Goal: Task Accomplishment & Management: Complete application form

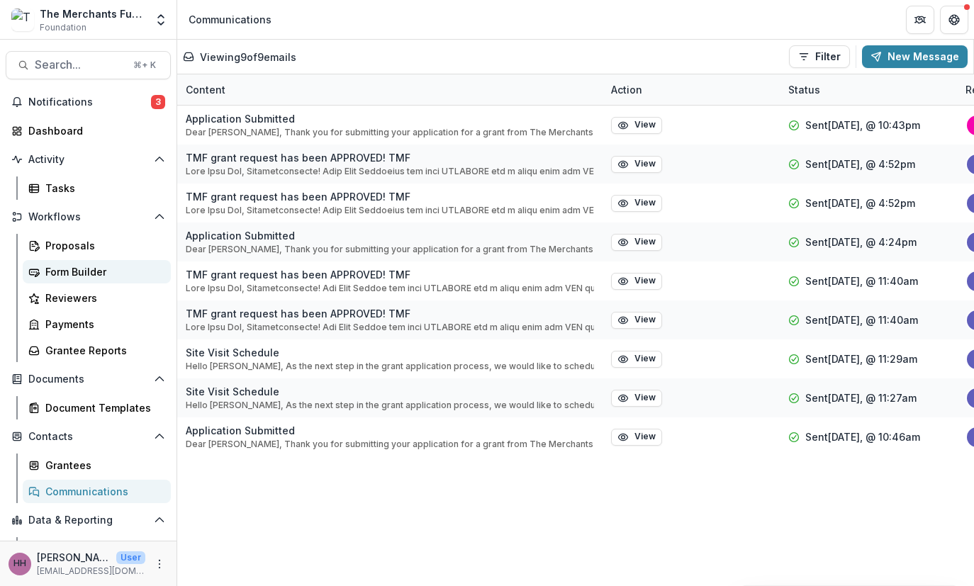
click at [88, 279] on div "Form Builder" at bounding box center [102, 271] width 114 height 15
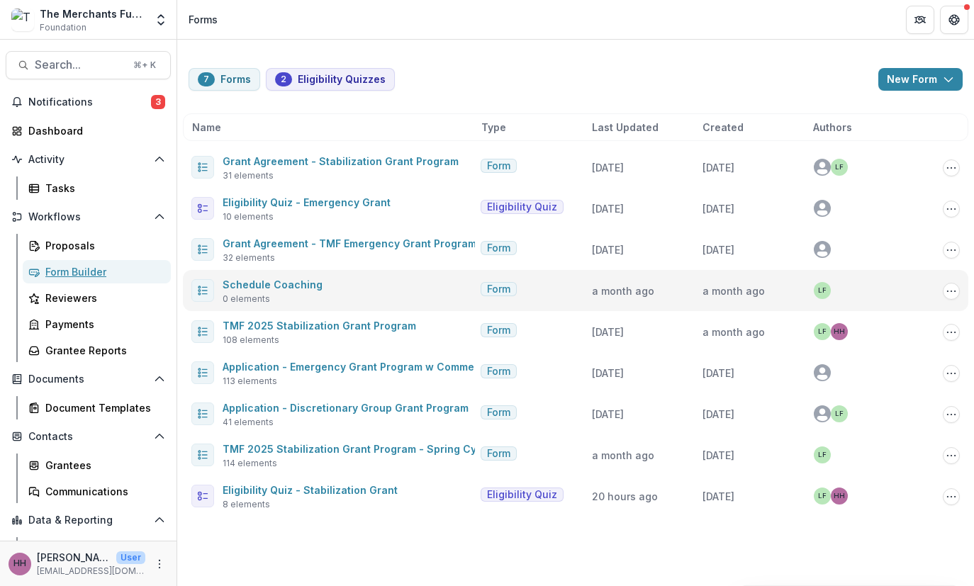
scroll to position [67, 0]
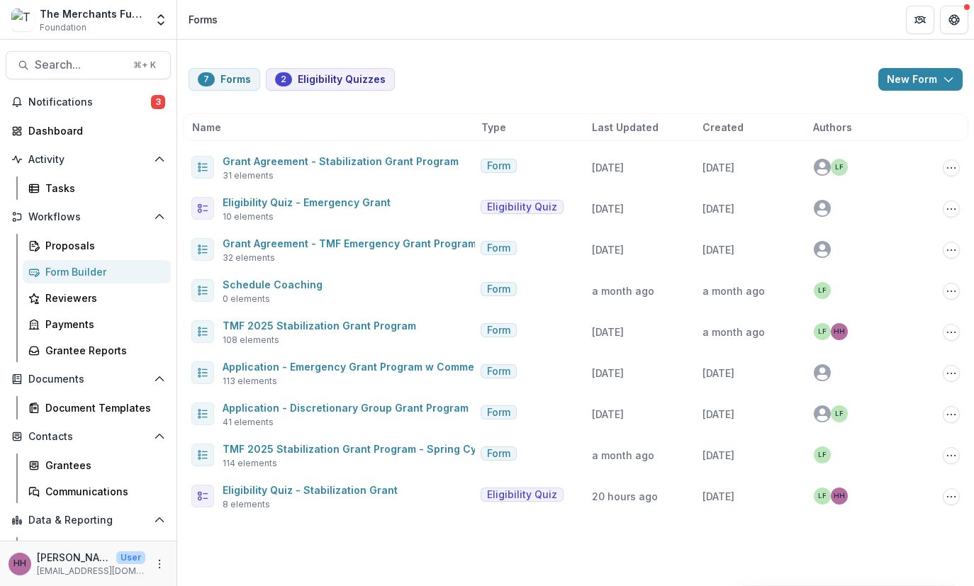
click at [628, 120] on span "Last Updated" at bounding box center [625, 127] width 67 height 15
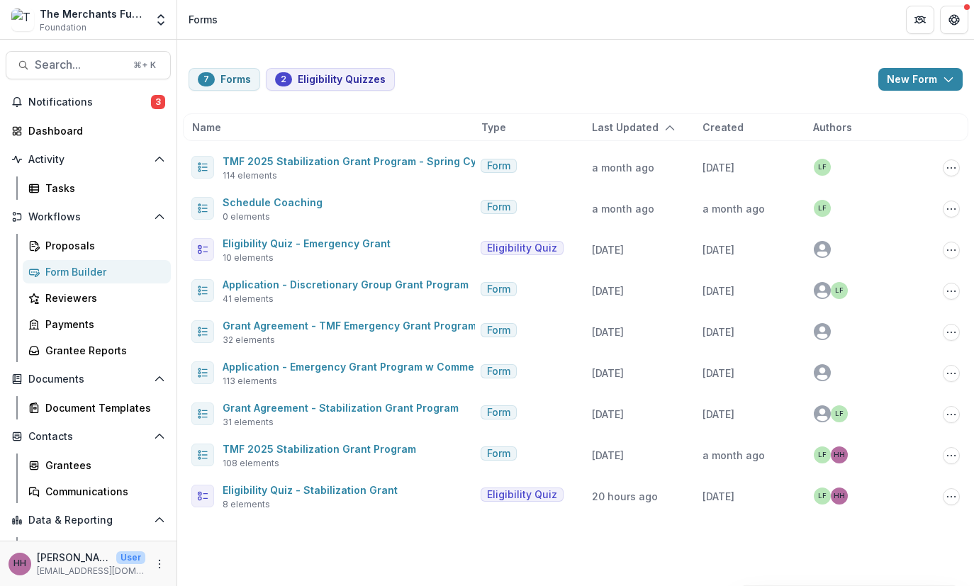
click at [610, 120] on span "Last Updated" at bounding box center [625, 127] width 67 height 15
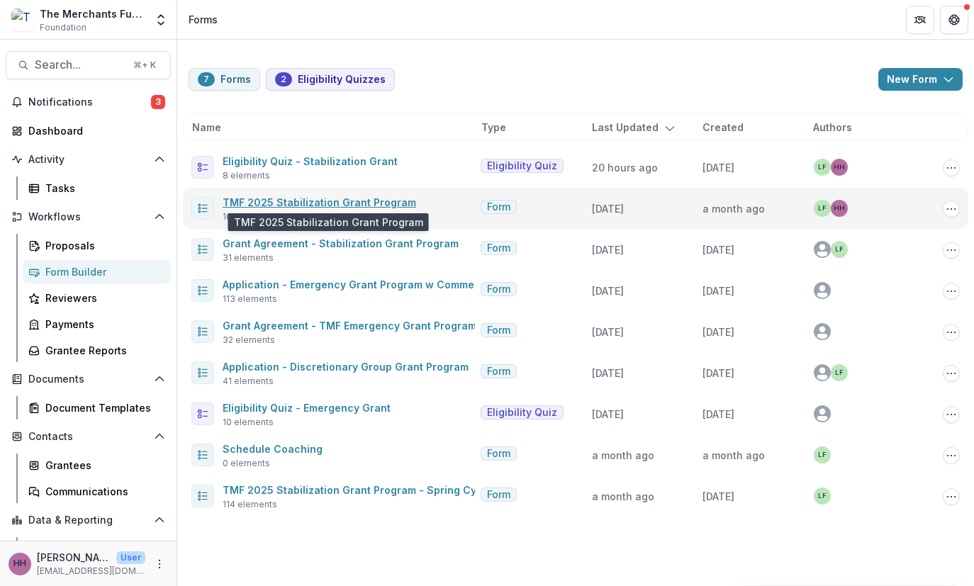
click at [361, 196] on link "TMF 2025 Stabilization Grant Program" at bounding box center [319, 202] width 193 height 12
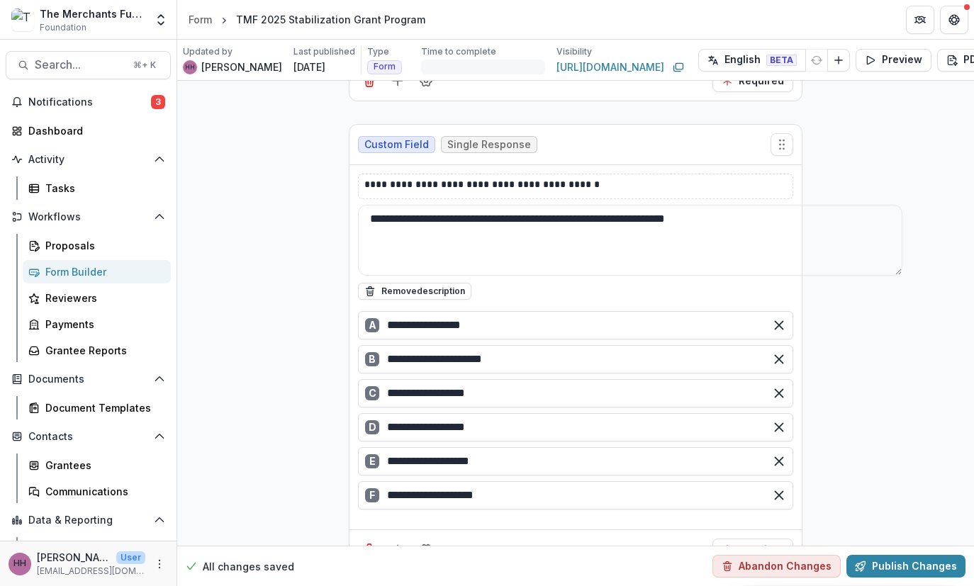
scroll to position [2930, 0]
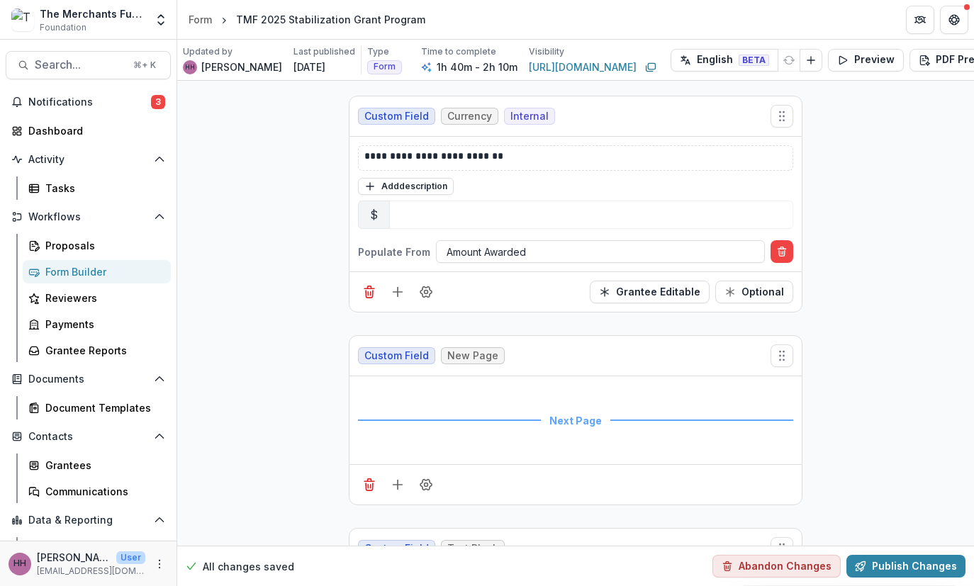
scroll to position [36094, 0]
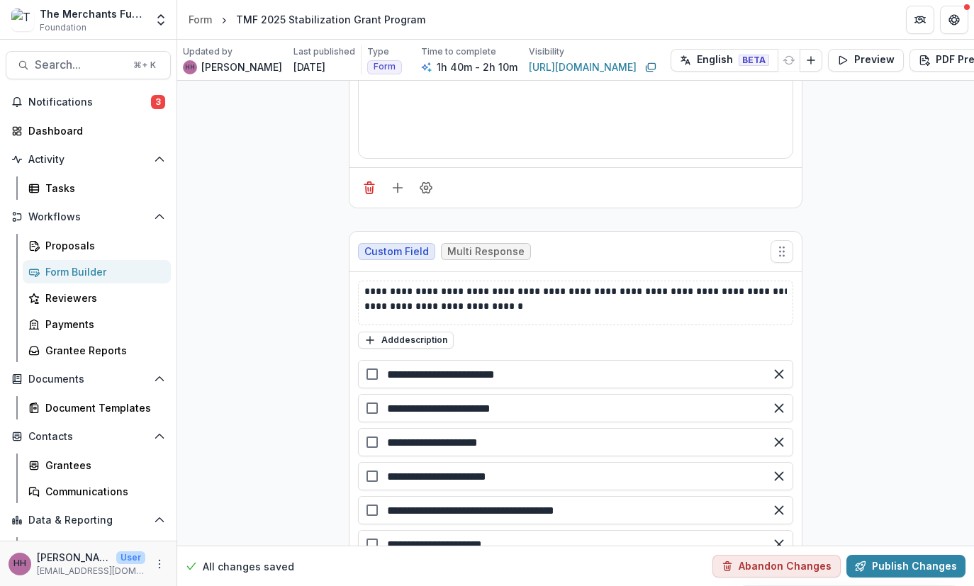
scroll to position [32583, 0]
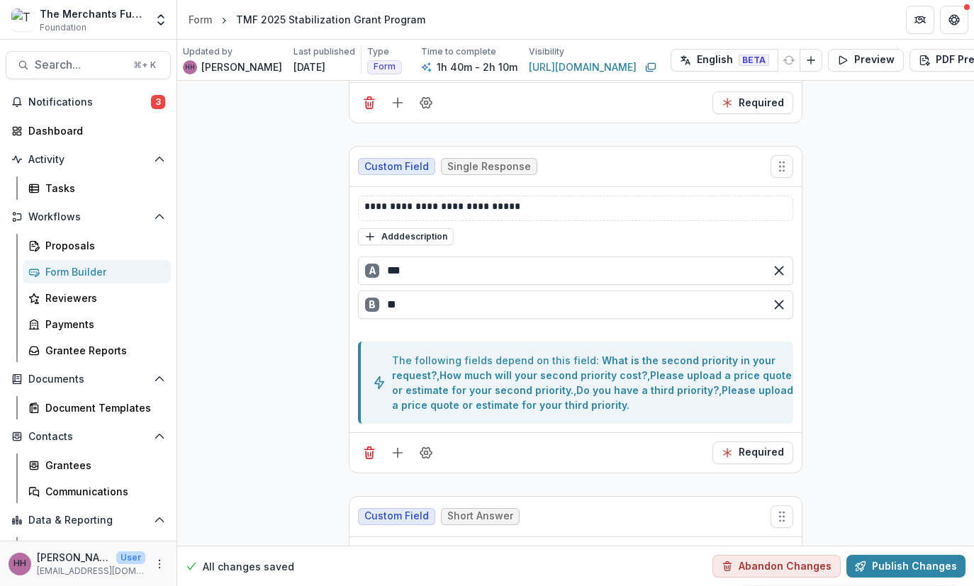
scroll to position [14318, 0]
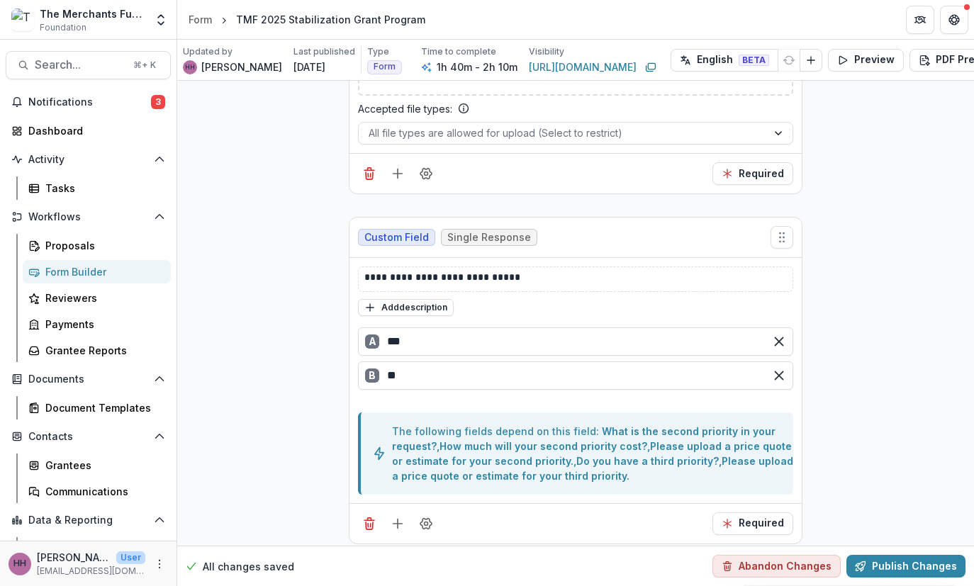
scroll to position [14620, 0]
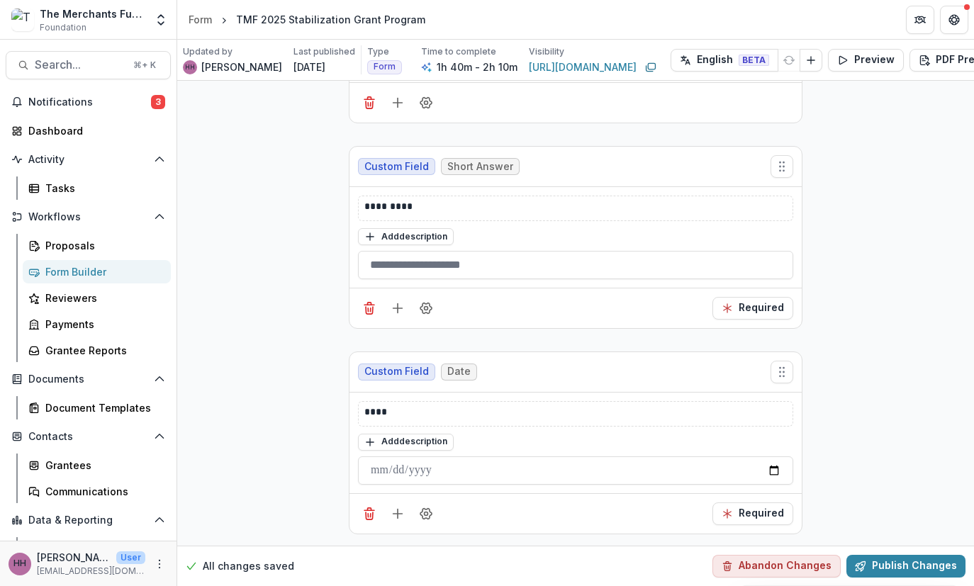
scroll to position [44872, 0]
drag, startPoint x: 510, startPoint y: 234, endPoint x: 623, endPoint y: 237, distance: 112.7
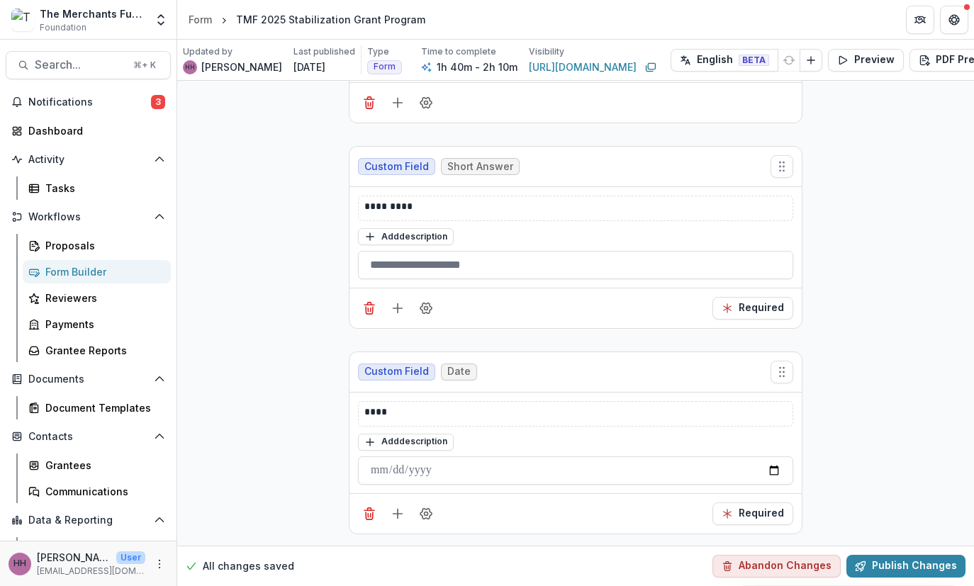
type textarea "*"
paste textarea "**********"
drag, startPoint x: 629, startPoint y: 263, endPoint x: 438, endPoint y: 240, distance: 192.1
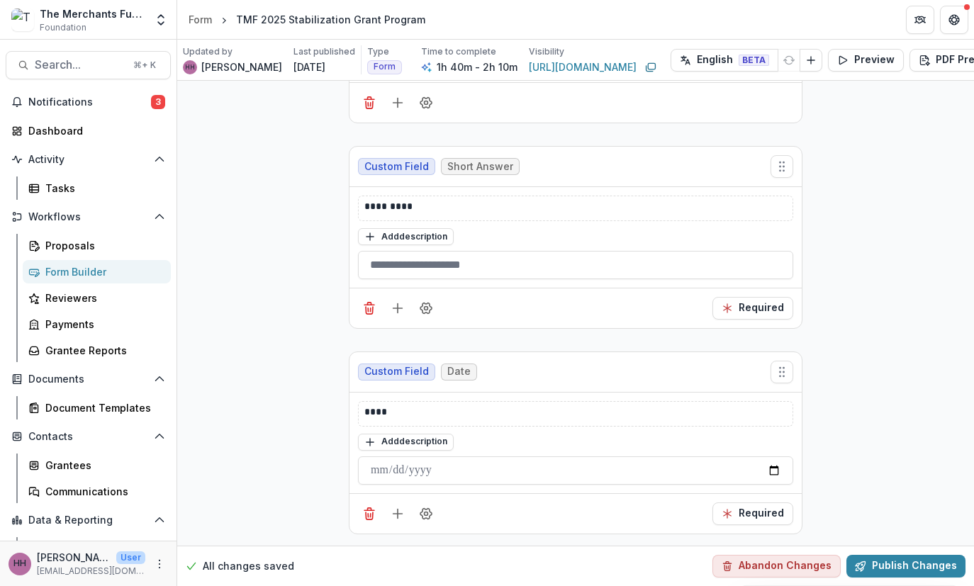
type textarea "**********"
click at [829, 559] on button "Publish Changes" at bounding box center [905, 566] width 119 height 23
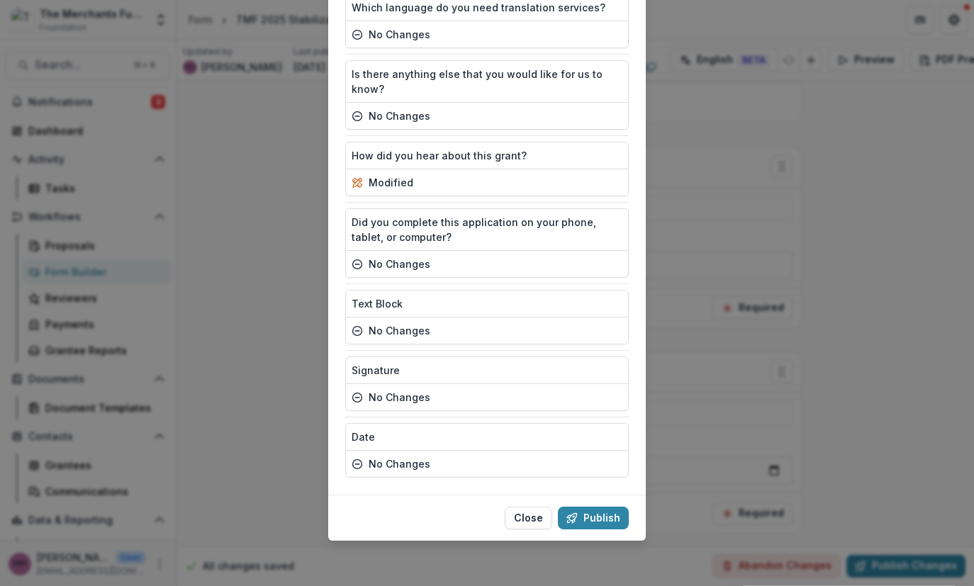
scroll to position [9455, 0]
click at [612, 507] on button "Publish" at bounding box center [593, 518] width 71 height 23
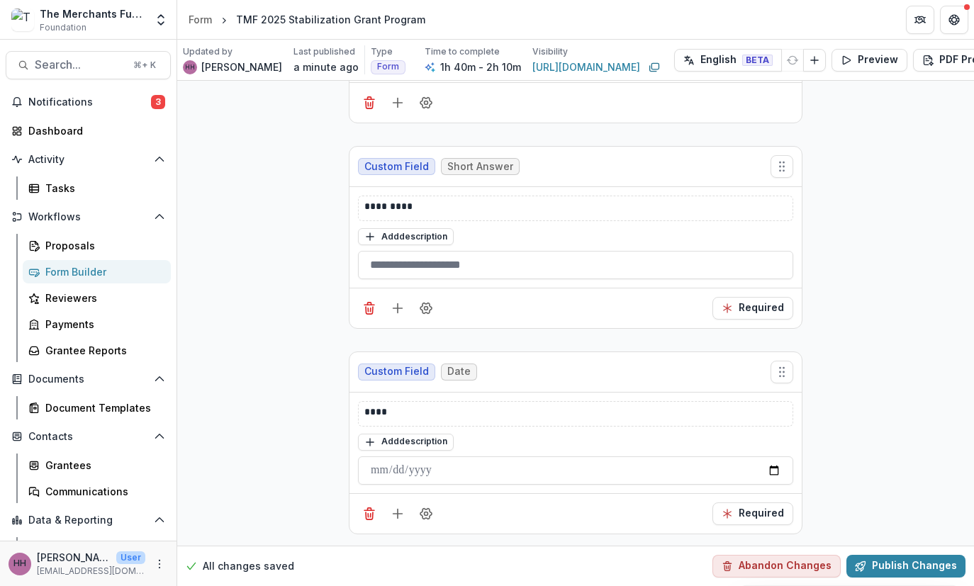
scroll to position [44870, 0]
click at [76, 279] on div "Form Builder" at bounding box center [102, 271] width 114 height 15
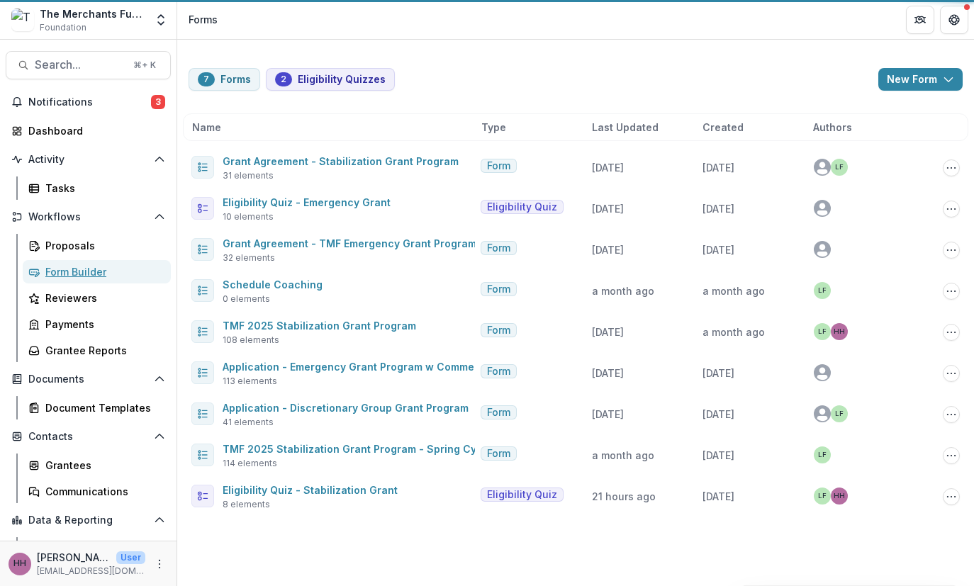
scroll to position [67, 0]
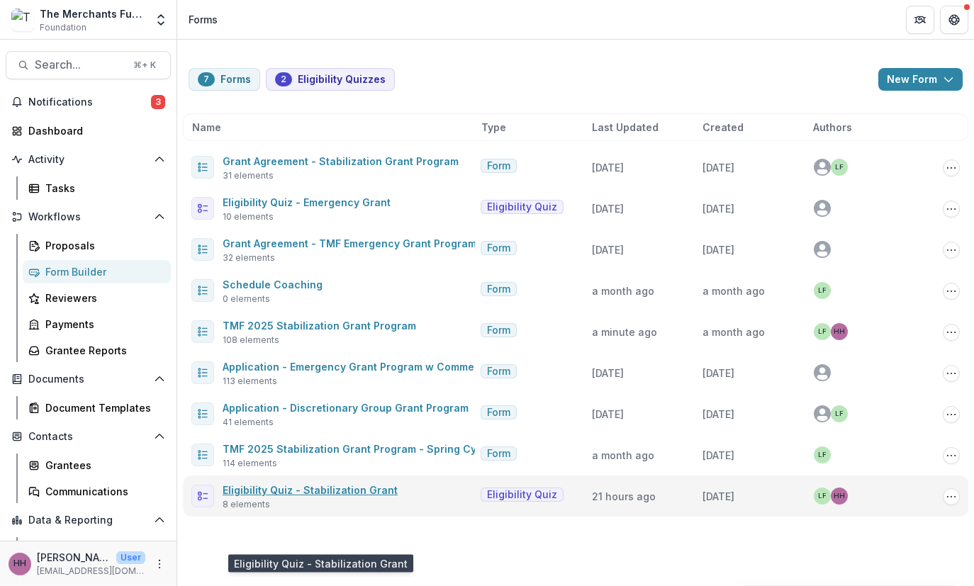
click at [355, 496] on link "Eligibility Quiz - Stabilization Grant" at bounding box center [310, 490] width 175 height 12
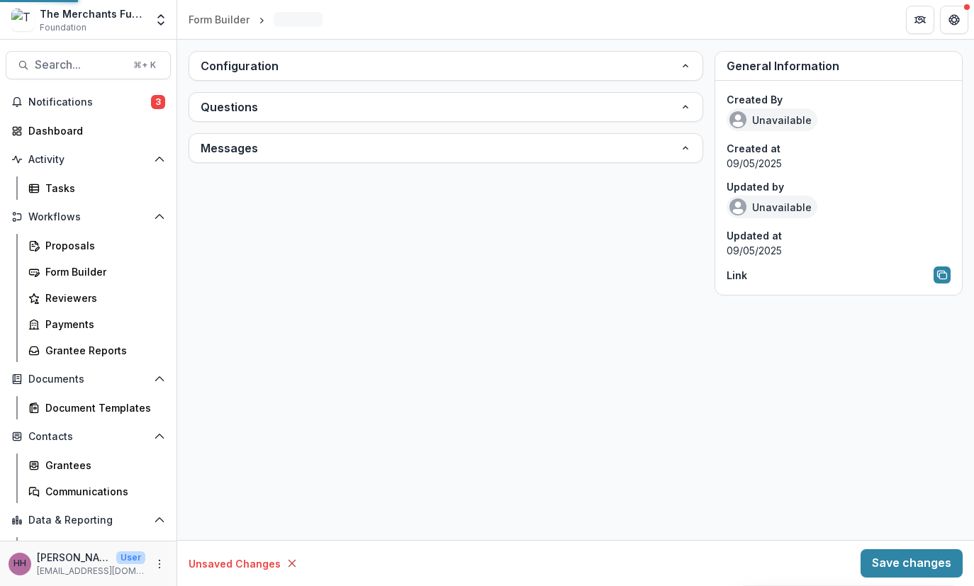
type input "**********"
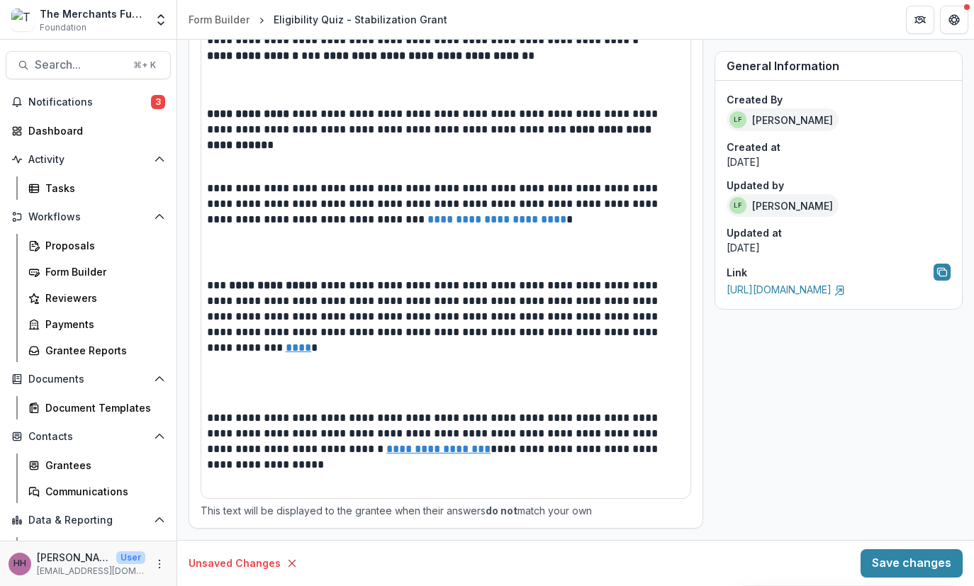
scroll to position [1936, 0]
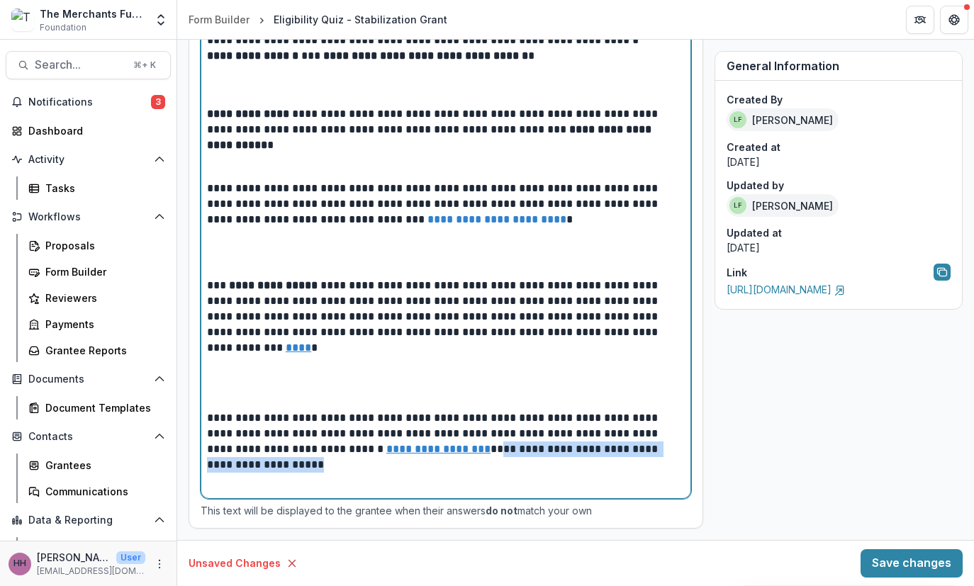
drag, startPoint x: 621, startPoint y: 447, endPoint x: 313, endPoint y: 446, distance: 308.3
click at [313, 446] on p "**********" at bounding box center [435, 444] width 456 height 98
click at [240, 278] on p "**********" at bounding box center [435, 336] width 456 height 117
click at [311, 353] on u "****" at bounding box center [299, 347] width 26 height 11
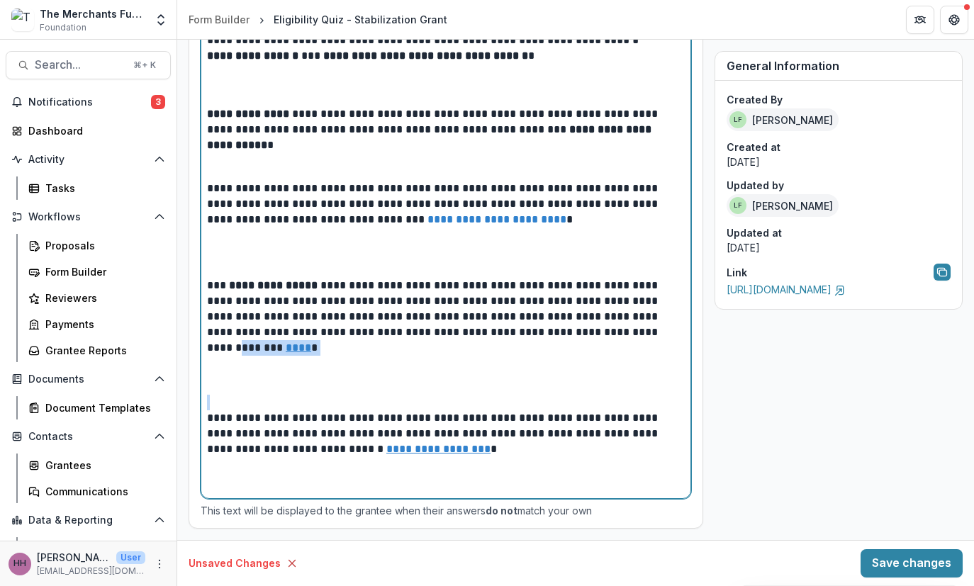
drag, startPoint x: 350, startPoint y: 369, endPoint x: 268, endPoint y: 362, distance: 82.5
click at [268, 362] on div "**********" at bounding box center [446, 178] width 478 height 629
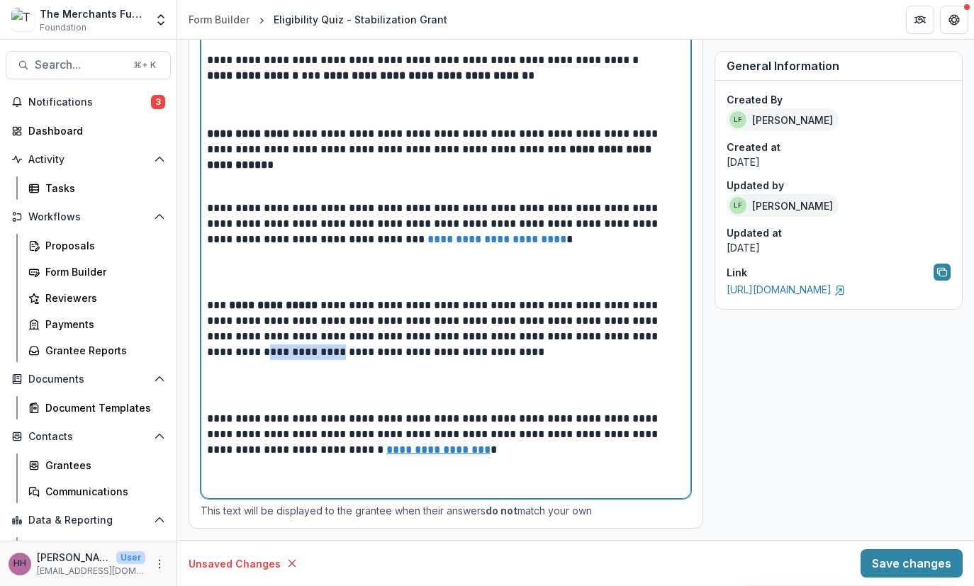
drag, startPoint x: 307, startPoint y: 347, endPoint x: 207, endPoint y: 351, distance: 100.0
click at [207, 351] on div "**********" at bounding box center [445, 188] width 489 height 620
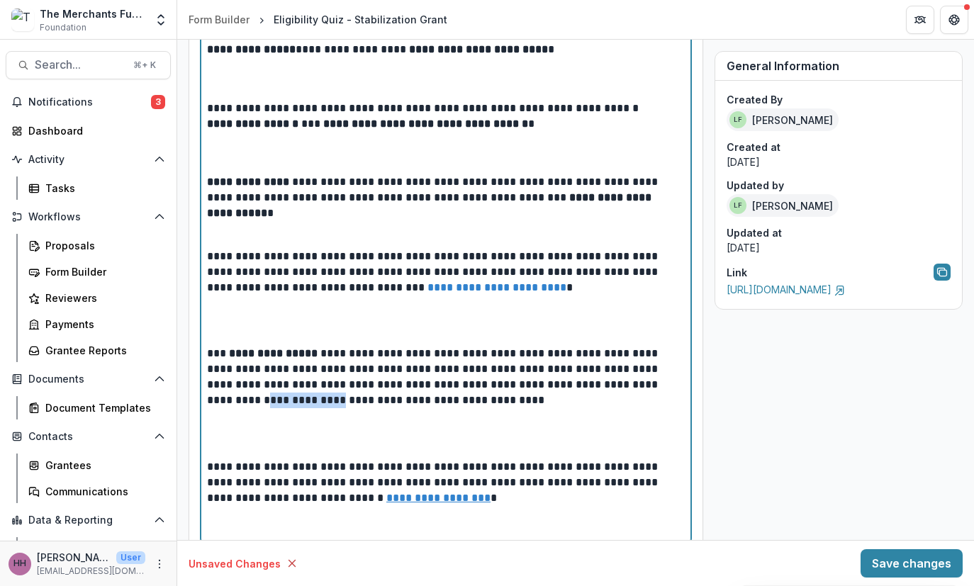
scroll to position [1295, 0]
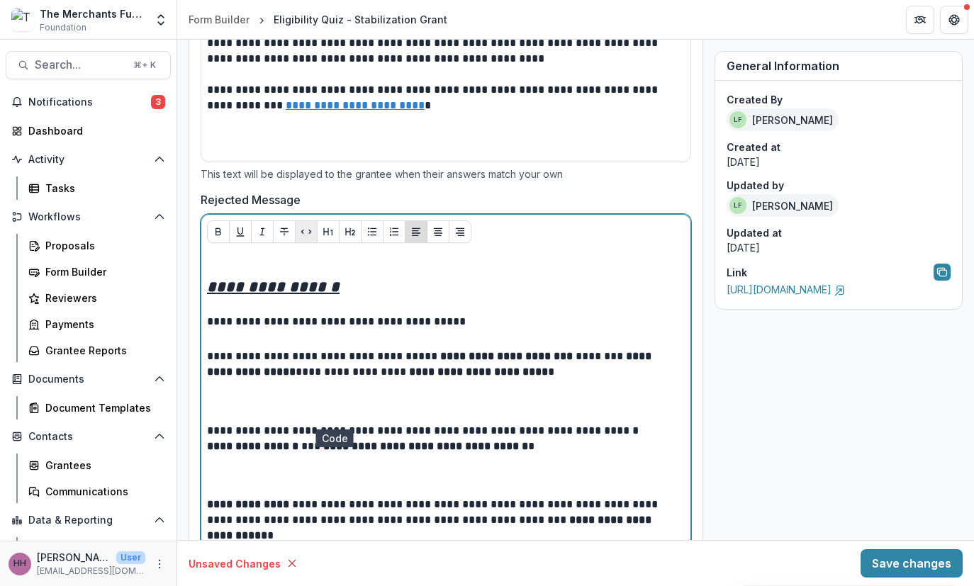
click at [312, 237] on icon "Code" at bounding box center [305, 231] width 11 height 11
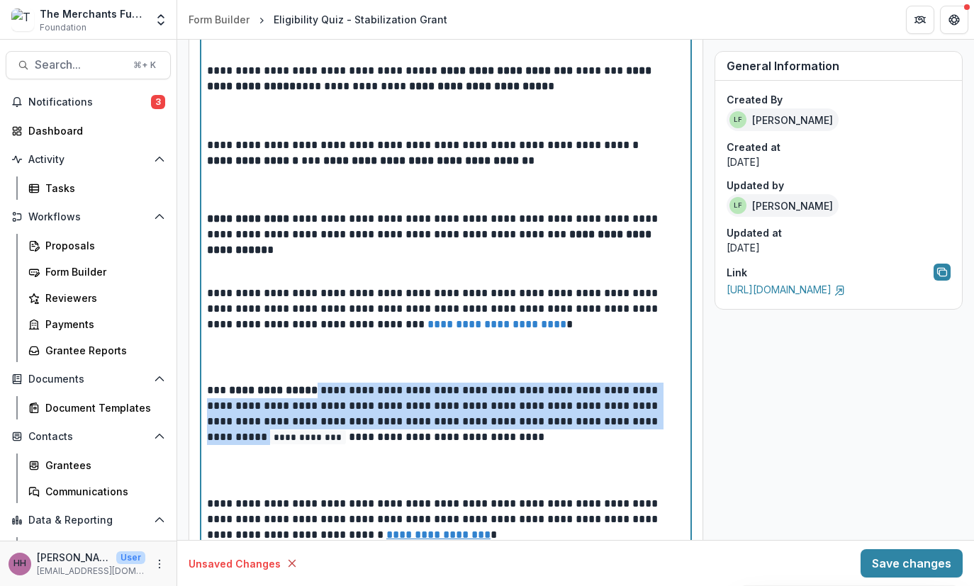
scroll to position [1570, 0]
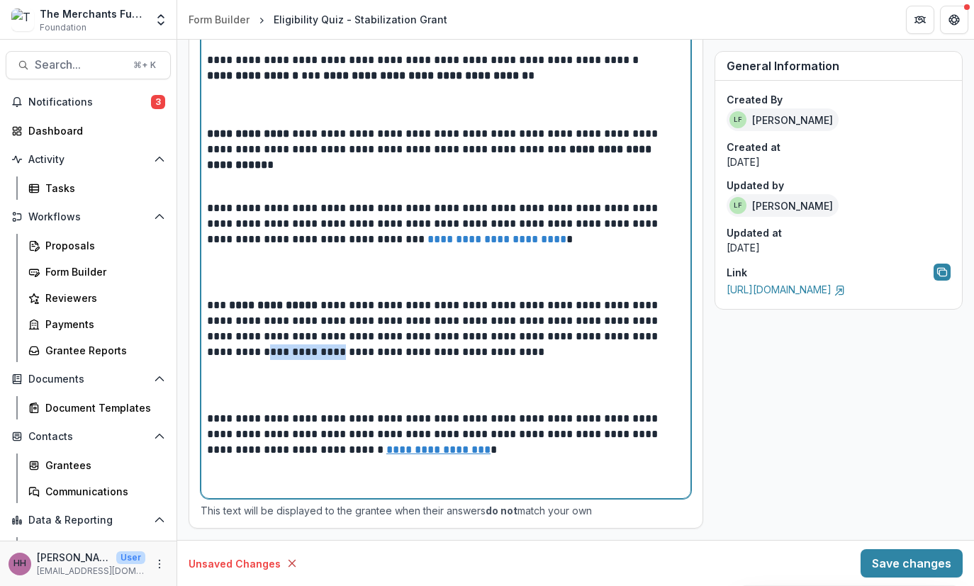
scroll to position [1917, 0]
click at [217, 348] on p "**********" at bounding box center [435, 347] width 456 height 98
drag, startPoint x: 217, startPoint y: 348, endPoint x: 305, endPoint y: 349, distance: 87.9
click at [304, 349] on p "**********" at bounding box center [435, 347] width 456 height 98
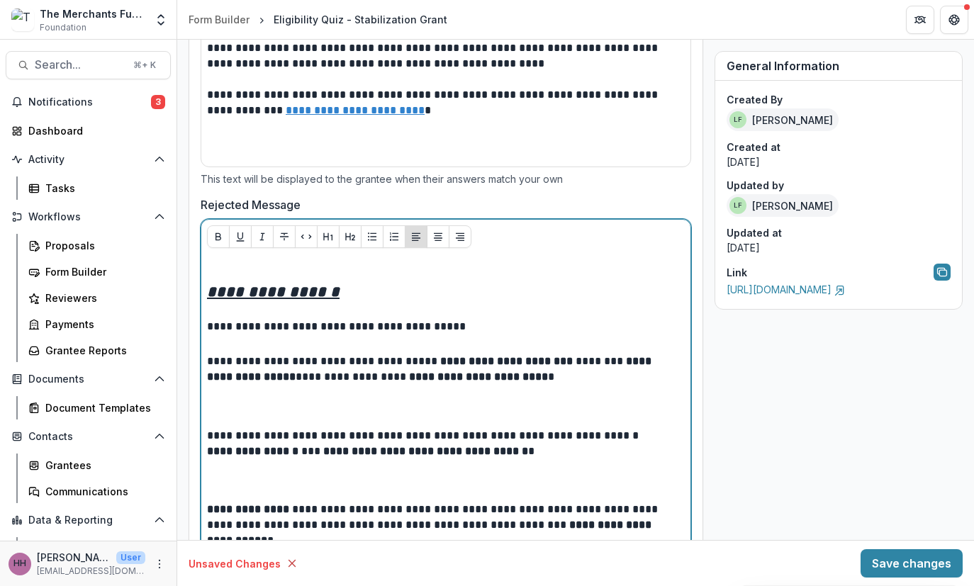
scroll to position [1291, 0]
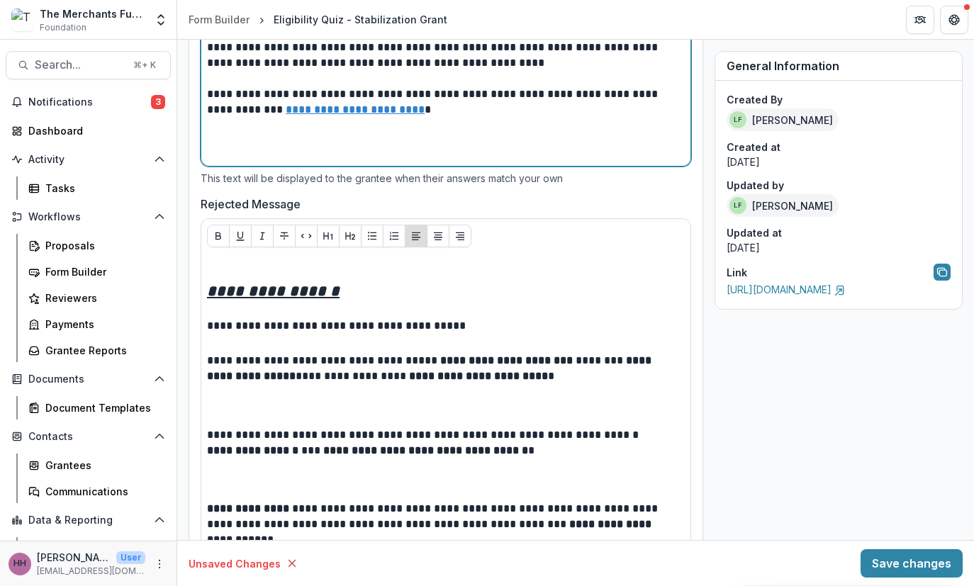
click at [425, 115] on u "**********" at bounding box center [355, 109] width 139 height 11
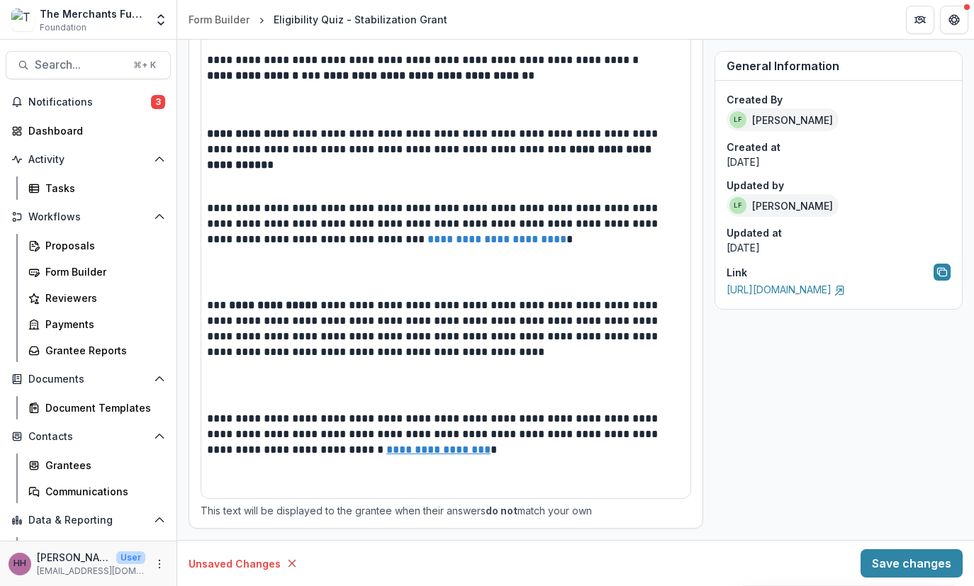
scroll to position [1917, 0]
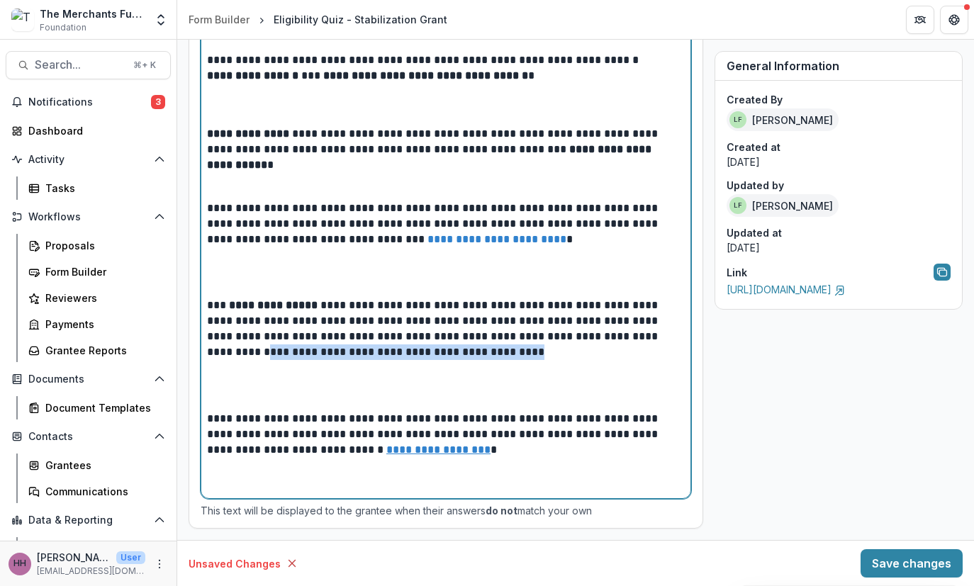
drag, startPoint x: 581, startPoint y: 353, endPoint x: 185, endPoint y: 352, distance: 396.2
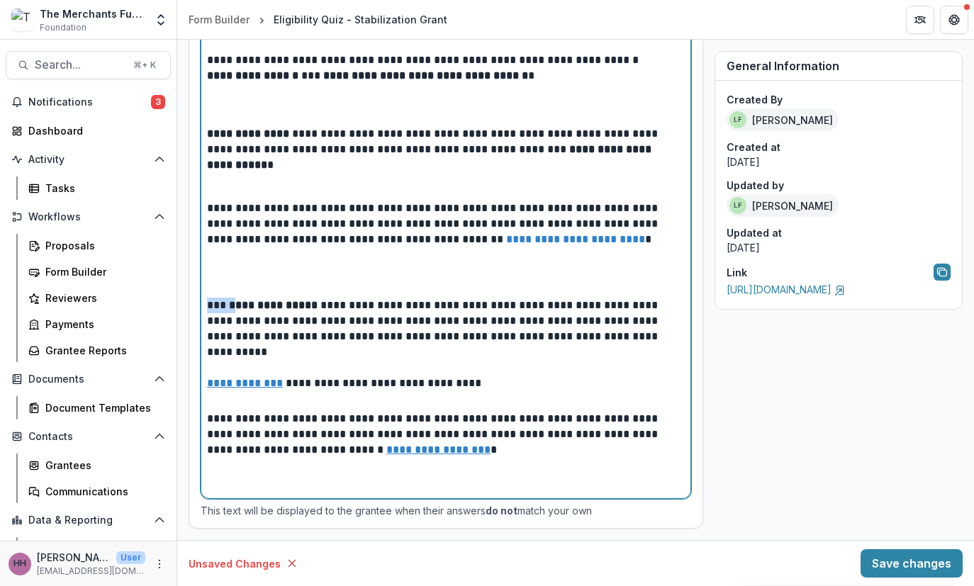
drag, startPoint x: 251, startPoint y: 271, endPoint x: 205, endPoint y: 271, distance: 46.1
drag, startPoint x: 645, startPoint y: 271, endPoint x: 512, endPoint y: 276, distance: 133.3
click at [512, 298] on p "**********" at bounding box center [435, 337] width 456 height 78
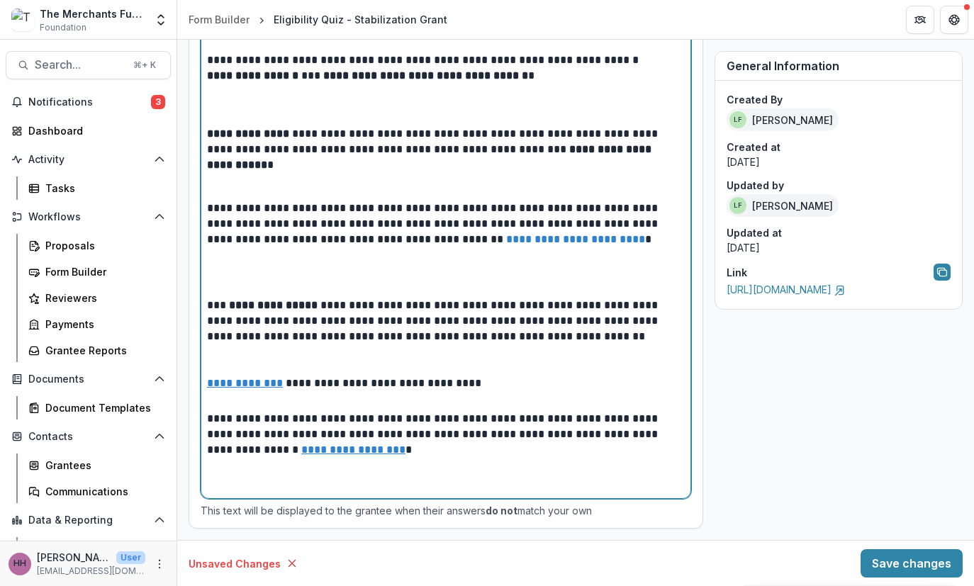
click at [219, 37] on p "**********" at bounding box center [435, 7] width 456 height 59
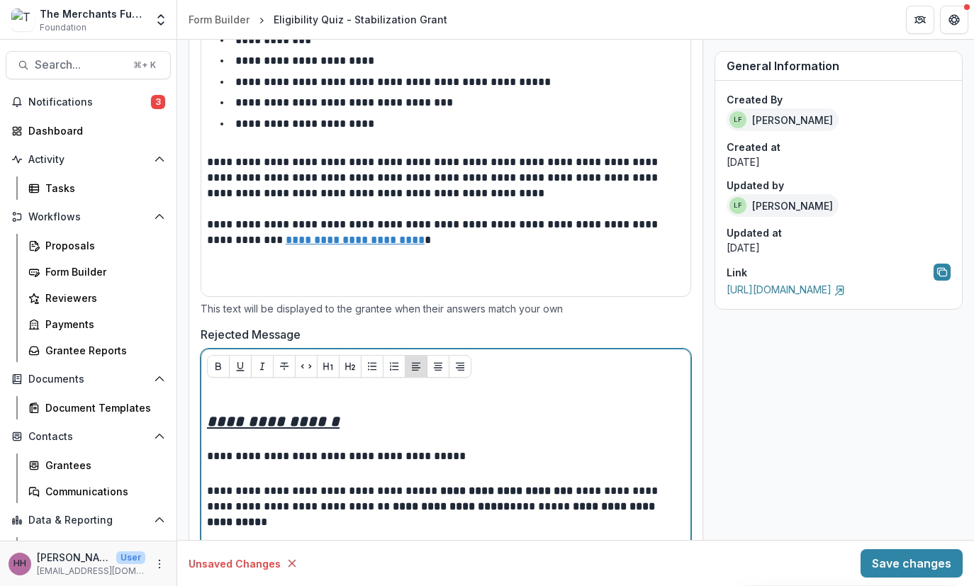
scroll to position [1152, 0]
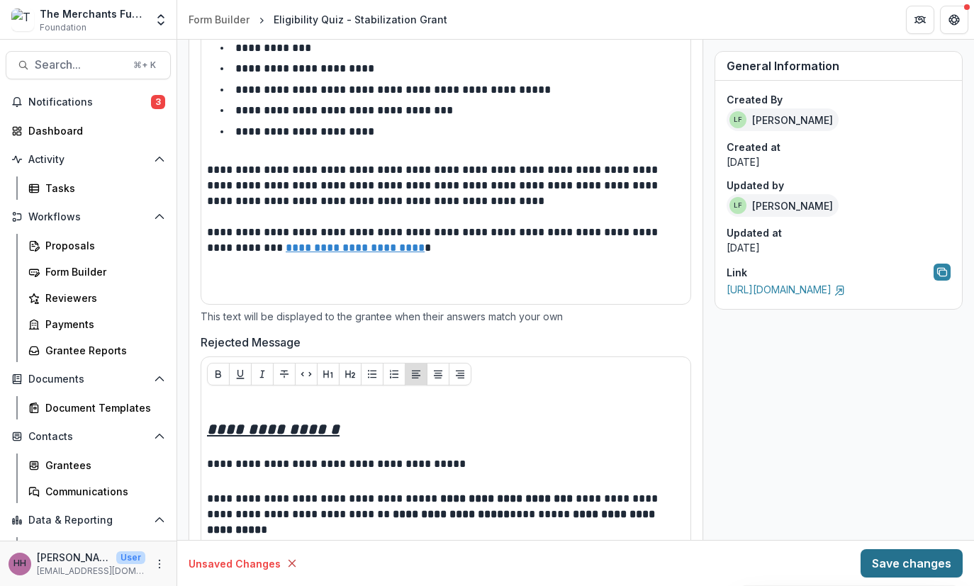
click at [829, 555] on button "Save changes" at bounding box center [911, 563] width 102 height 28
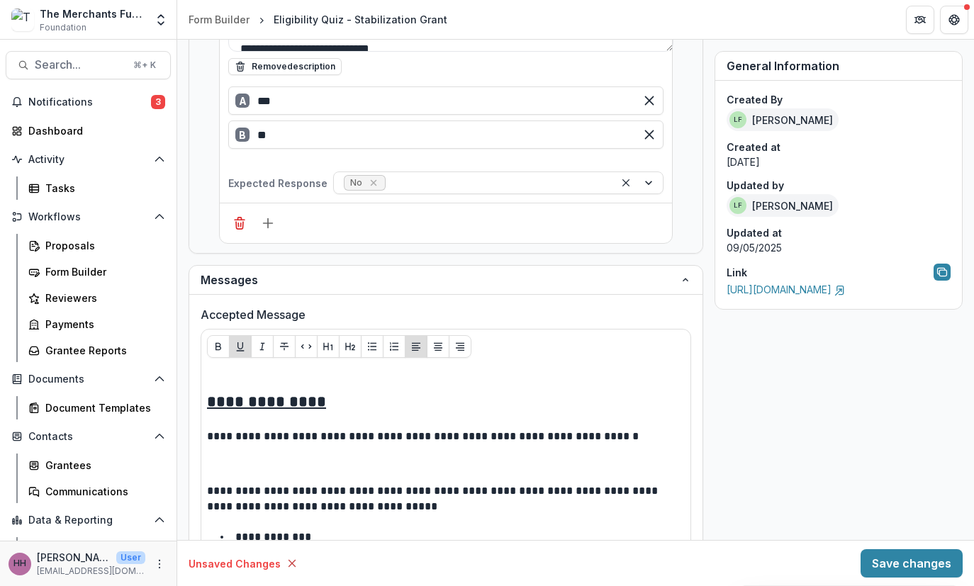
scroll to position [2219, 0]
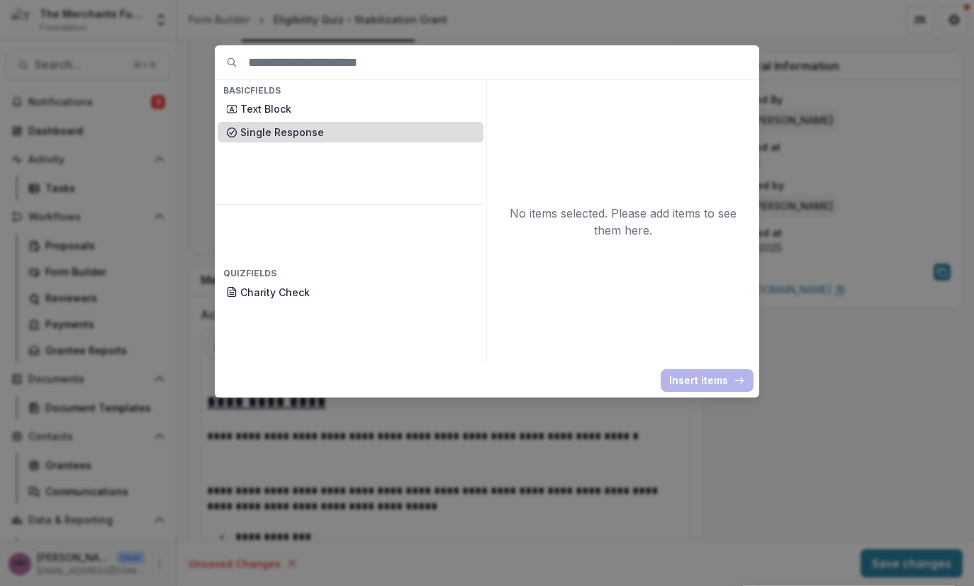
click at [240, 140] on p "Single Response" at bounding box center [357, 132] width 235 height 15
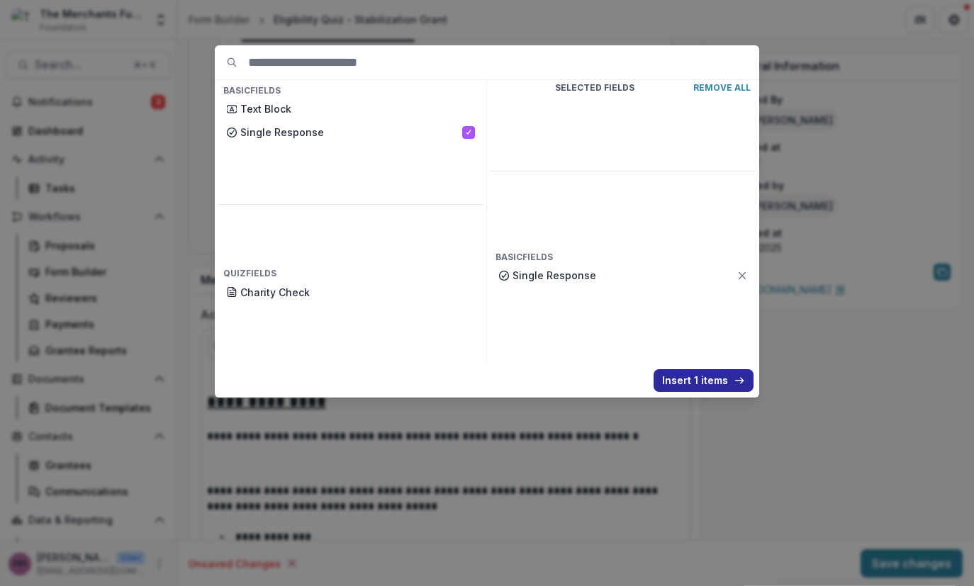
click at [741, 392] on button "Insert 1 items" at bounding box center [703, 380] width 100 height 23
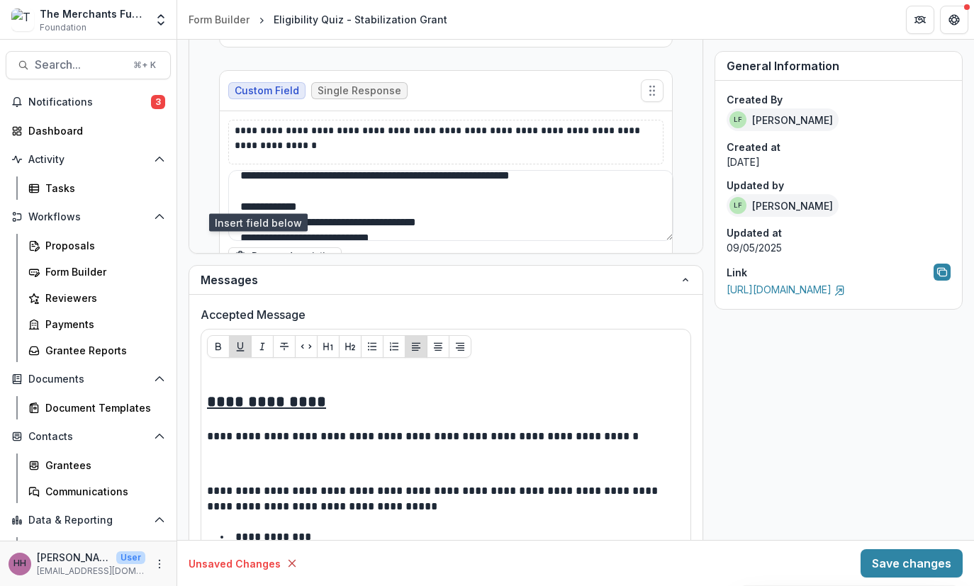
scroll to position [2413, 0]
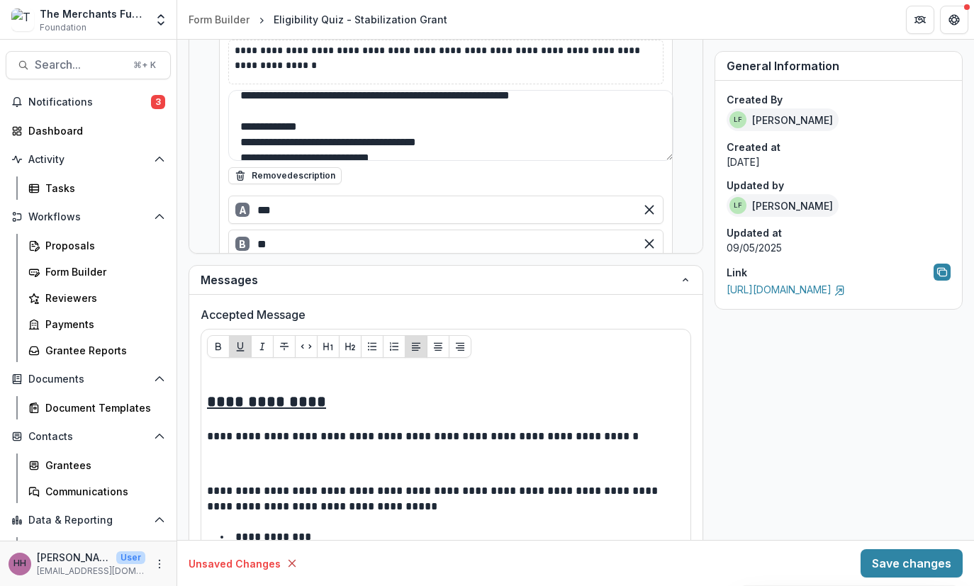
type input "***"
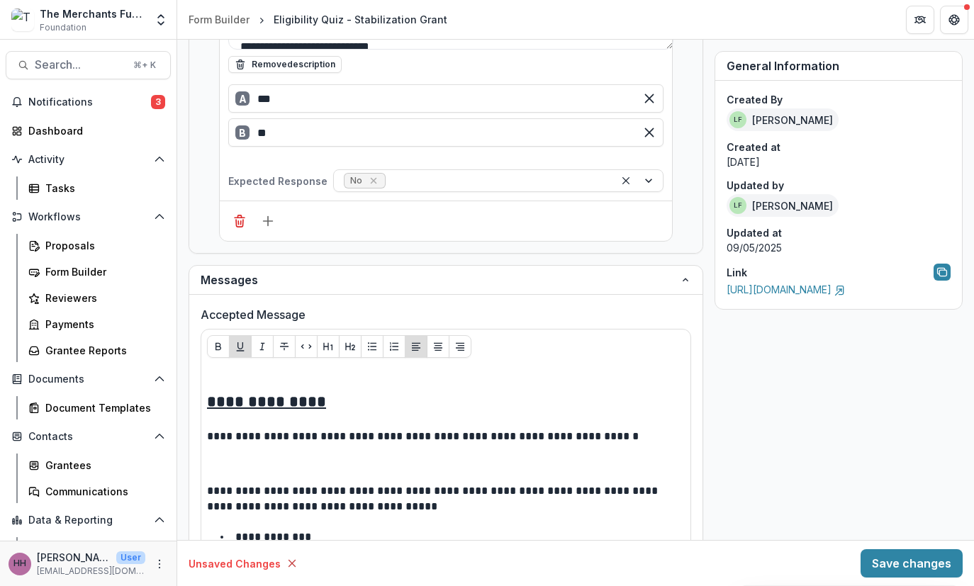
scroll to position [2619, 0]
type input "**"
click at [456, 205] on body "**********" at bounding box center [487, 293] width 974 height 586
click at [453, 213] on div "Yes" at bounding box center [503, 210] width 313 height 22
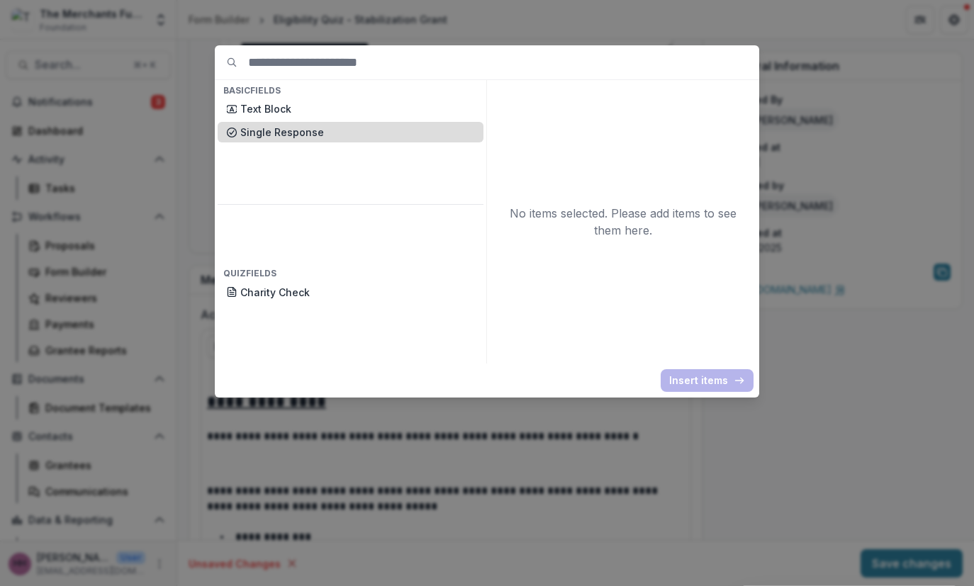
click at [320, 140] on p "Single Response" at bounding box center [357, 132] width 235 height 15
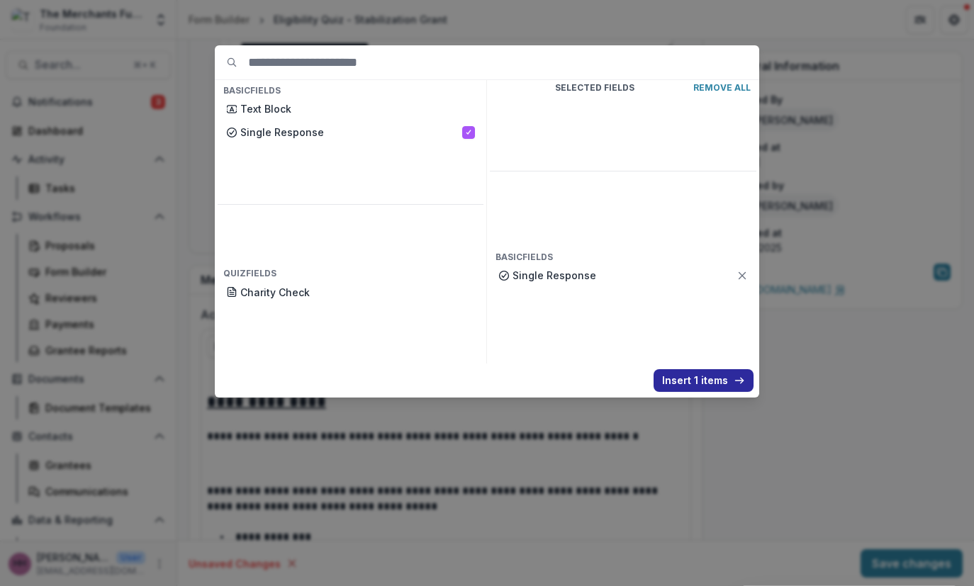
click at [752, 392] on button "Insert 1 items" at bounding box center [703, 380] width 100 height 23
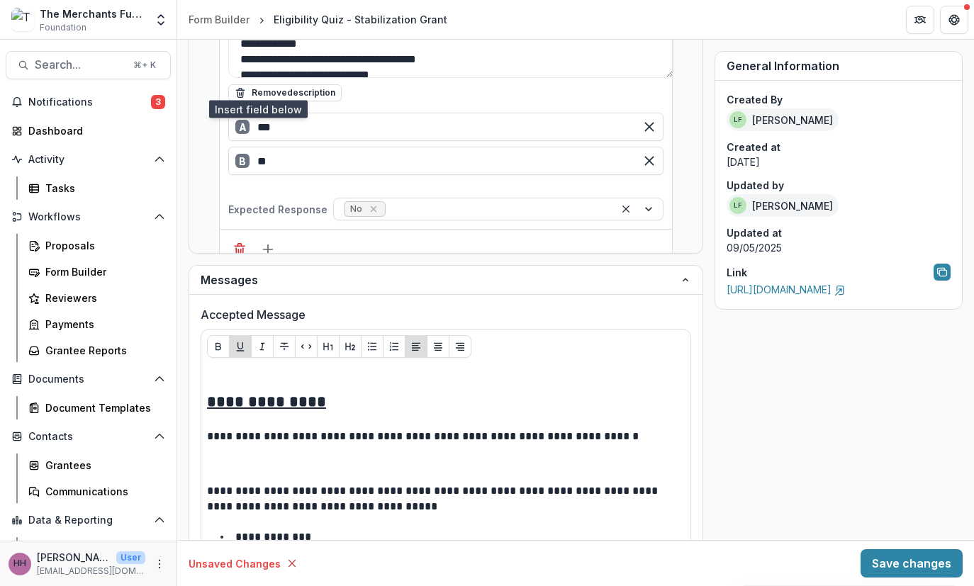
scroll to position [2766, 0]
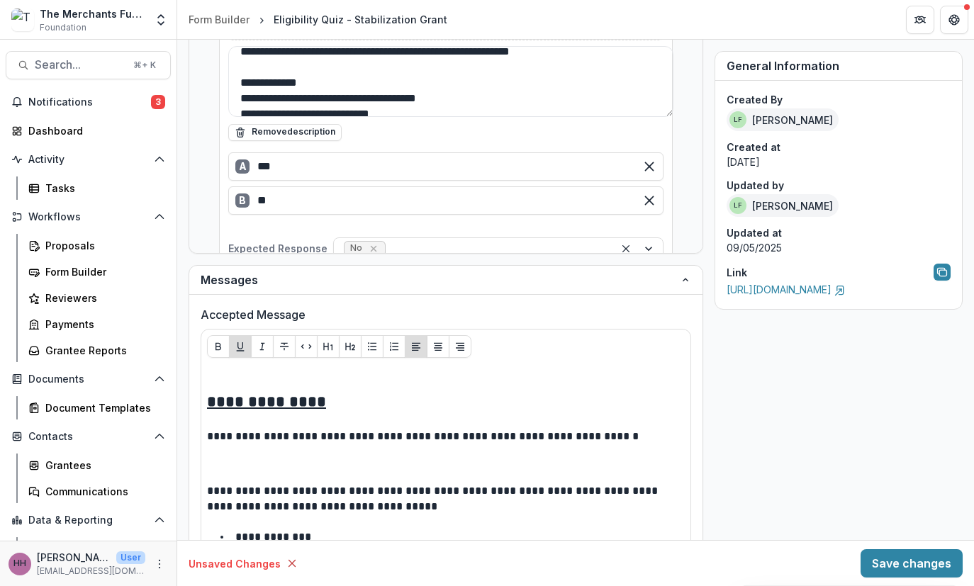
type input "***"
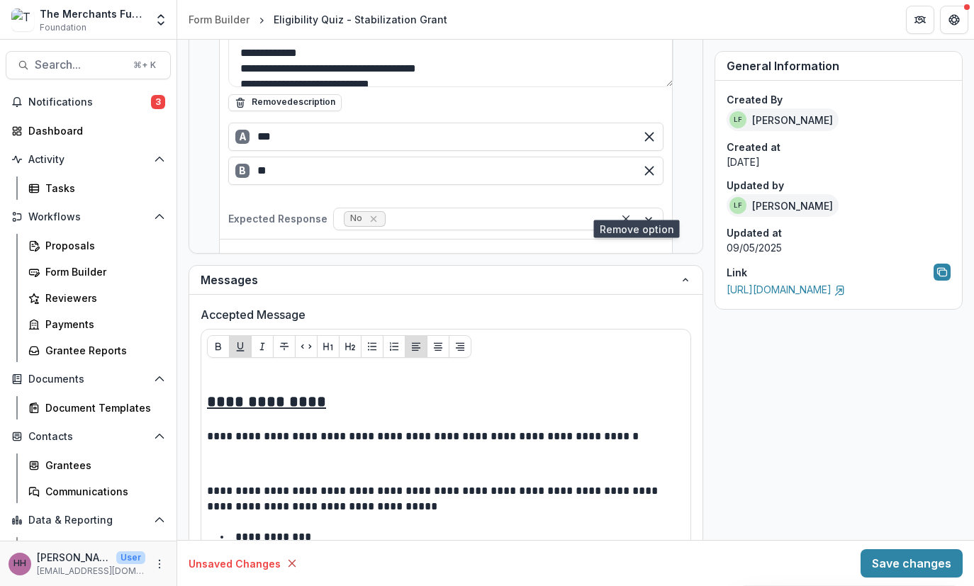
scroll to position [2867, 0]
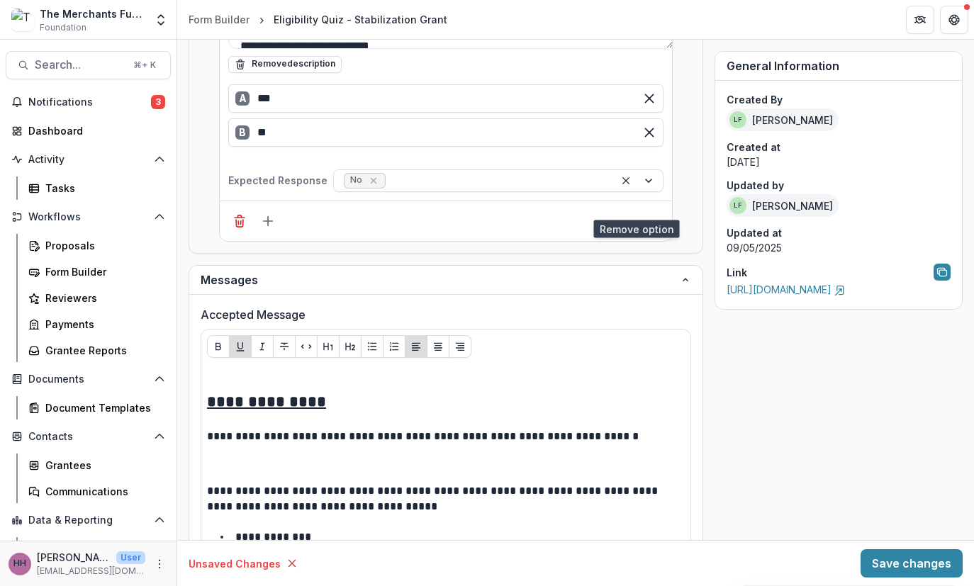
type input "**"
click at [390, 308] on body "**********" at bounding box center [487, 293] width 974 height 586
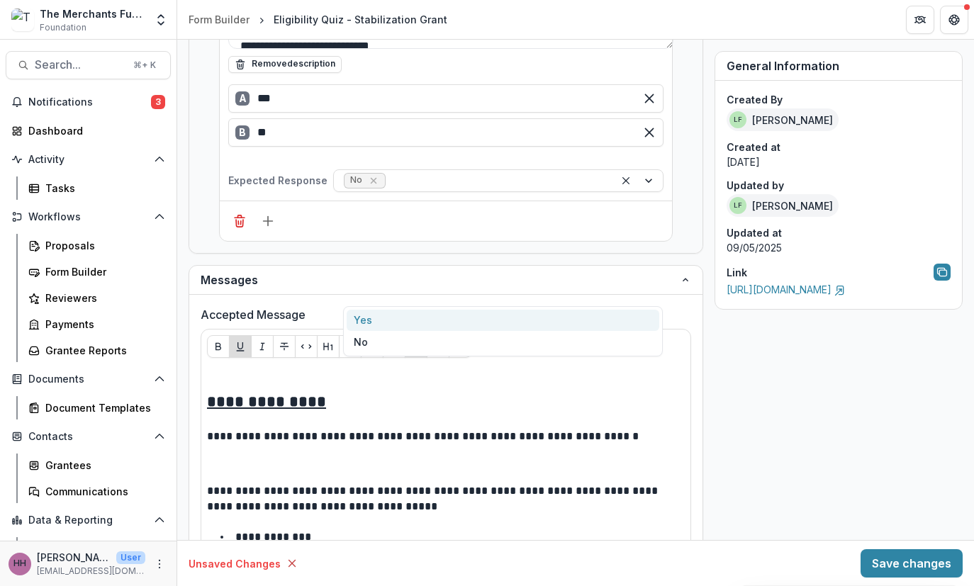
click at [386, 320] on div "Yes" at bounding box center [503, 321] width 313 height 22
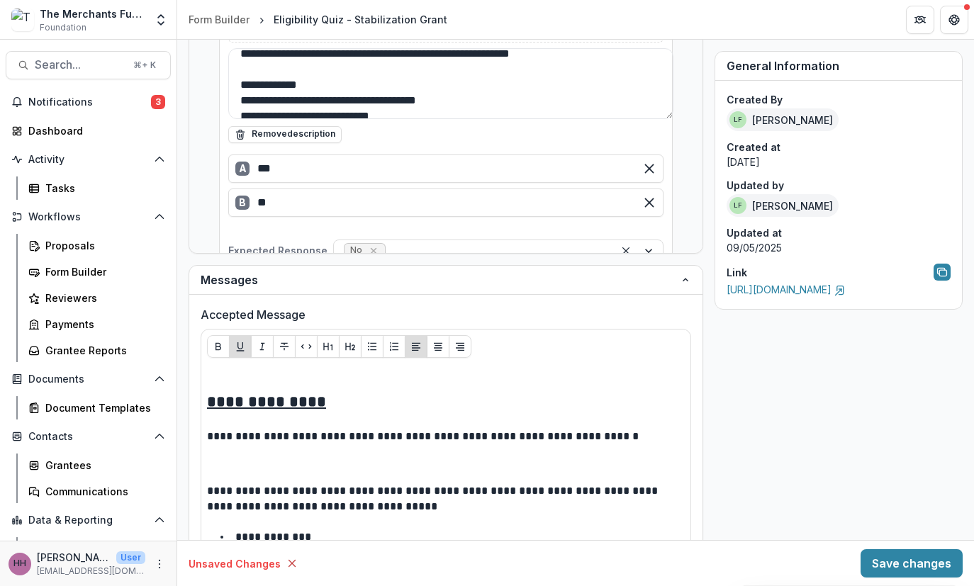
scroll to position [2925, 0]
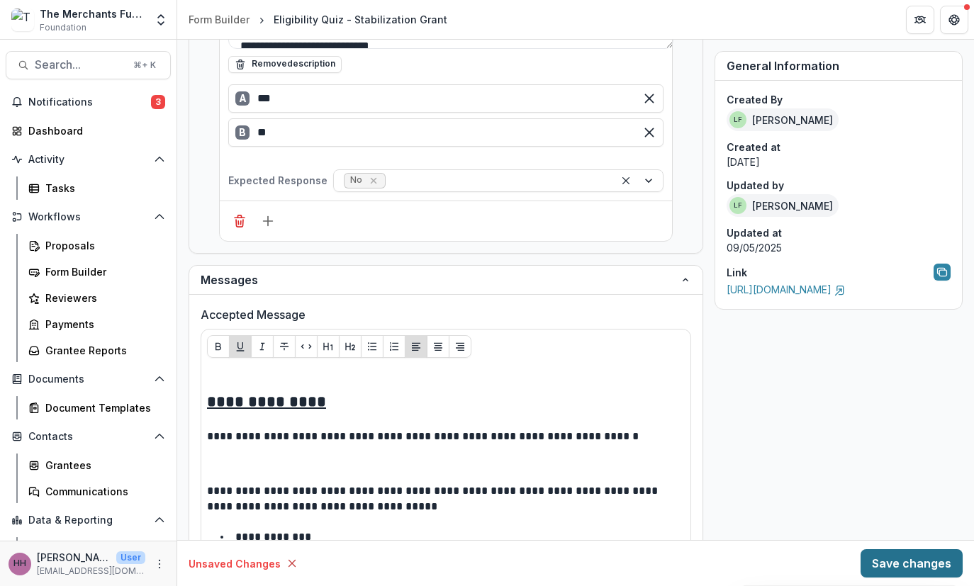
click at [829, 549] on button "Save changes" at bounding box center [911, 563] width 102 height 28
click at [108, 279] on div "Form Builder" at bounding box center [102, 271] width 114 height 15
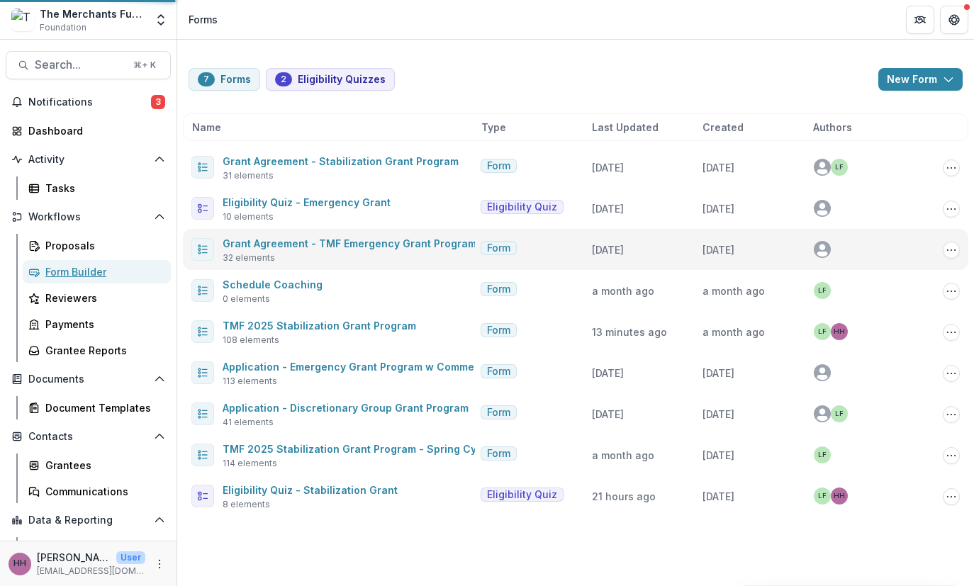
scroll to position [67, 0]
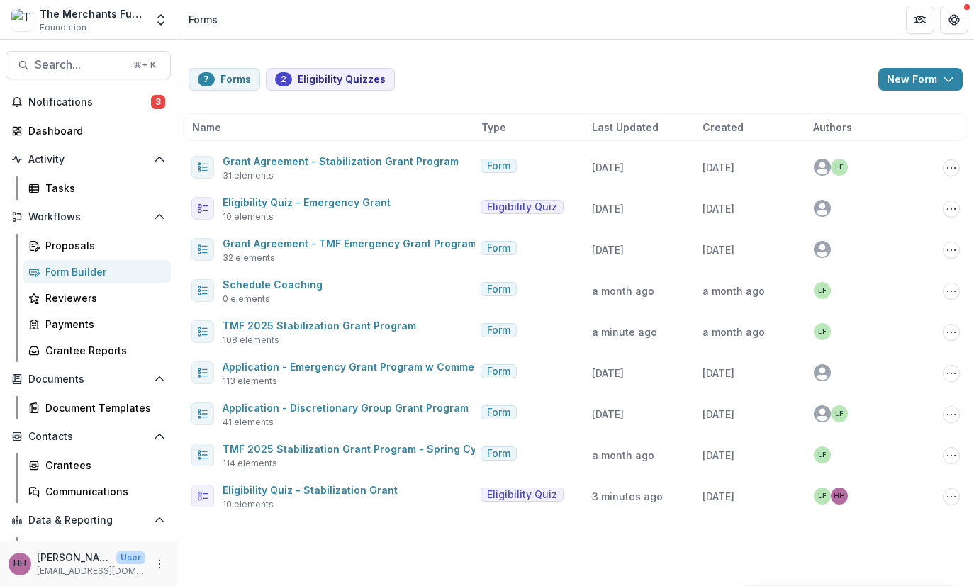
click at [628, 113] on div "Name Type Last Updated Created Authors" at bounding box center [575, 127] width 785 height 28
click at [626, 120] on span "Last Updated" at bounding box center [625, 127] width 67 height 15
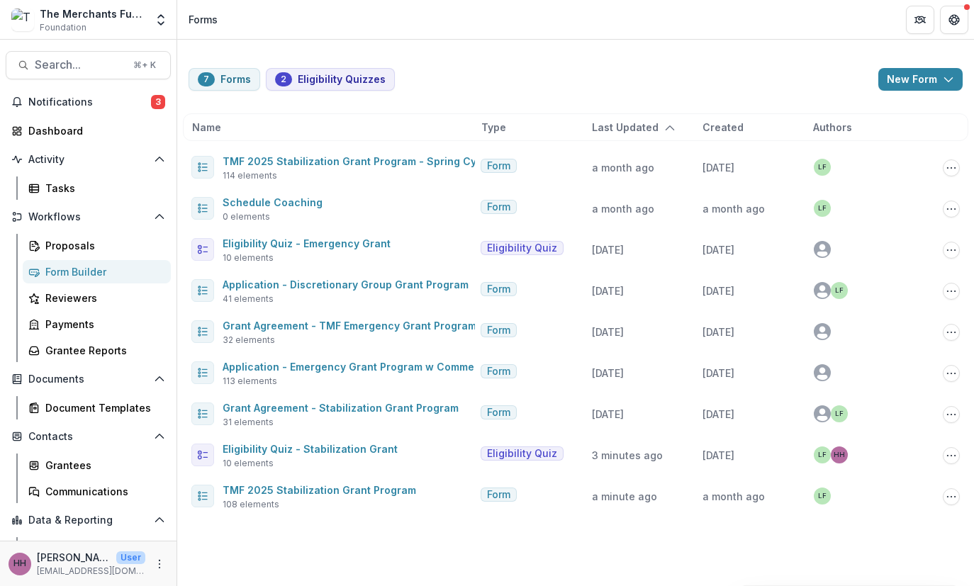
click at [624, 120] on span "Last Updated" at bounding box center [625, 127] width 67 height 15
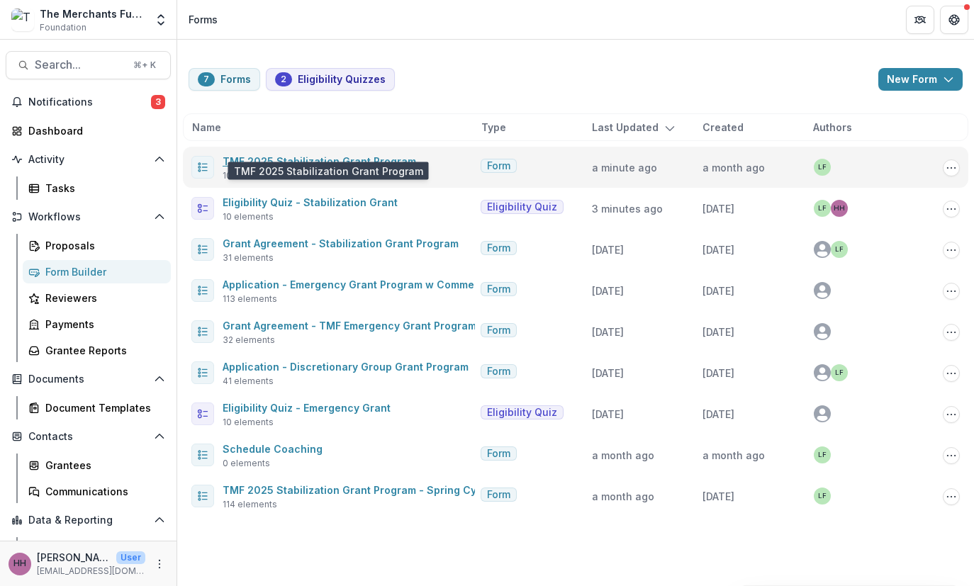
click at [304, 155] on link "TMF 2025 Stabilization Grant Program" at bounding box center [319, 161] width 193 height 12
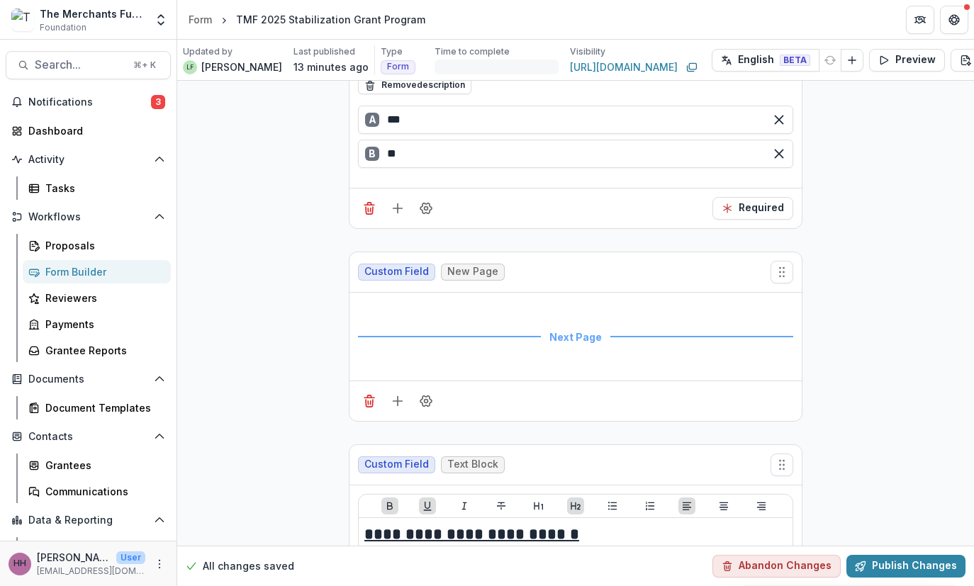
scroll to position [5666, 0]
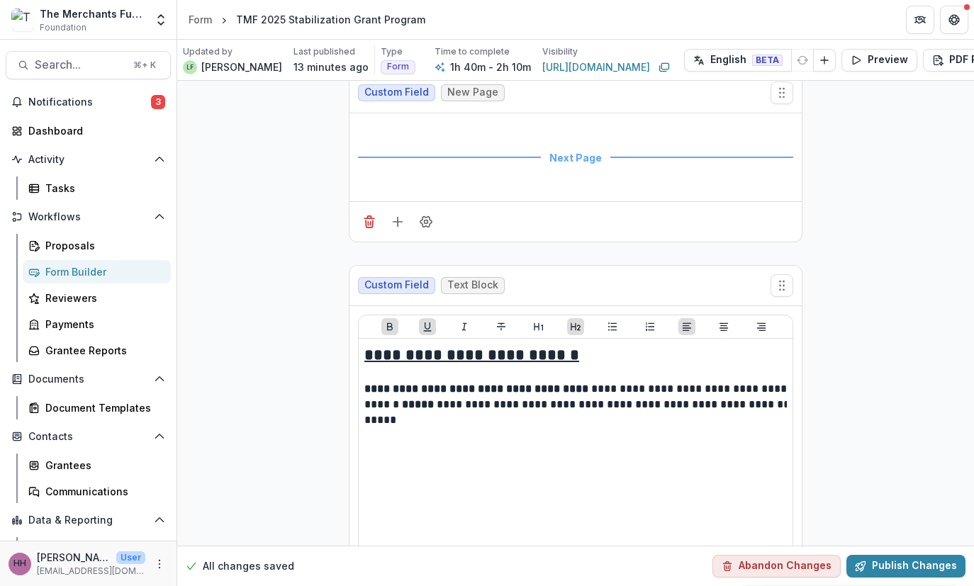
scroll to position [5627, 0]
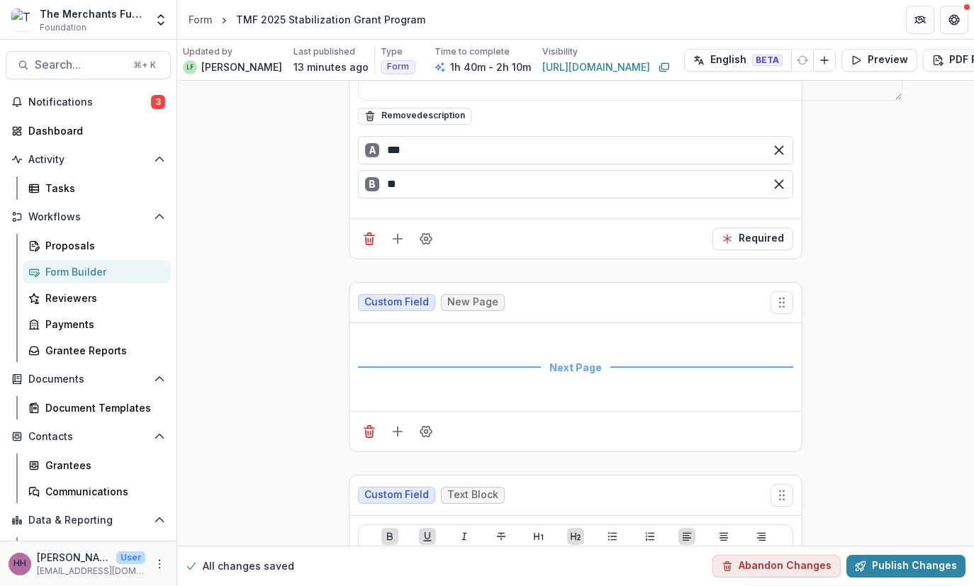
type input "*"
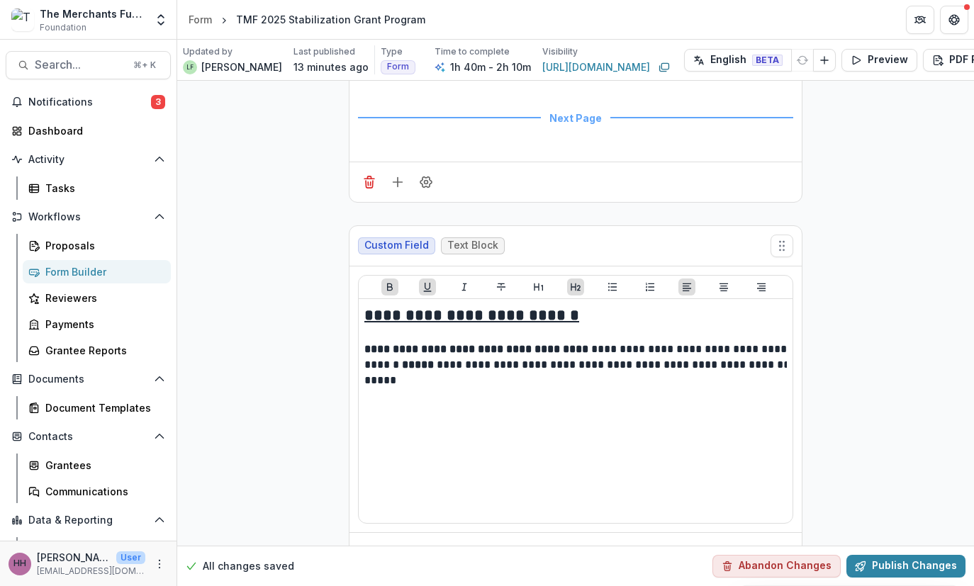
scroll to position [5983, 0]
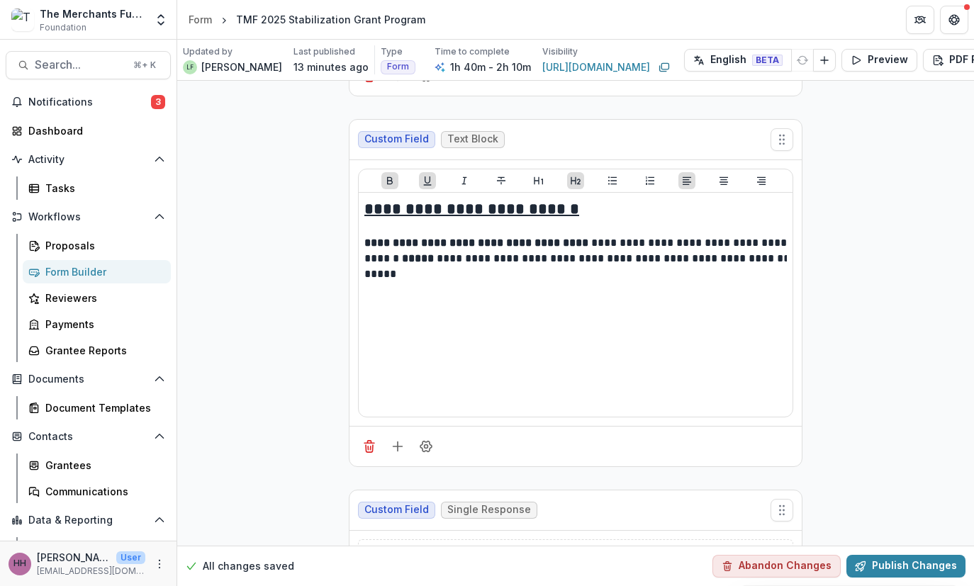
type input "*"
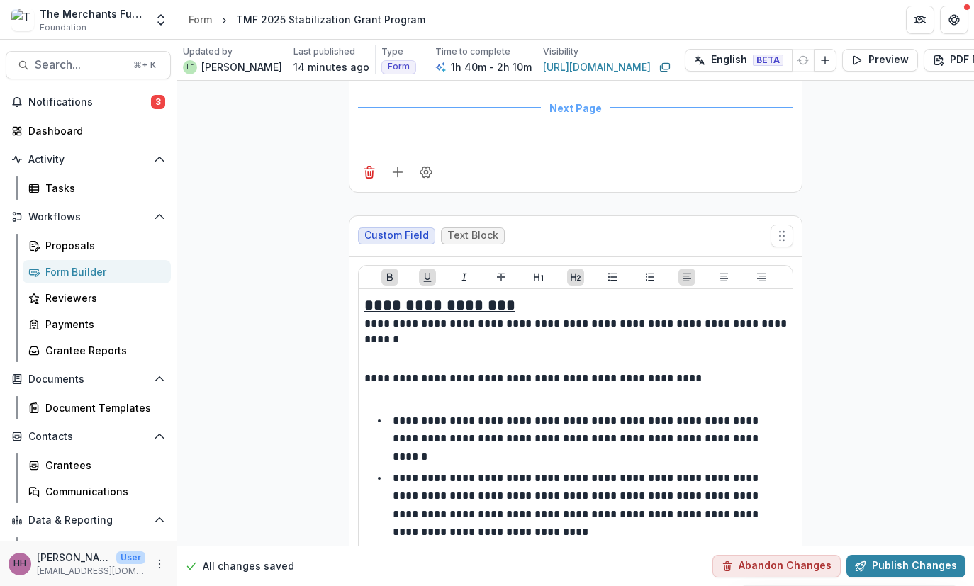
scroll to position [11862, 0]
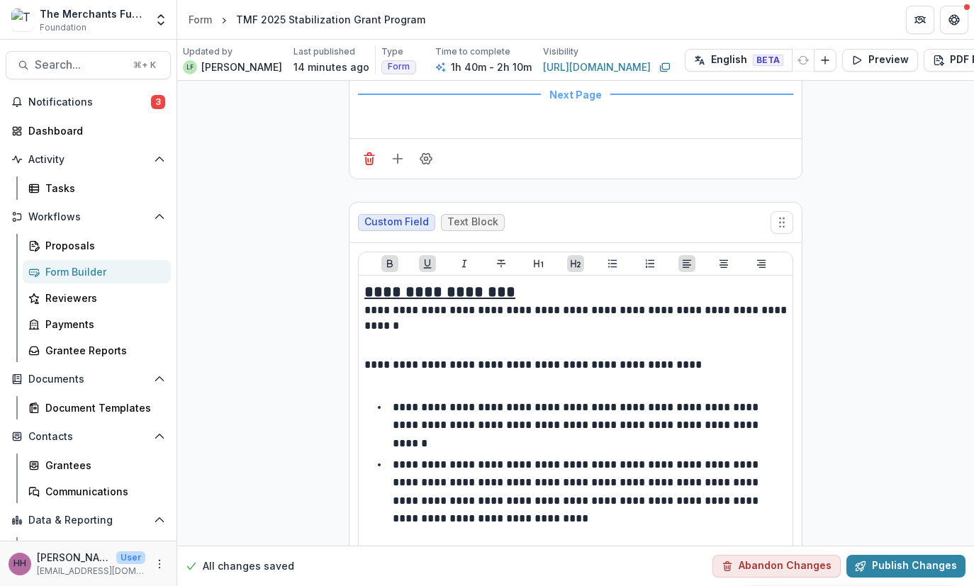
type input "*"
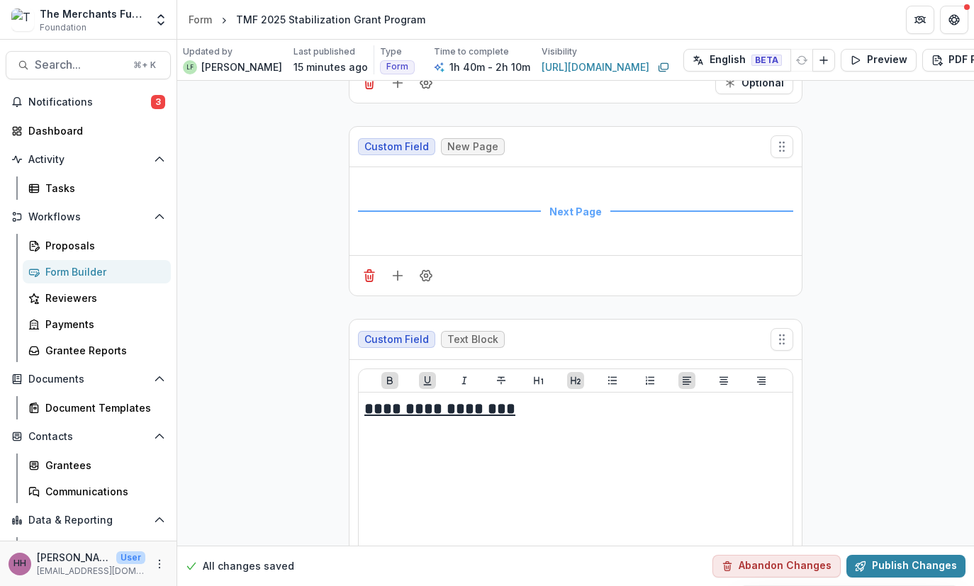
scroll to position [28660, 0]
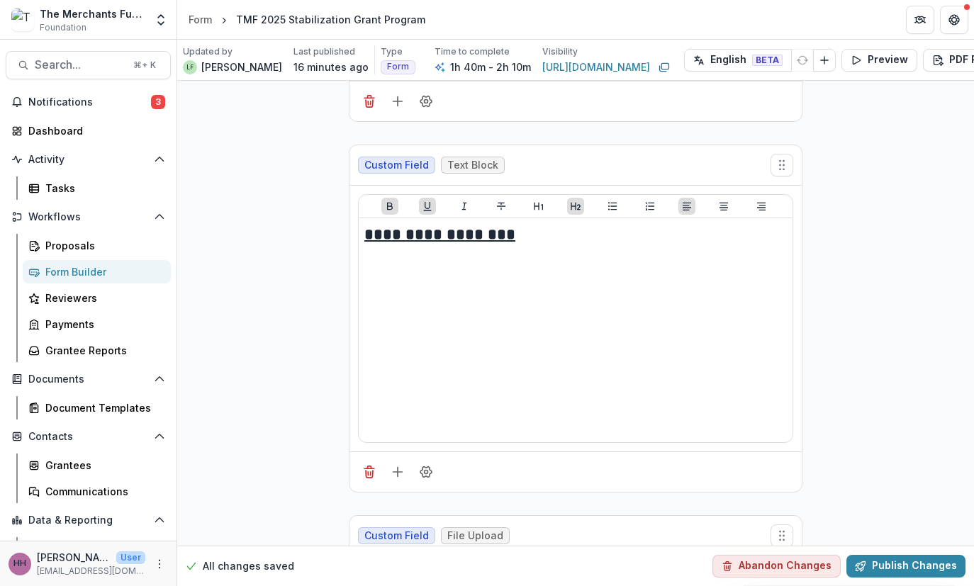
scroll to position [28789, 0]
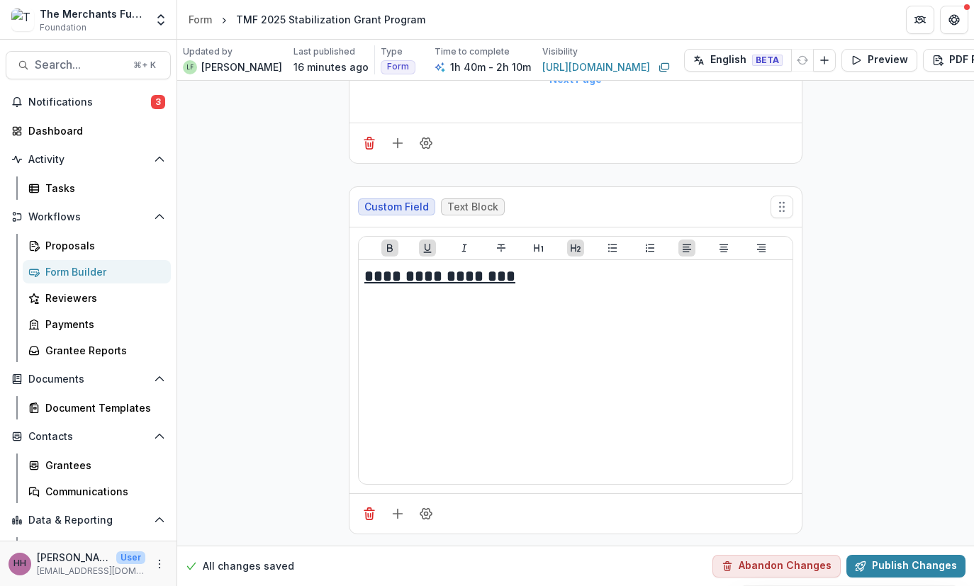
drag, startPoint x: 541, startPoint y: 273, endPoint x: 474, endPoint y: 234, distance: 77.2
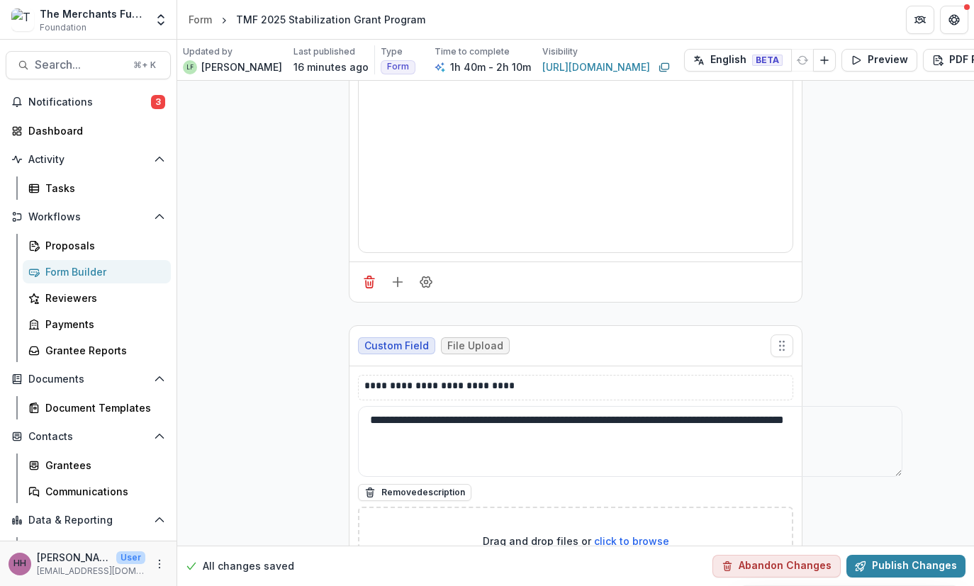
scroll to position [29022, 0]
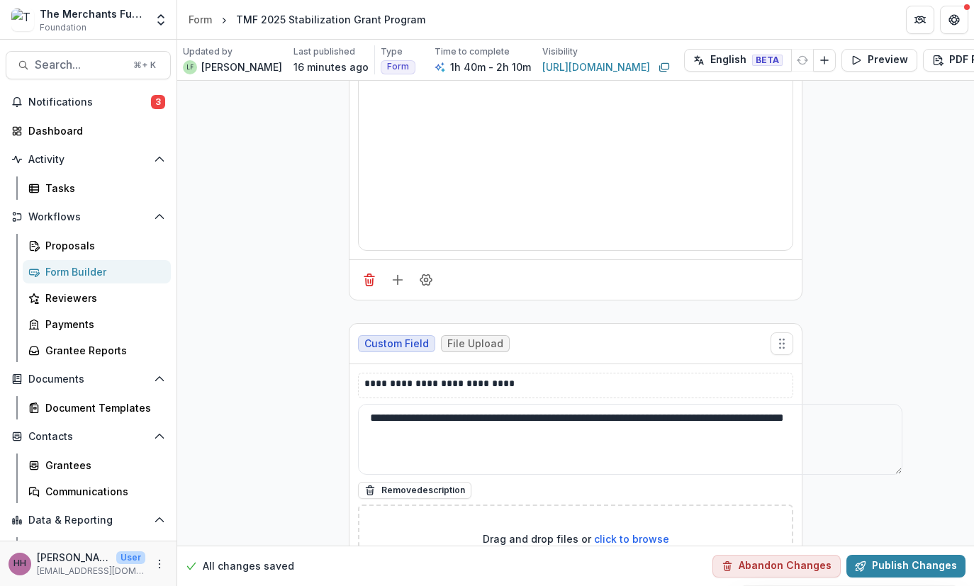
paste textarea "**********"
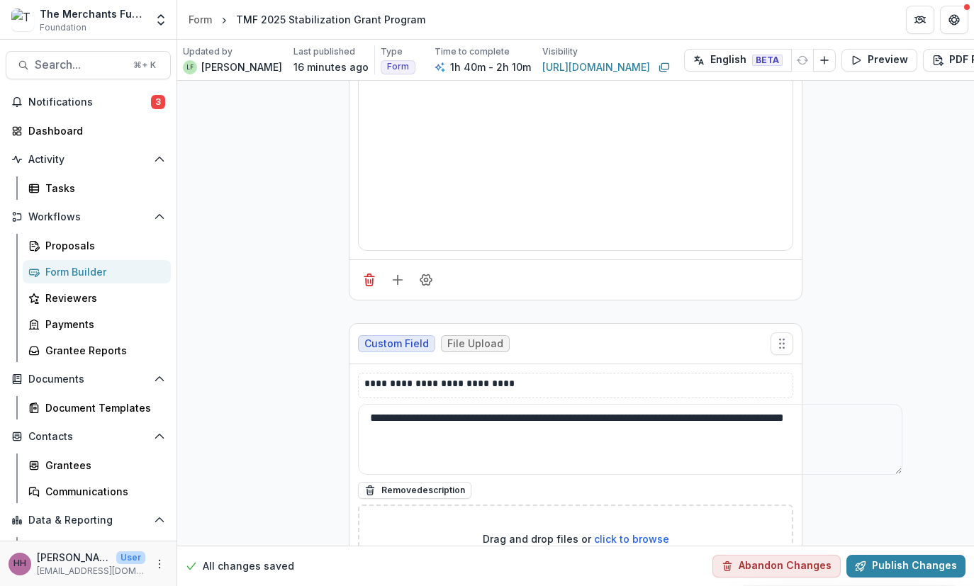
paste textarea "**********"
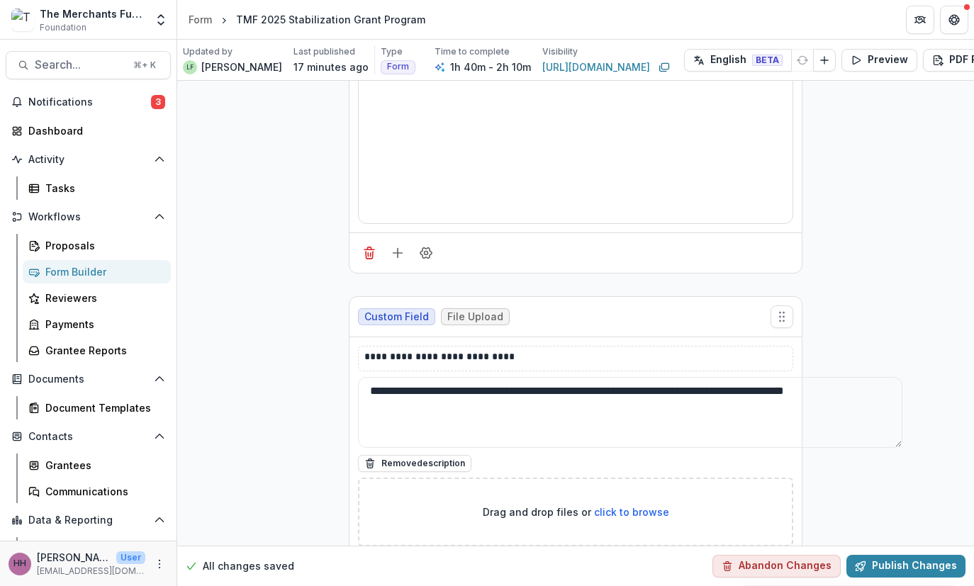
scroll to position [29052, 0]
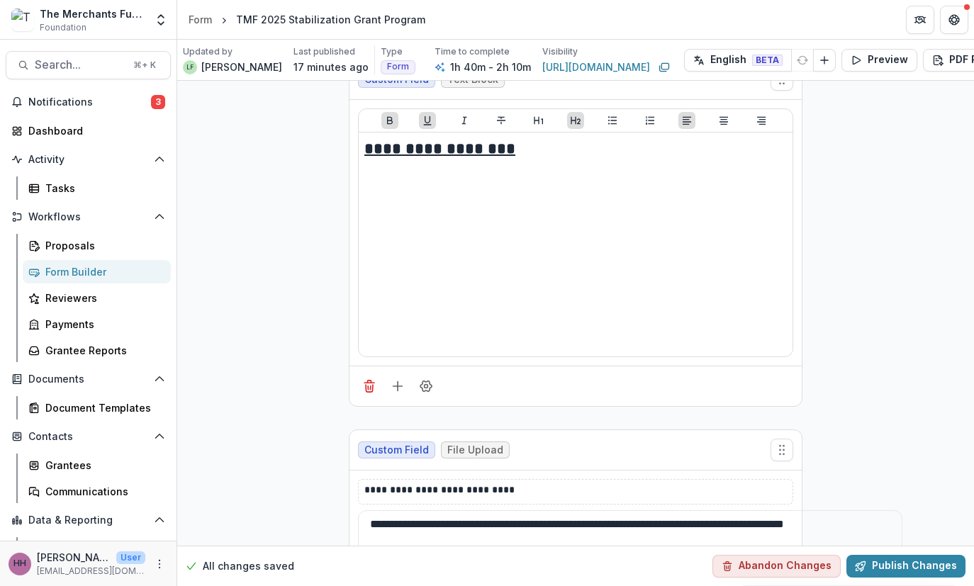
scroll to position [42, 0]
type textarea "**********"
drag, startPoint x: 560, startPoint y: 145, endPoint x: 249, endPoint y: 140, distance: 310.4
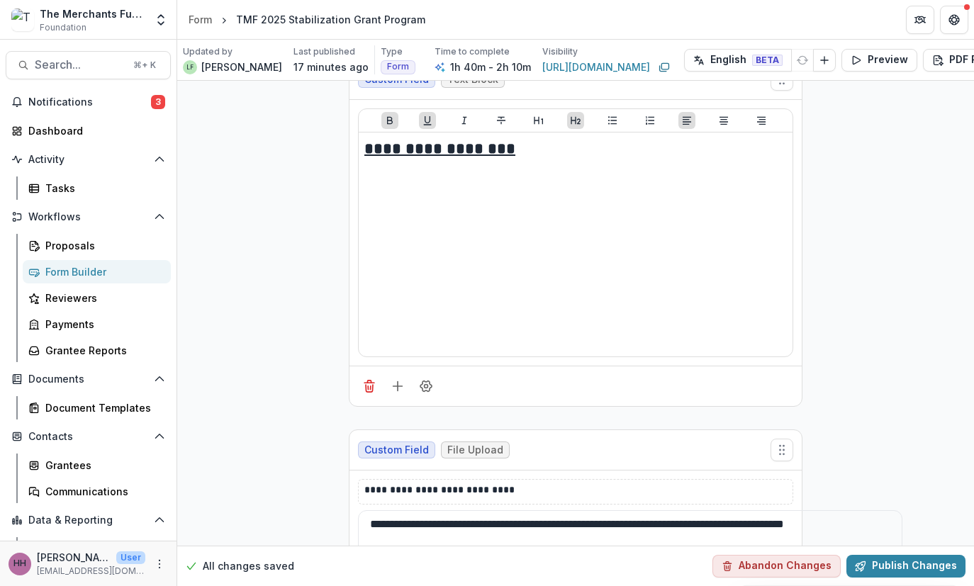
paste textarea "**********"
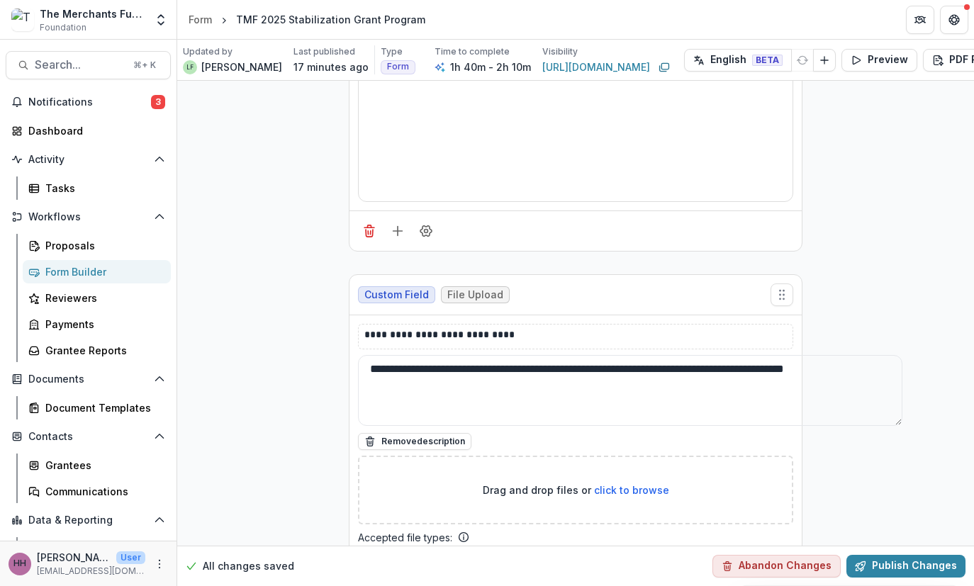
scroll to position [29074, 0]
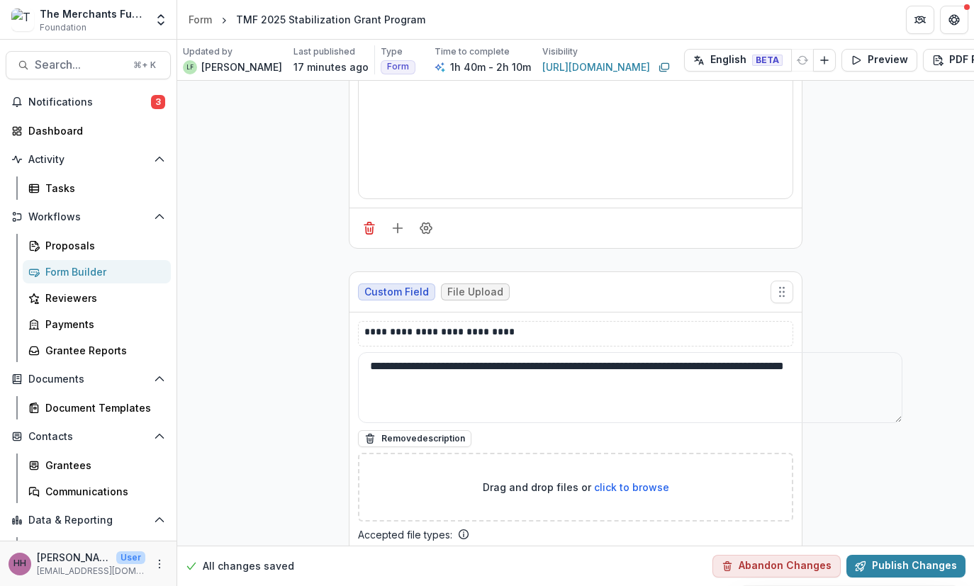
type textarea "**********"
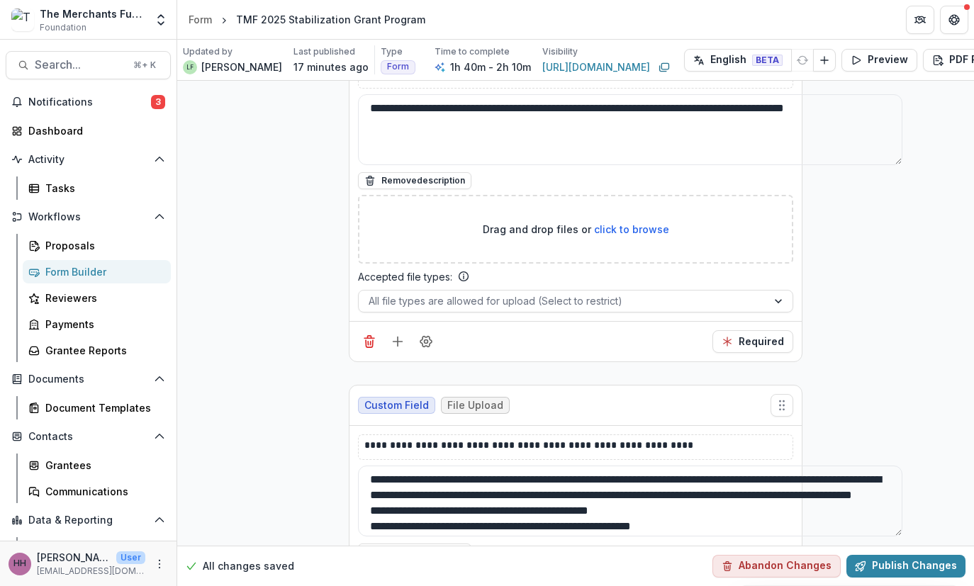
scroll to position [29335, 0]
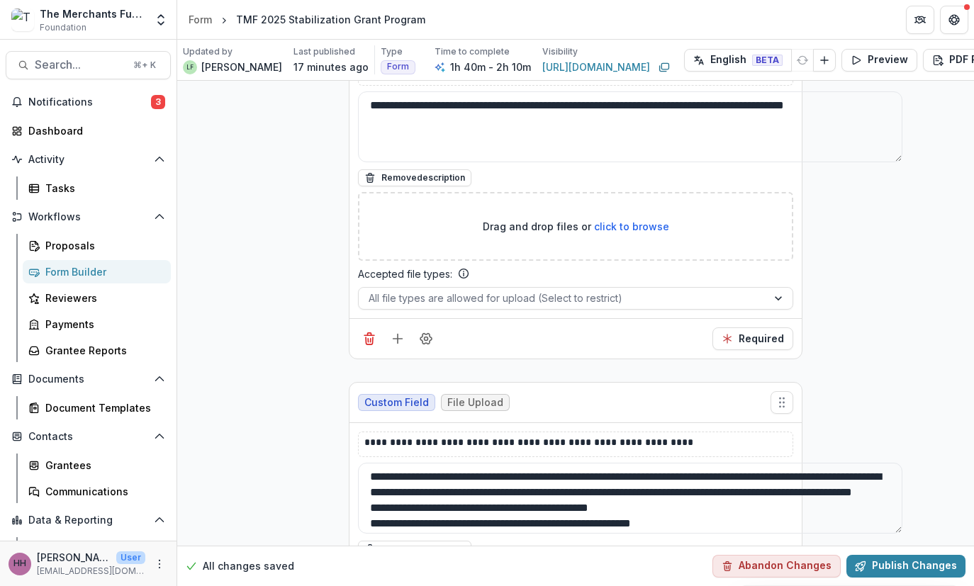
paste textarea "**********"
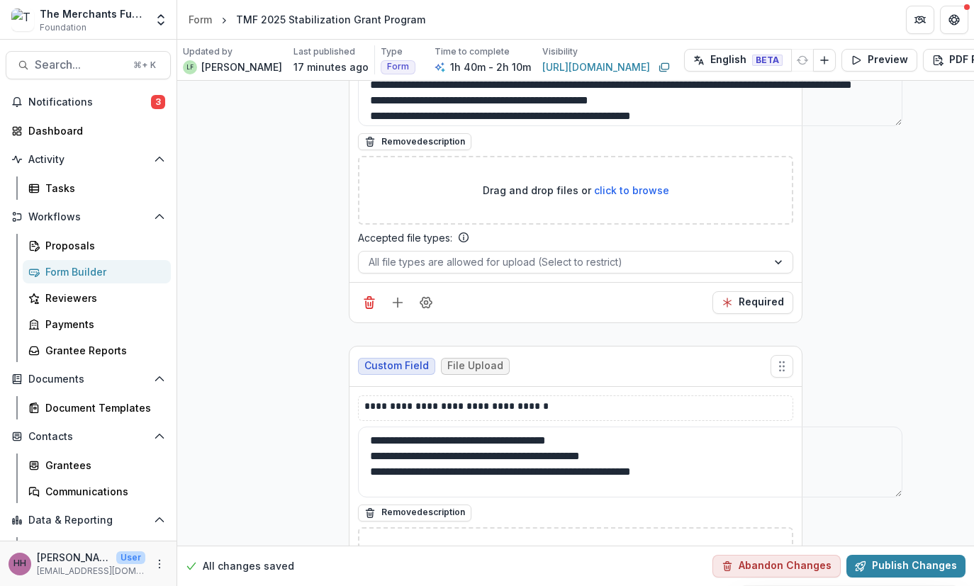
scroll to position [29771, 0]
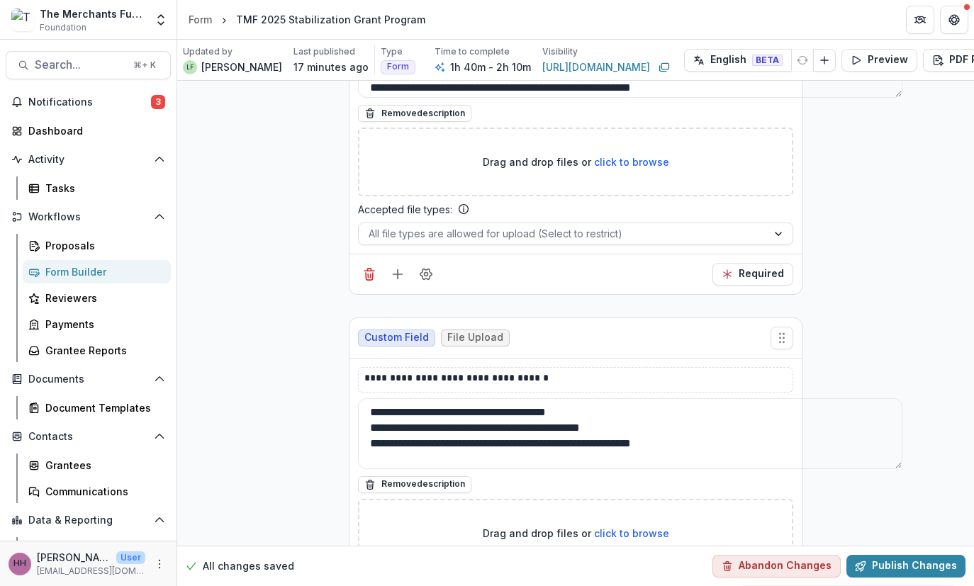
type textarea "**********"
drag, startPoint x: 785, startPoint y: 245, endPoint x: 288, endPoint y: 213, distance: 498.5
paste textarea "**********"
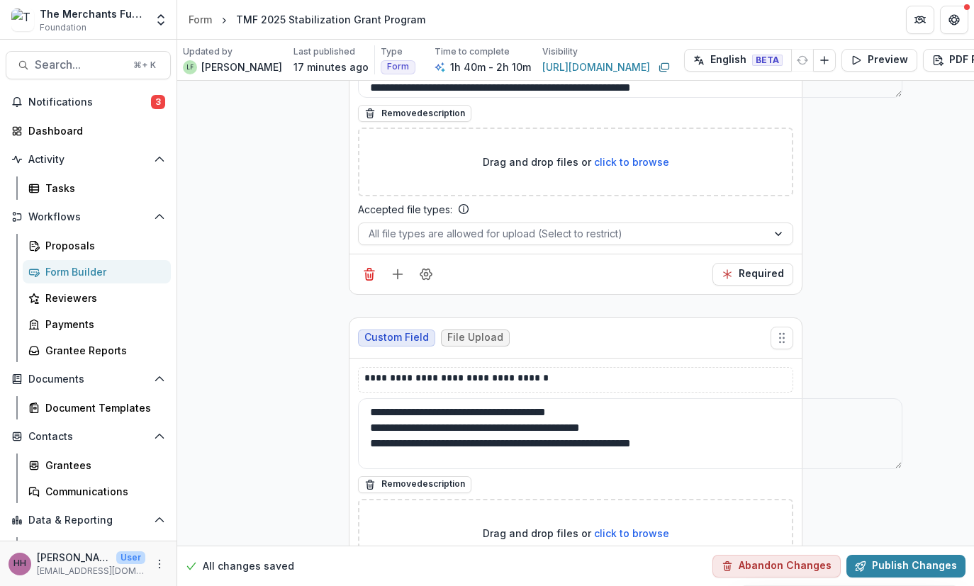
type textarea "**********"
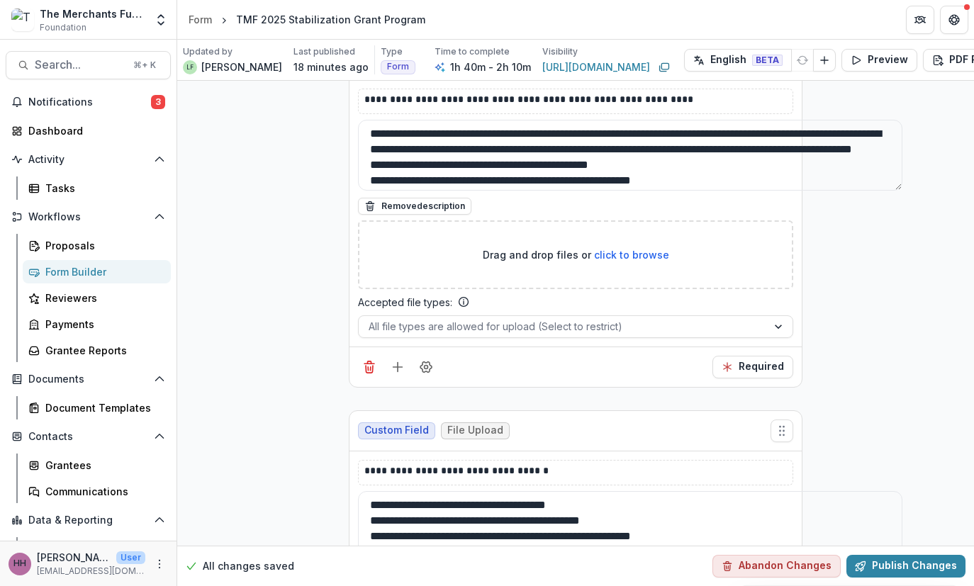
scroll to position [29682, 0]
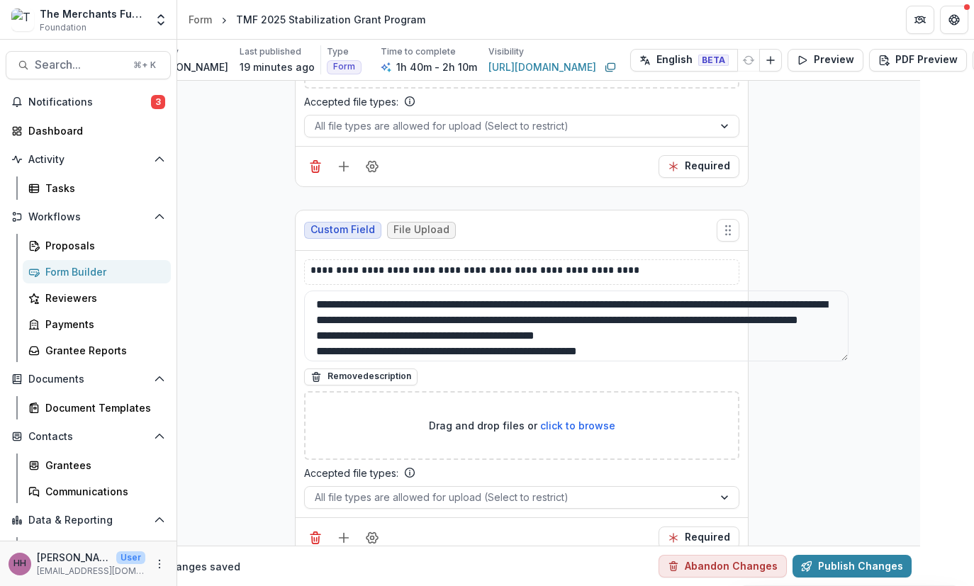
scroll to position [29789, 55]
drag, startPoint x: 835, startPoint y: 314, endPoint x: 758, endPoint y: 185, distance: 150.0
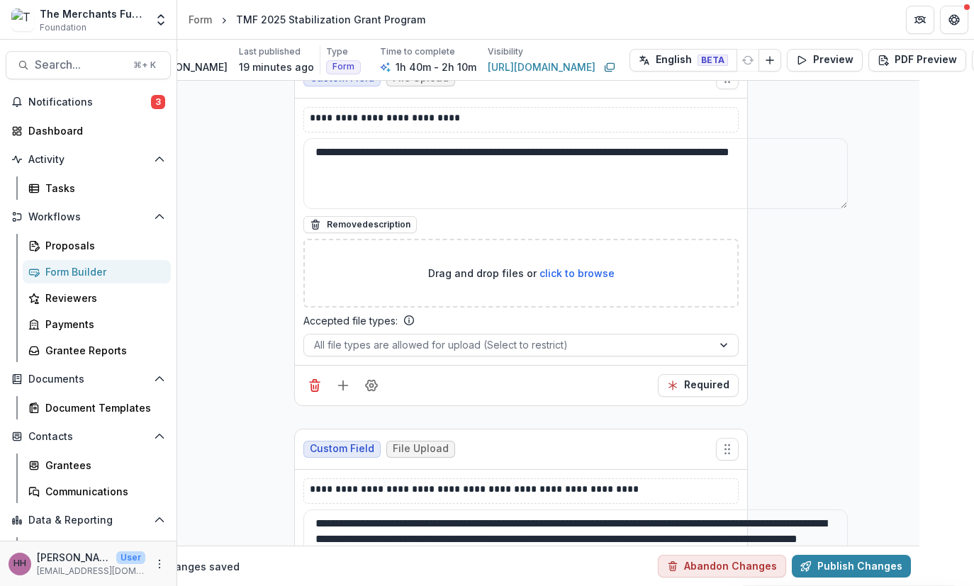
scroll to position [29578, 55]
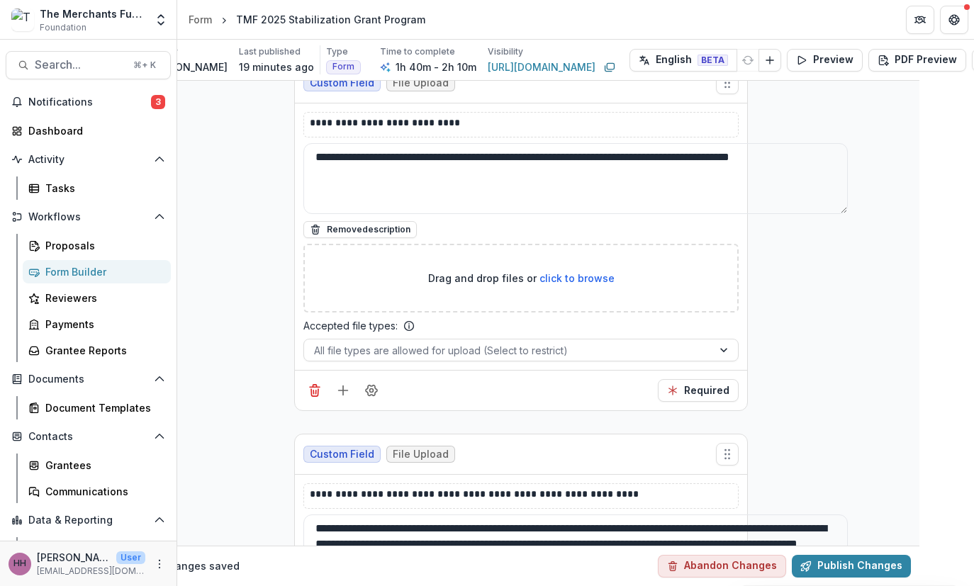
scroll to position [29587, 55]
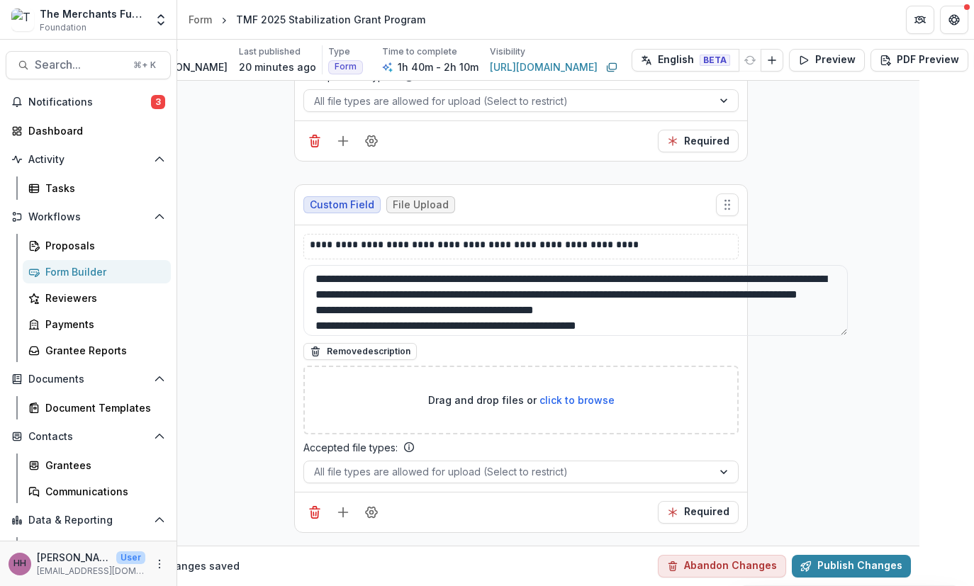
scroll to position [29868, 55]
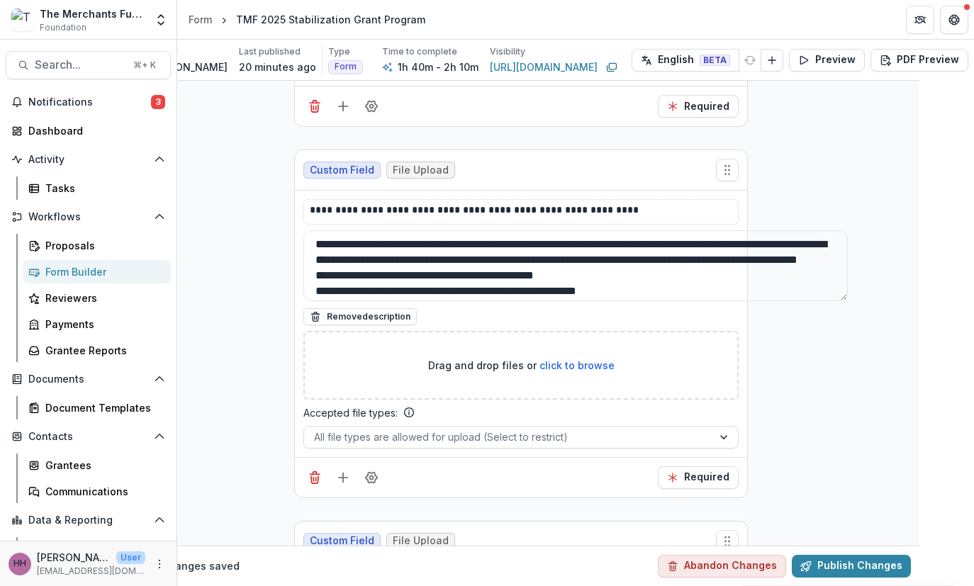
type textarea "**********"
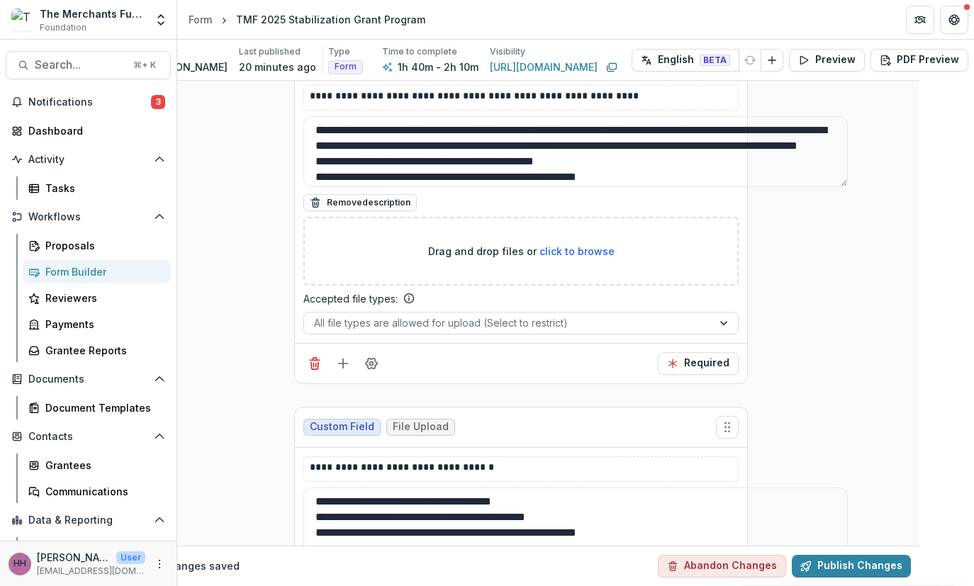
scroll to position [30012, 55]
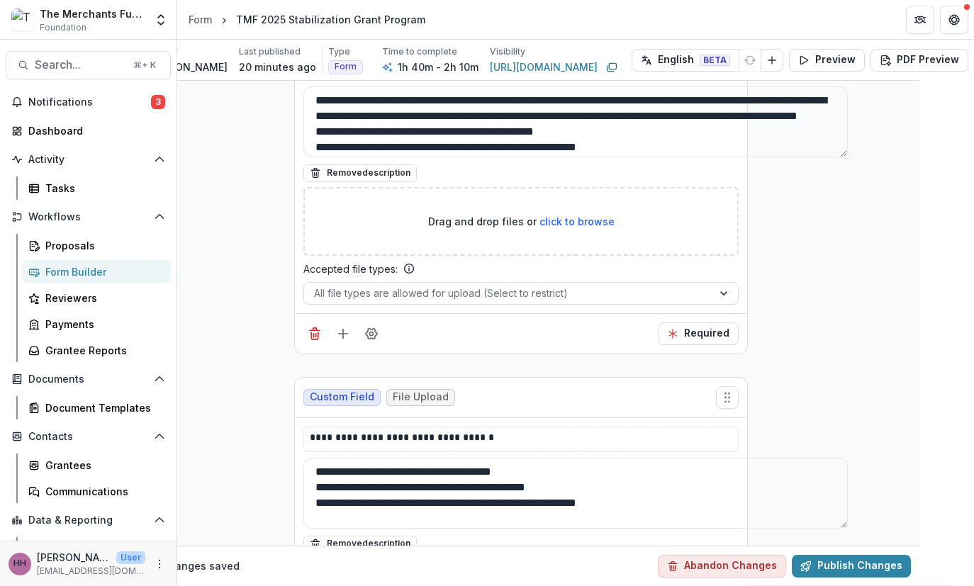
type textarea "**********"
click at [829, 555] on button "Publish Changes" at bounding box center [851, 566] width 119 height 23
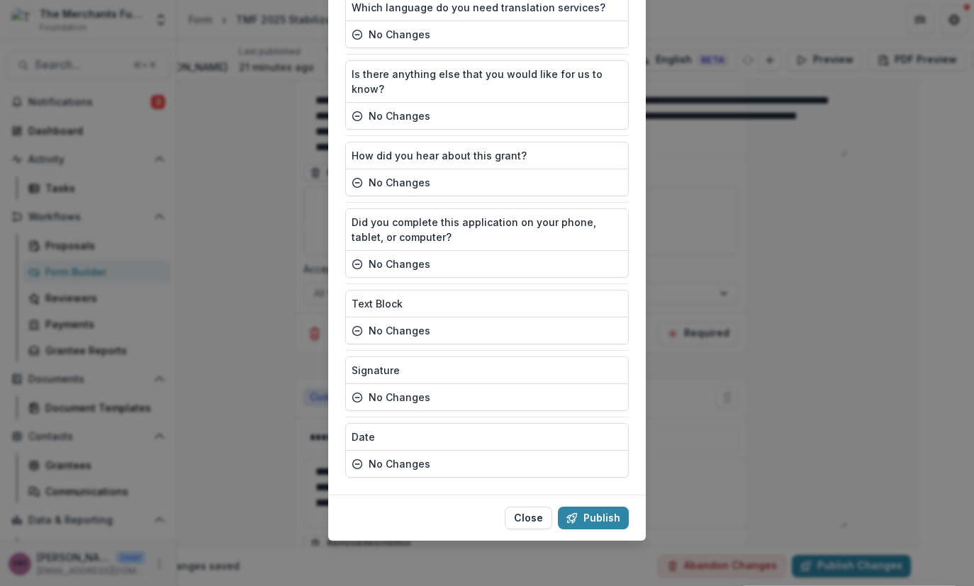
scroll to position [9556, 0]
click at [605, 507] on button "Publish" at bounding box center [593, 518] width 71 height 23
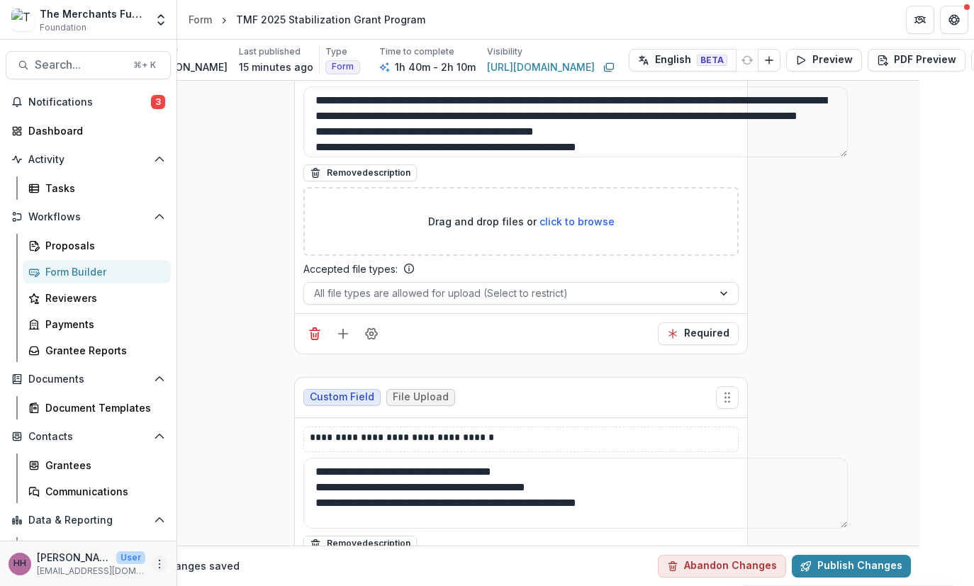
click at [154, 558] on icon "More" at bounding box center [159, 563] width 11 height 11
click at [227, 522] on link "User Settings" at bounding box center [247, 530] width 152 height 23
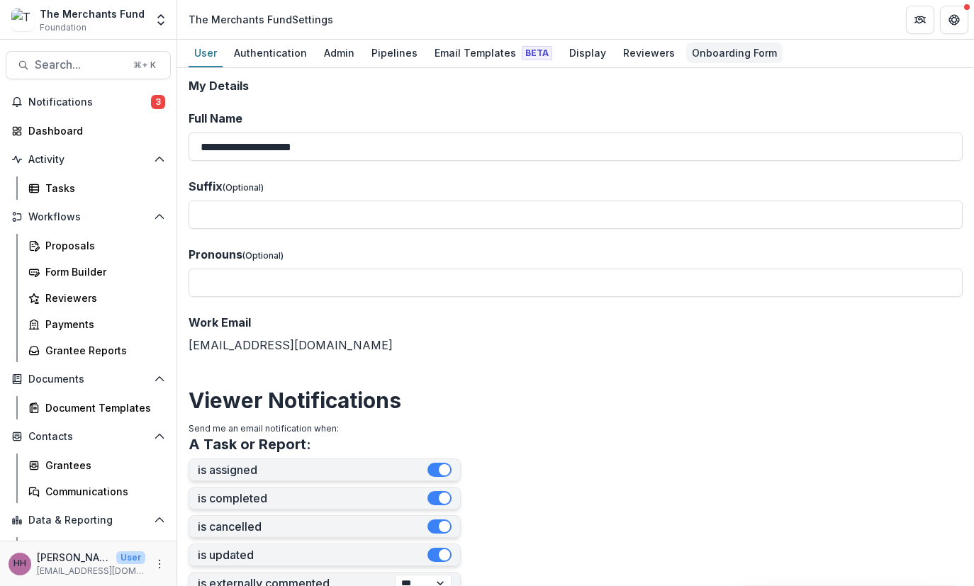
click at [782, 60] on div "Onboarding Form" at bounding box center [734, 53] width 96 height 21
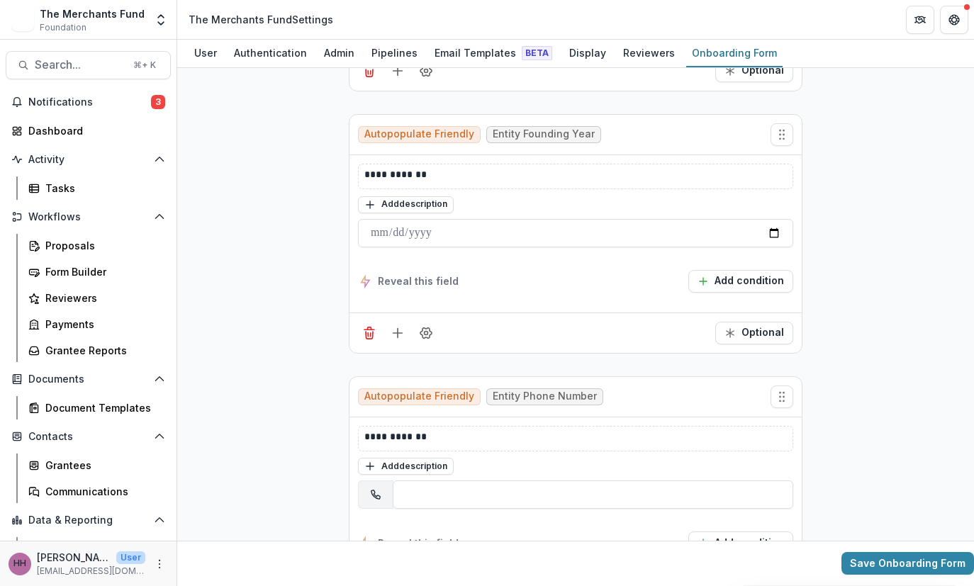
scroll to position [1804, 0]
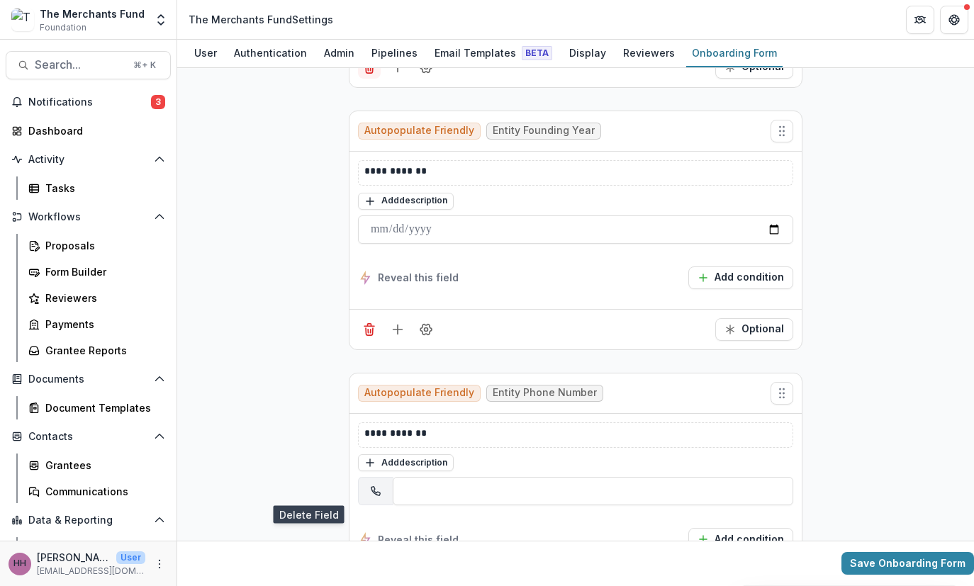
click at [371, 70] on line "Delete field" at bounding box center [371, 69] width 0 height 4
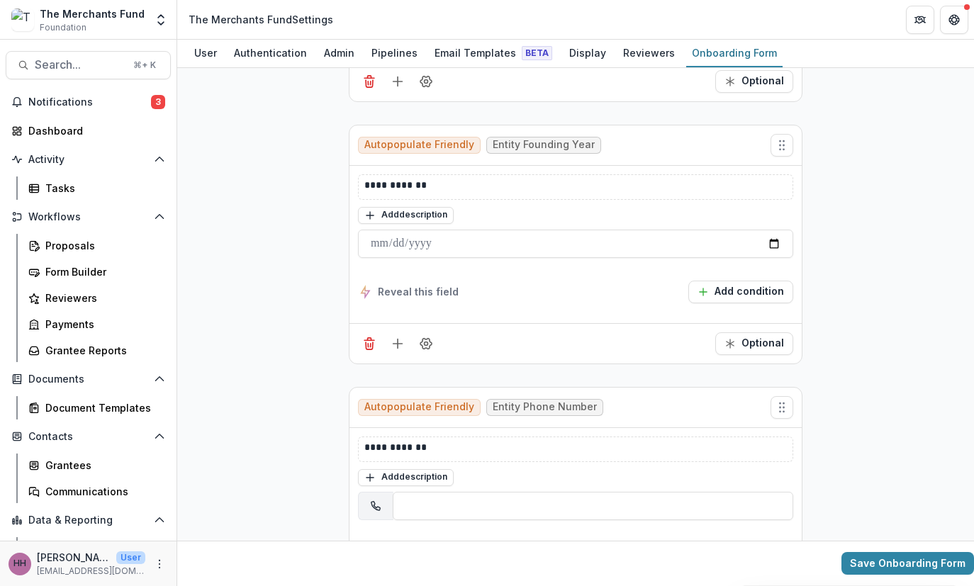
scroll to position [1529, 0]
click at [358, 91] on button "Delete field" at bounding box center [369, 80] width 23 height 23
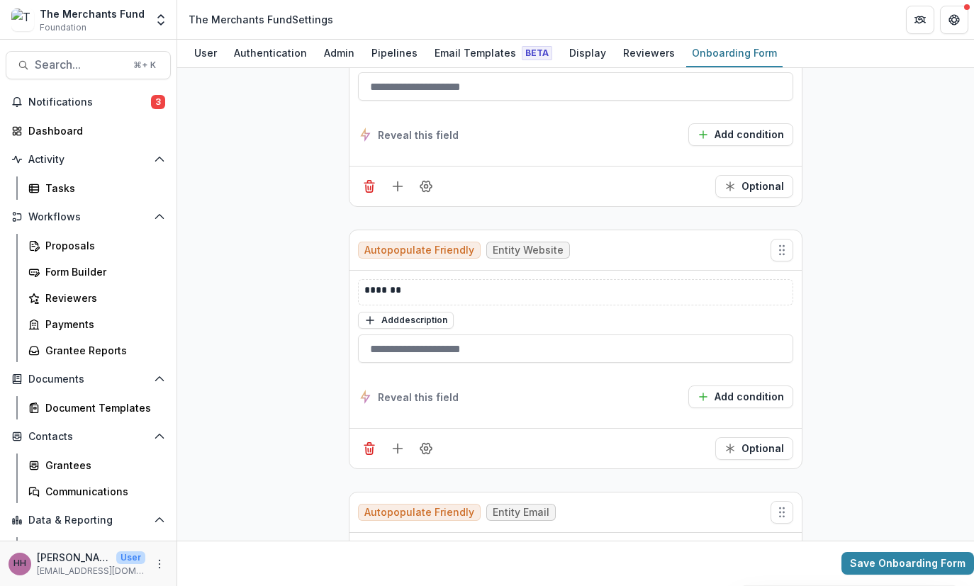
scroll to position [639, 0]
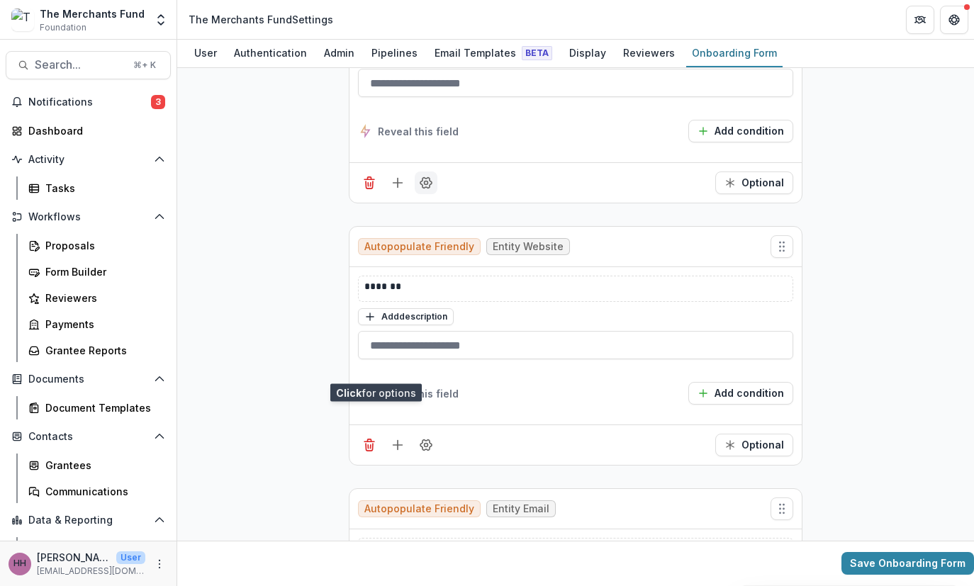
click at [425, 185] on circle "Field Settings" at bounding box center [427, 183] width 4 height 4
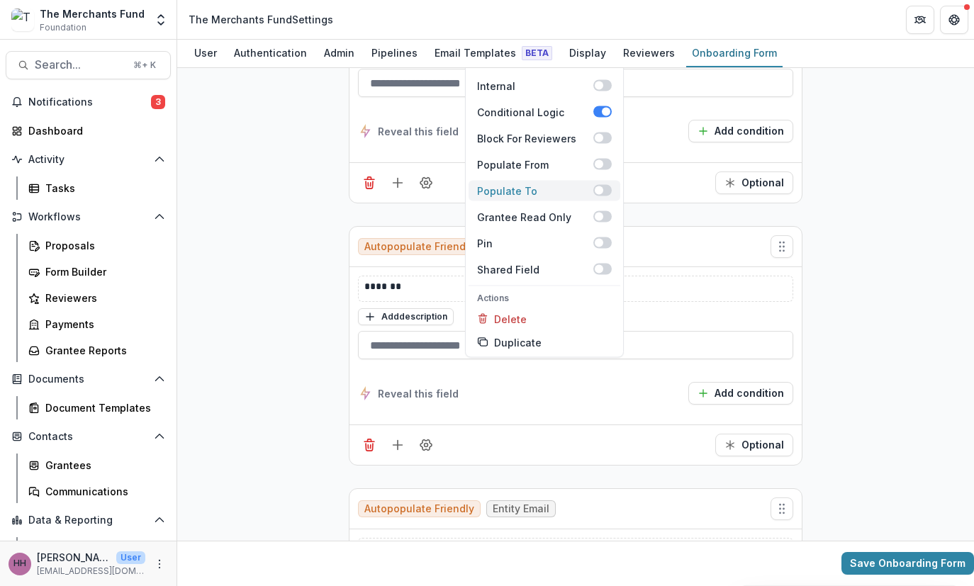
click at [593, 196] on span at bounding box center [602, 190] width 18 height 11
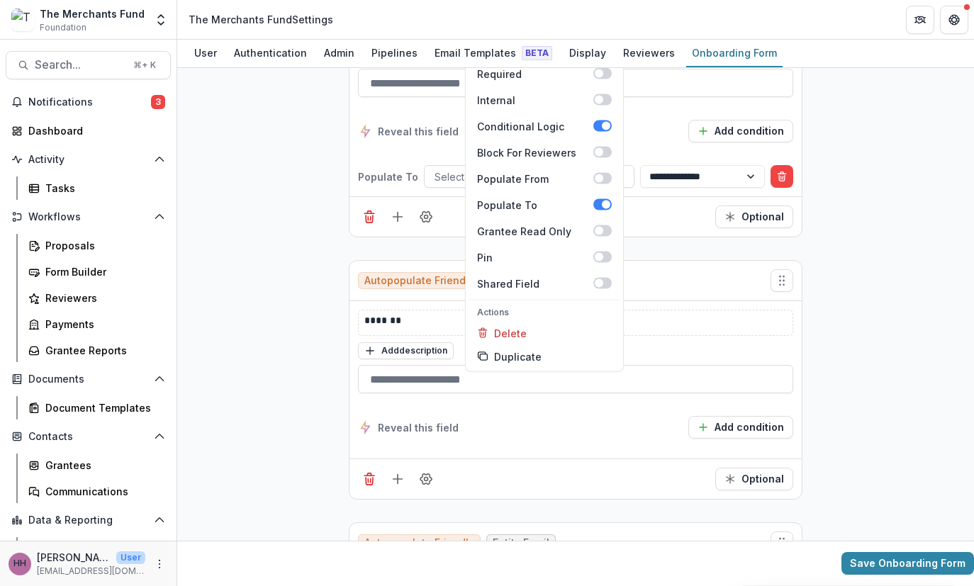
click at [668, 142] on div "Reveal this field Add condition" at bounding box center [575, 131] width 435 height 23
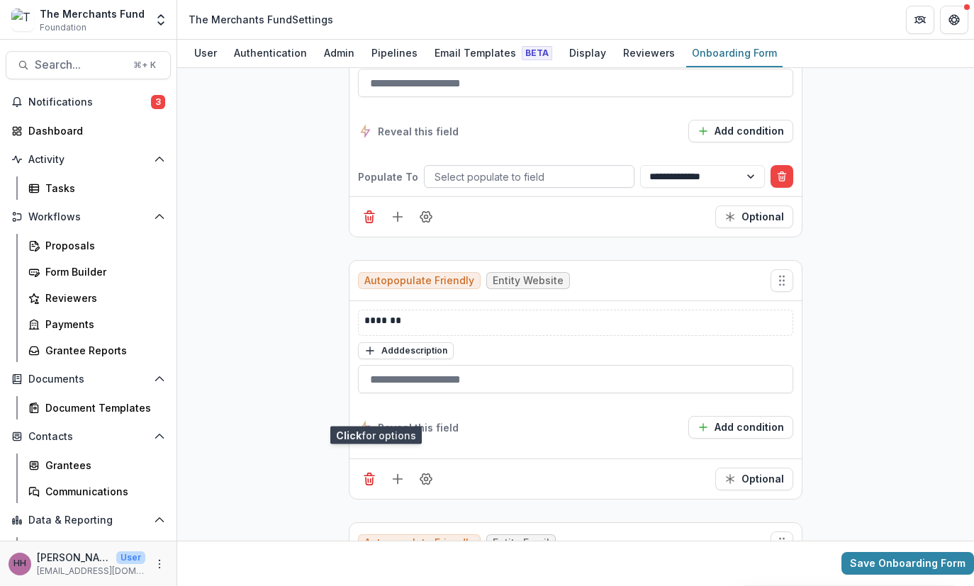
click at [585, 186] on div at bounding box center [528, 177] width 189 height 18
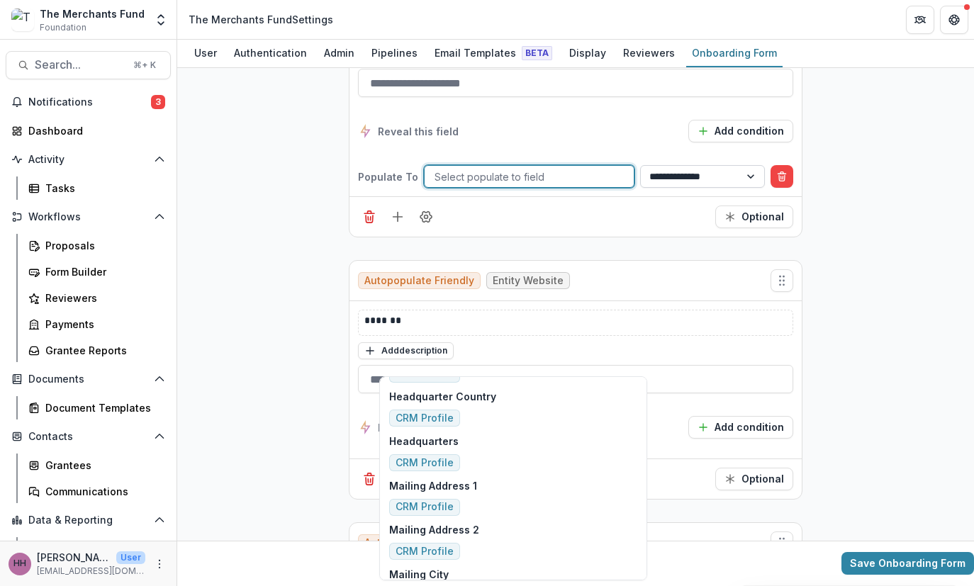
scroll to position [1195, 0]
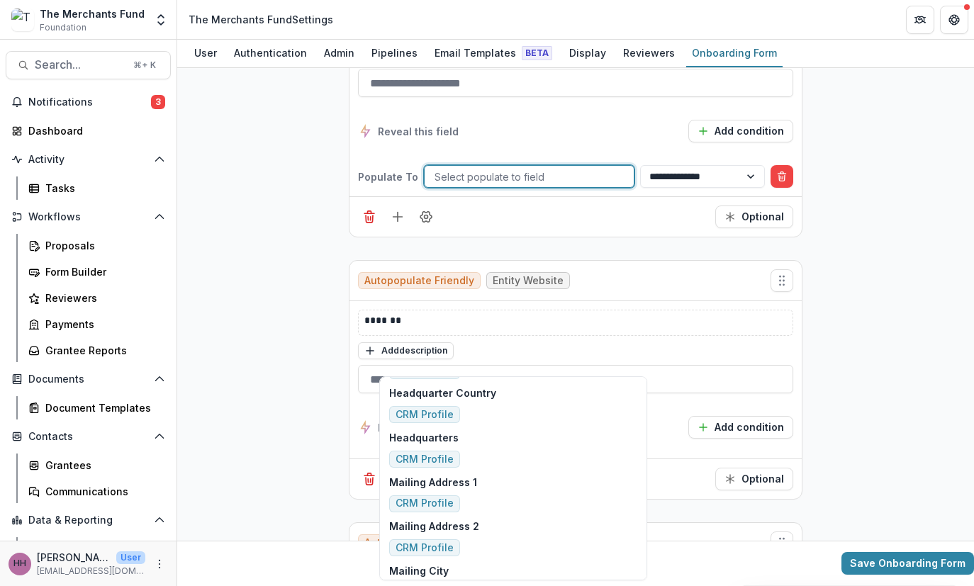
click at [644, 142] on div "Reveal this field Add condition" at bounding box center [575, 131] width 435 height 23
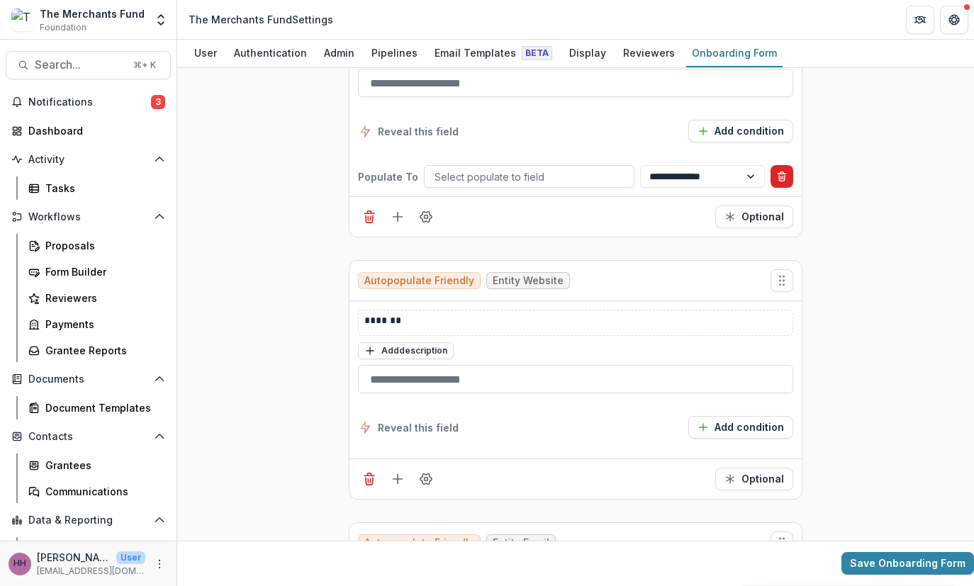
click at [787, 182] on icon "Delete condition" at bounding box center [781, 176] width 11 height 11
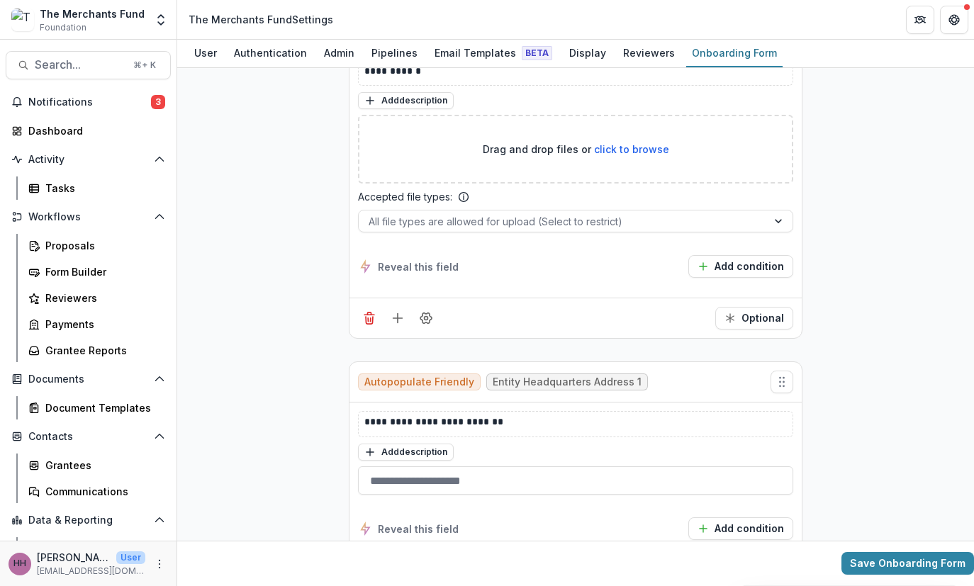
scroll to position [2261, 0]
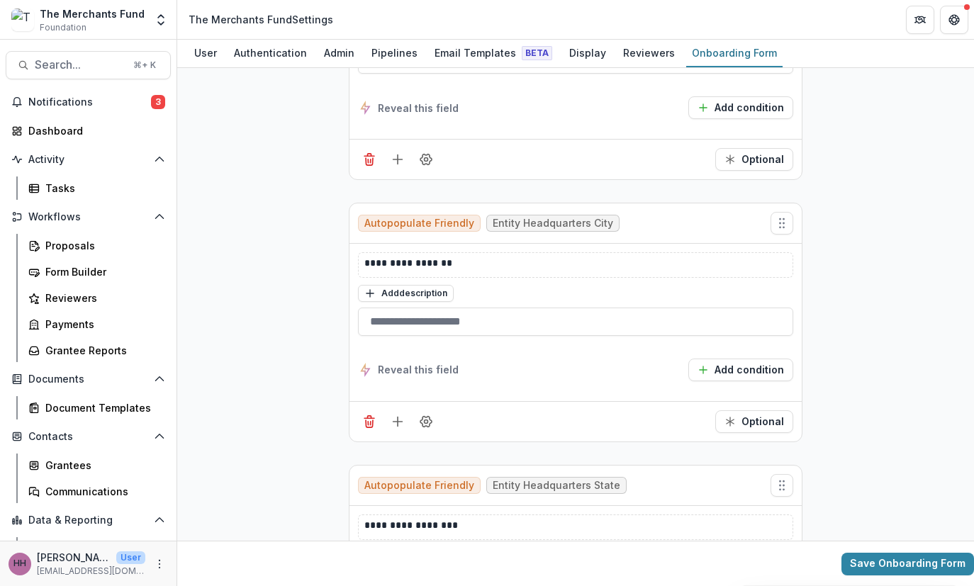
scroll to position [2590, 0]
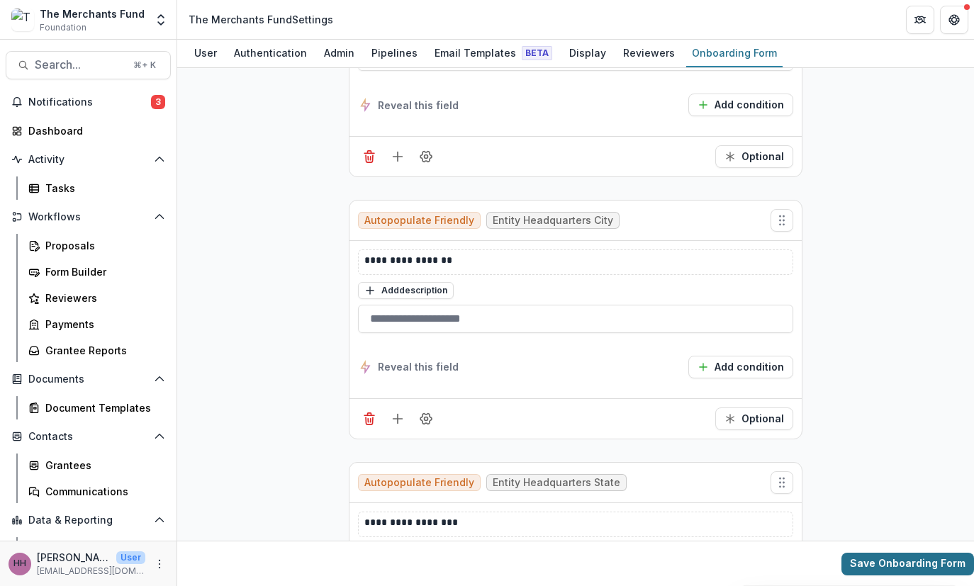
click at [829, 561] on button "Save Onboarding Form" at bounding box center [907, 564] width 133 height 23
click at [829, 568] on button "Save Onboarding Form" at bounding box center [907, 564] width 133 height 23
click at [85, 34] on span "Foundation" at bounding box center [63, 27] width 47 height 13
click at [33, 21] on img at bounding box center [22, 20] width 23 height 23
click at [120, 21] on div "The Merchants Fund" at bounding box center [92, 13] width 105 height 15
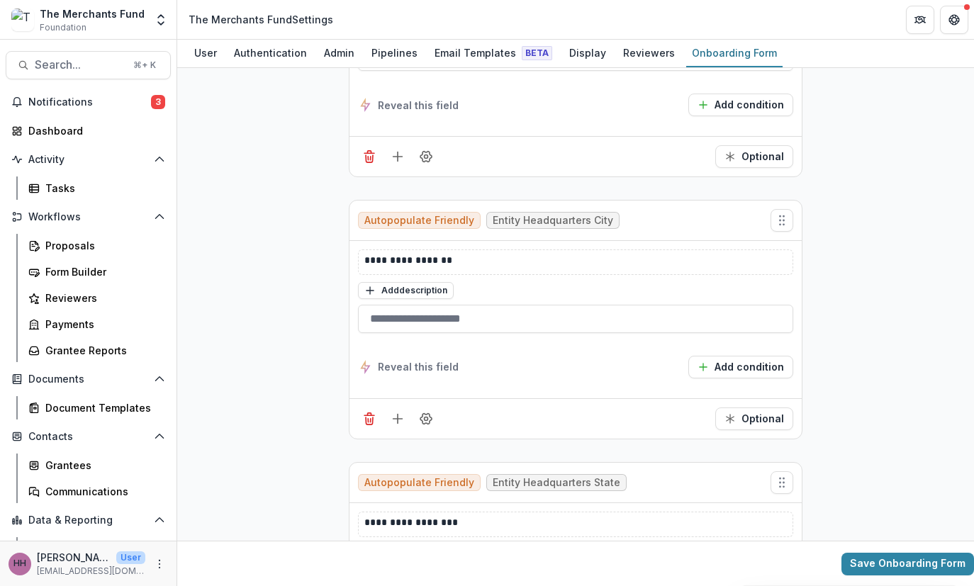
click at [172, 22] on div "The Merchants Fund Foundation Aggregate Analysis Foundations The Merchants Fund…" at bounding box center [88, 22] width 176 height 33
click at [151, 22] on button "Open entity switcher" at bounding box center [161, 20] width 20 height 28
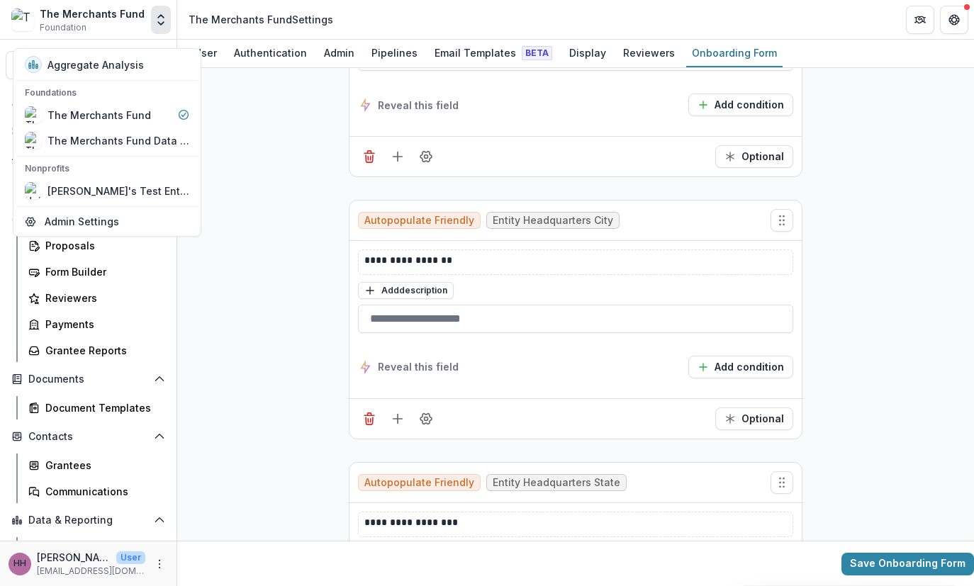
click at [154, 23] on icon "Open entity switcher" at bounding box center [161, 20] width 14 height 14
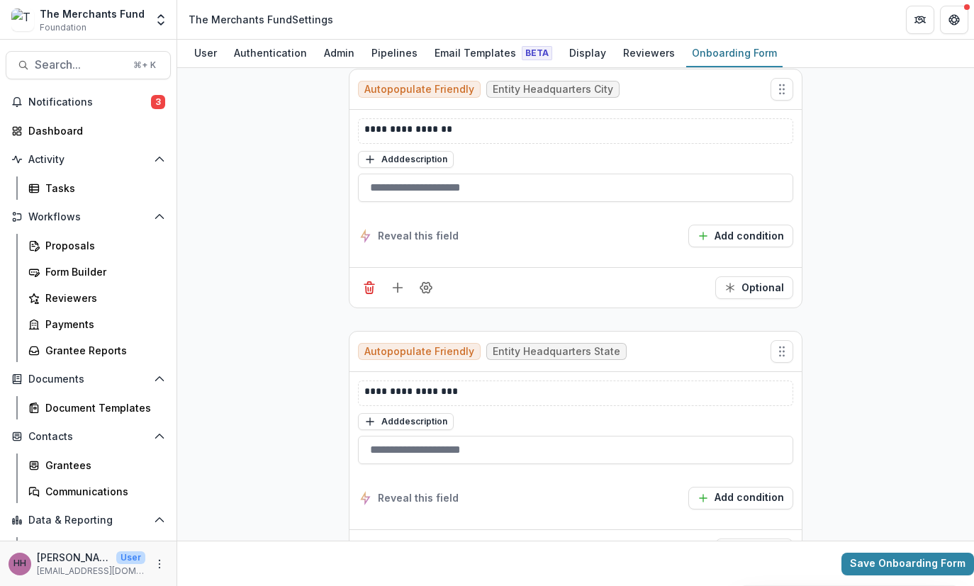
scroll to position [2976, 0]
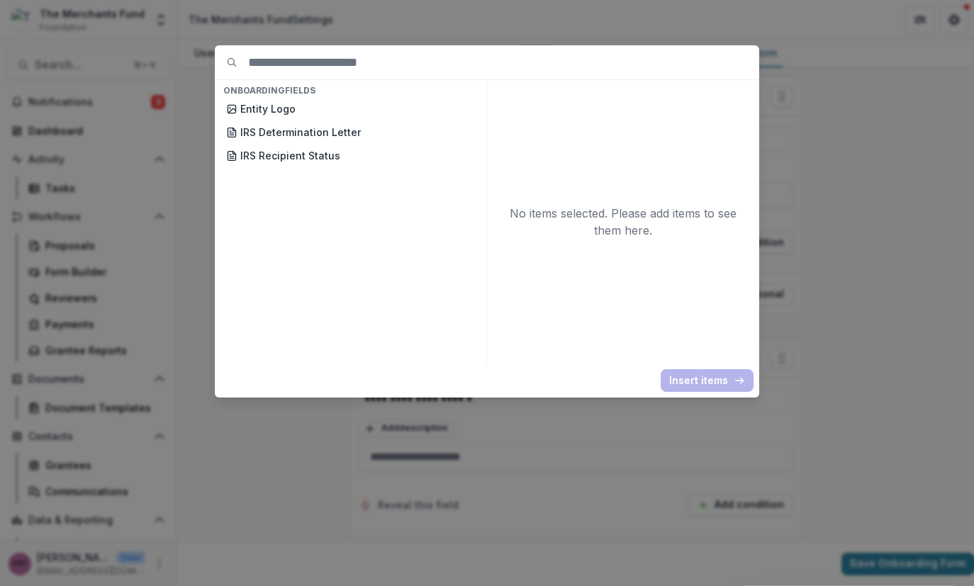
click at [829, 182] on div "Onboarding Fields Entity Logo IRS Determination Letter IRS Recipient Status No …" at bounding box center [487, 293] width 974 height 586
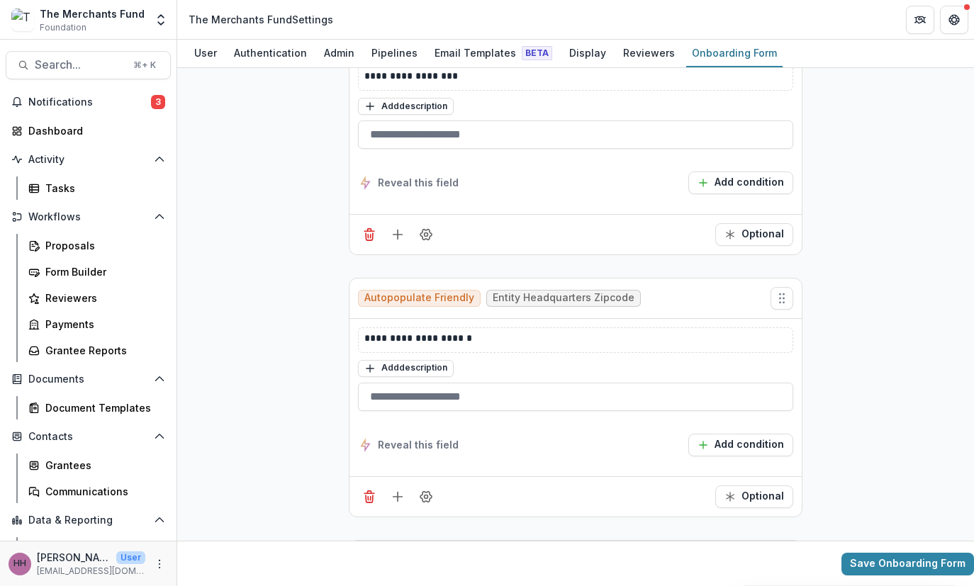
scroll to position [4382, 0]
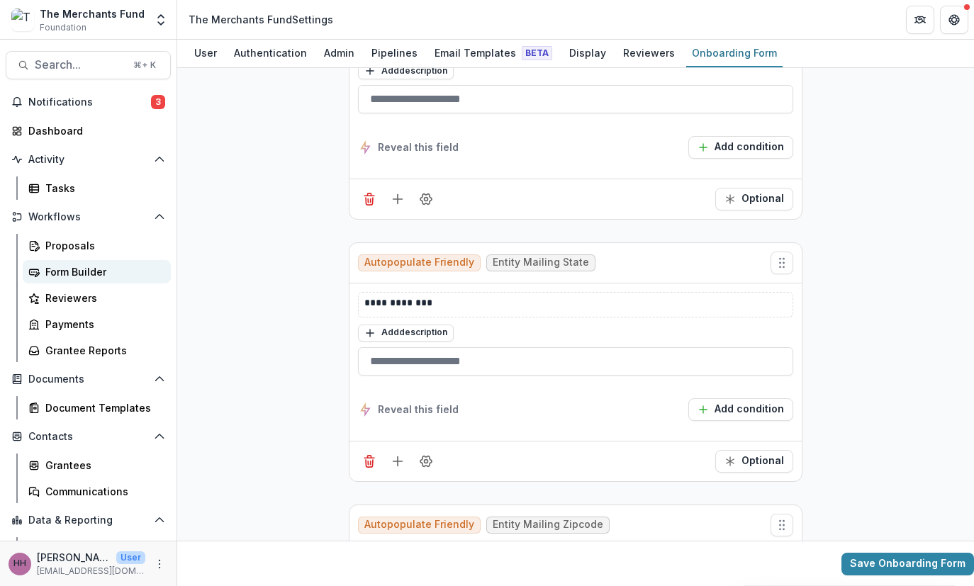
click at [89, 279] on div "Form Builder" at bounding box center [102, 271] width 114 height 15
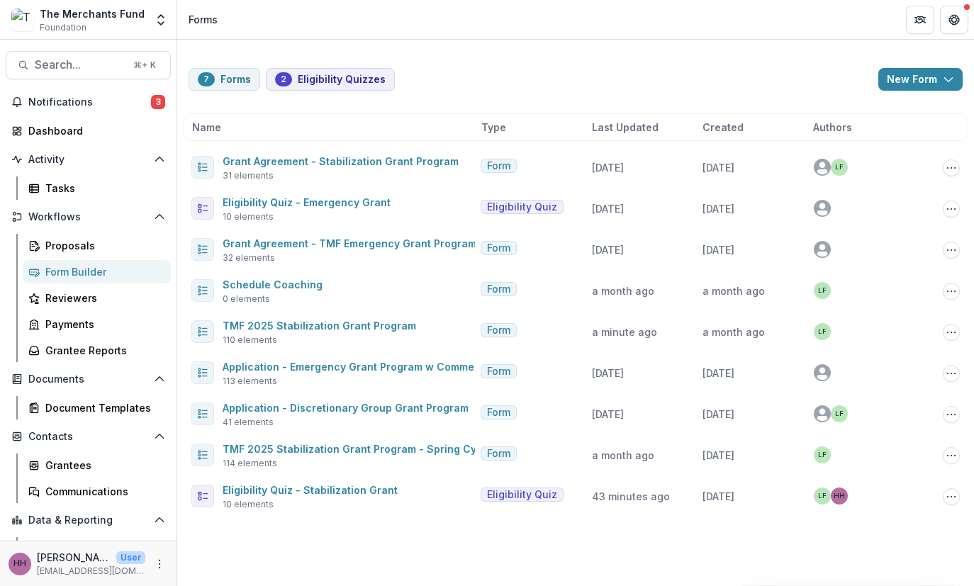
click at [629, 135] on span "Last Updated" at bounding box center [625, 127] width 67 height 15
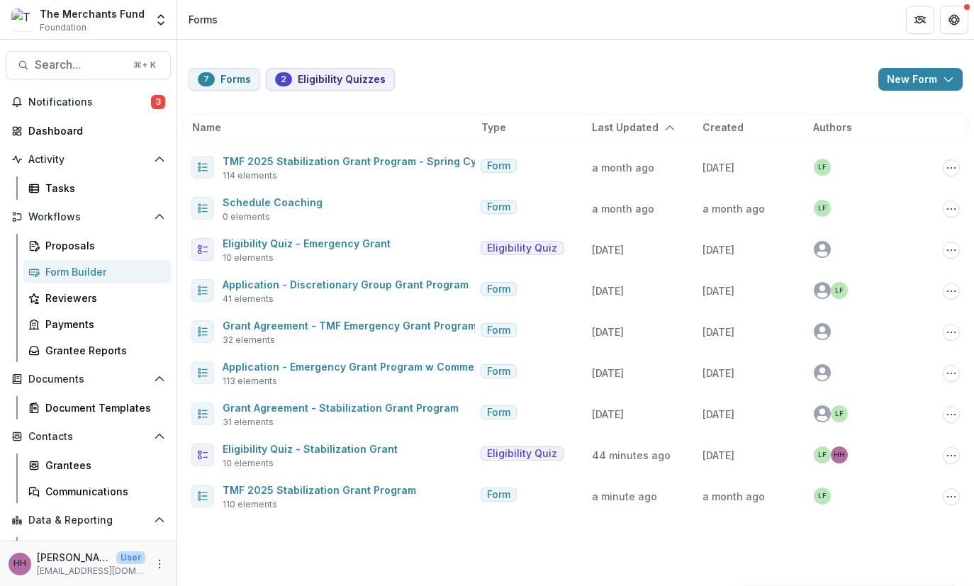
click at [629, 135] on span "Last Updated" at bounding box center [625, 127] width 67 height 15
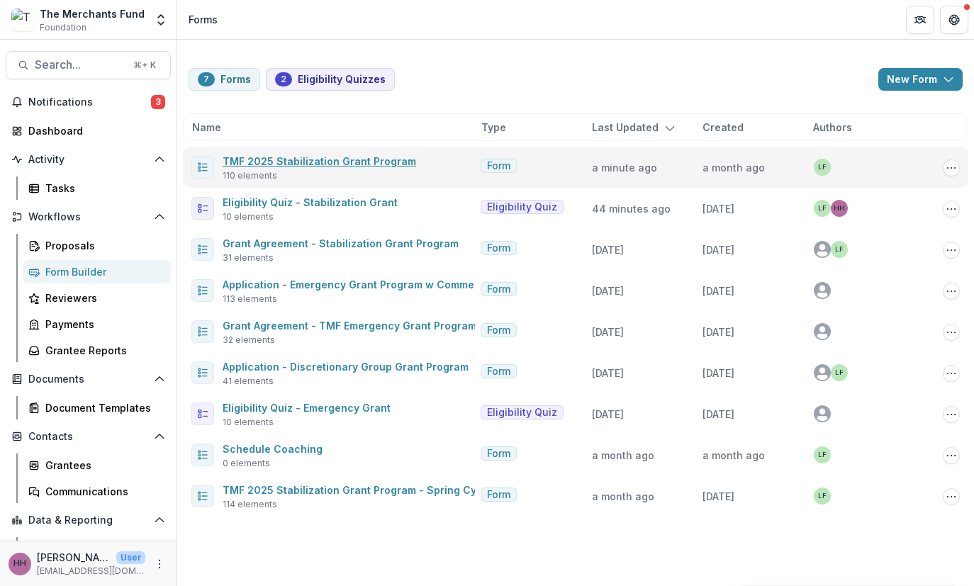
click at [393, 167] on link "TMF 2025 Stabilization Grant Program" at bounding box center [319, 161] width 193 height 12
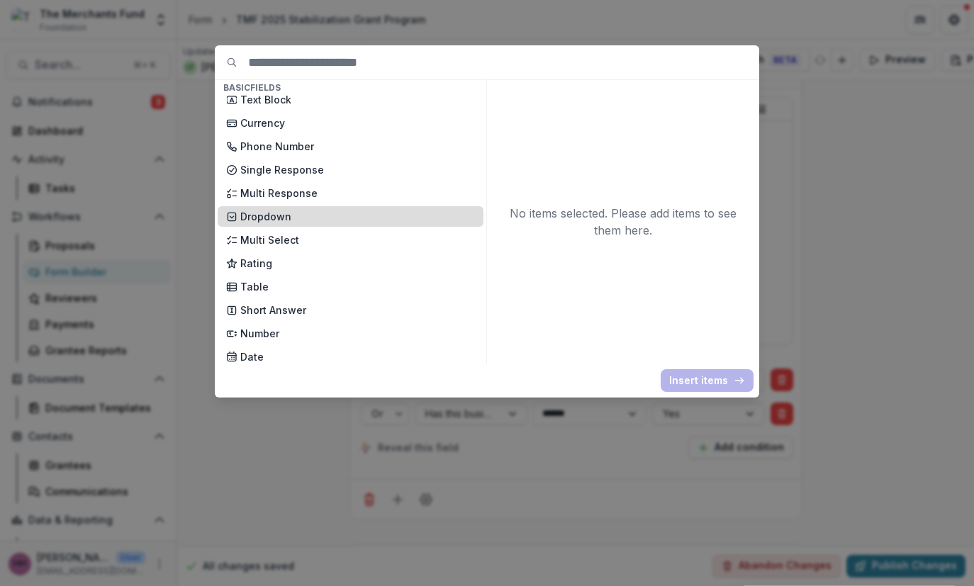
scroll to position [81, 0]
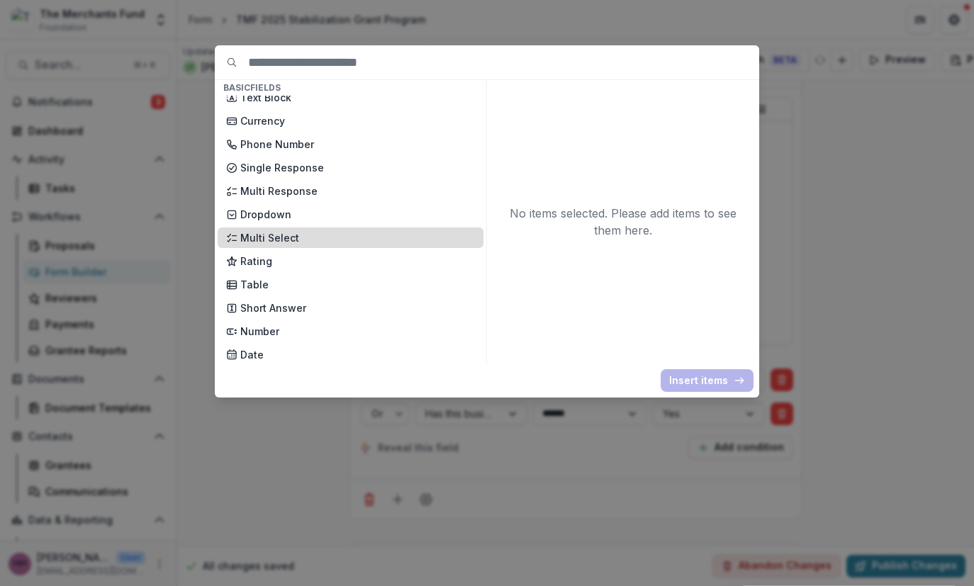
click at [302, 248] on div "Multi Select" at bounding box center [351, 237] width 266 height 21
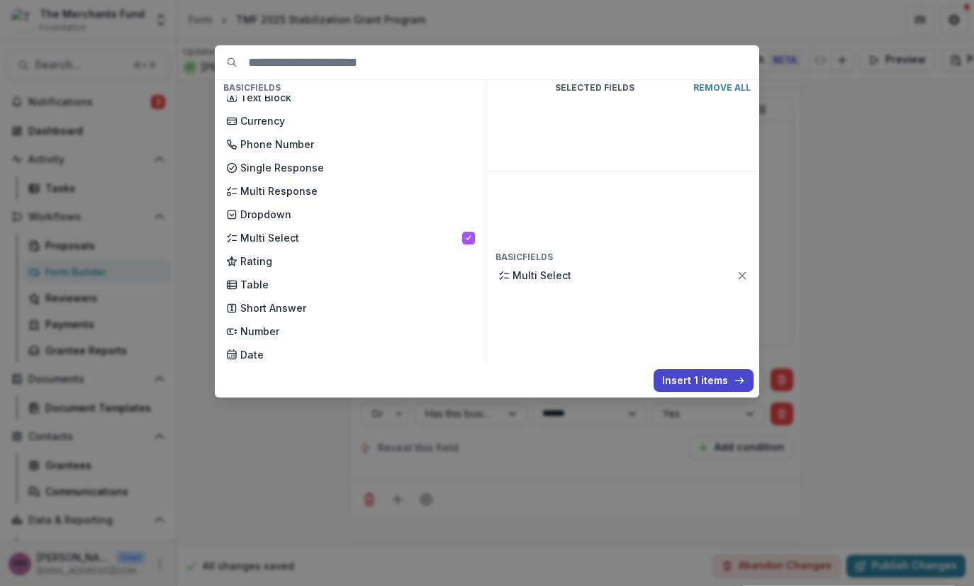
click at [829, 130] on div "Basic Fields New Page File Download File Upload Text Block Currency Phone Numbe…" at bounding box center [487, 293] width 974 height 586
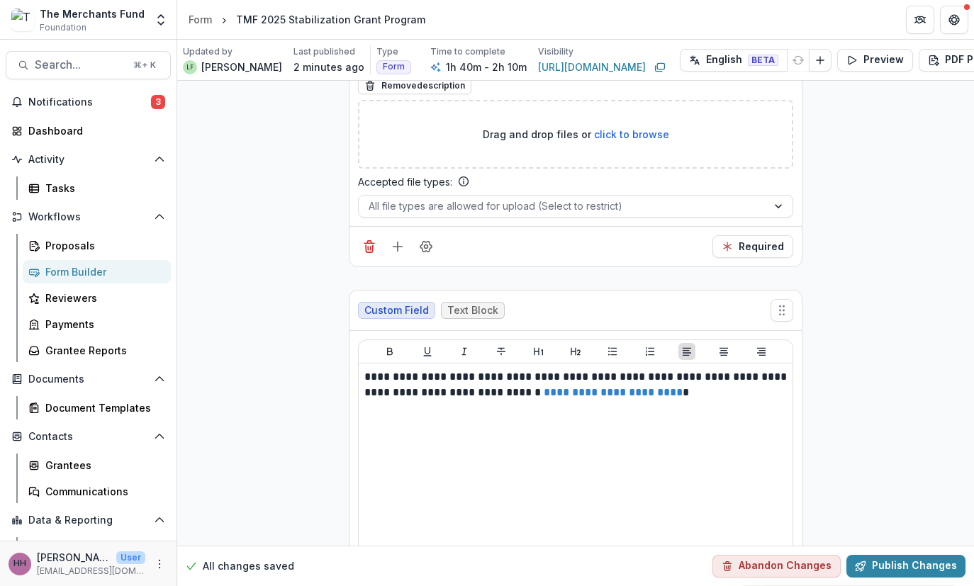
scroll to position [32636, 0]
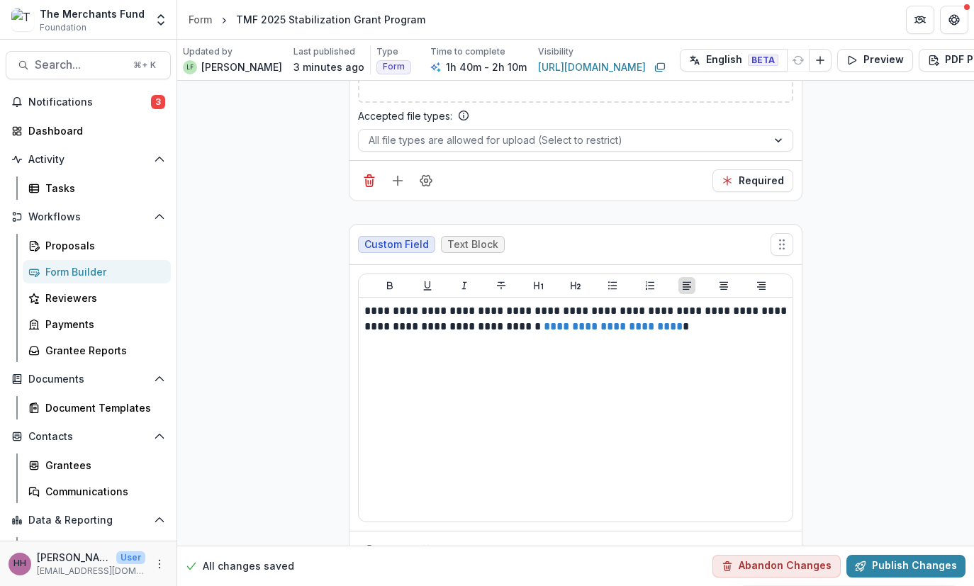
scroll to position [32751, 0]
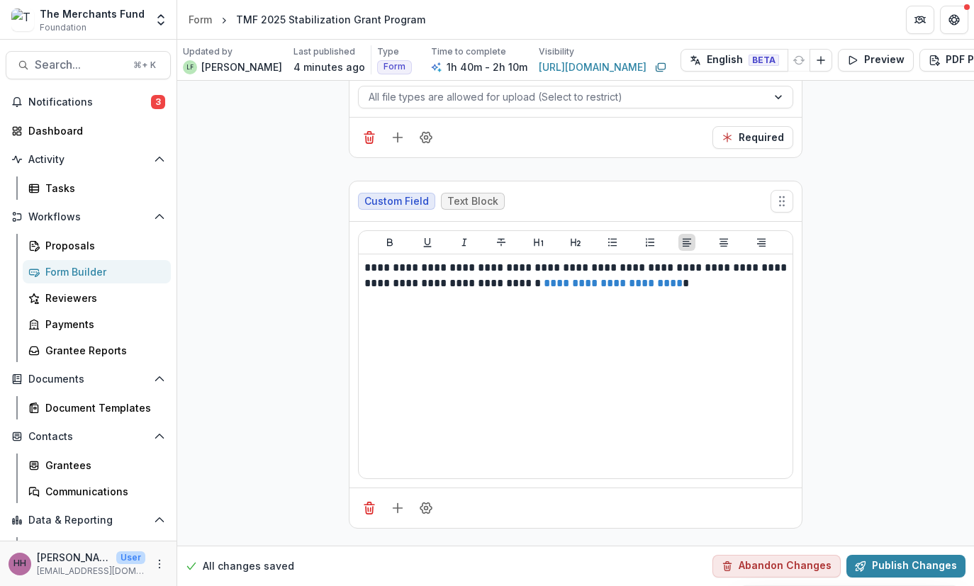
scroll to position [0, 4]
type input "**********"
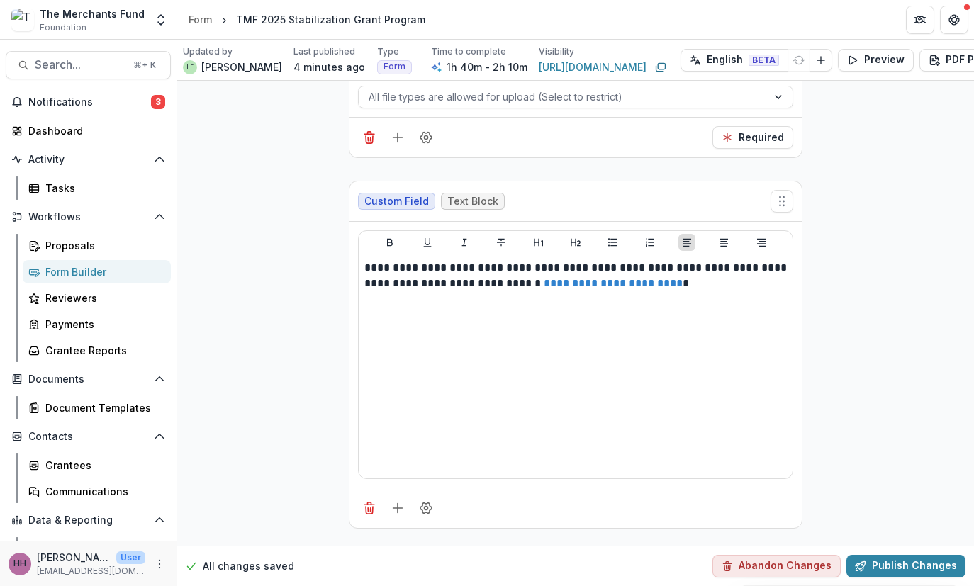
type input "**********"
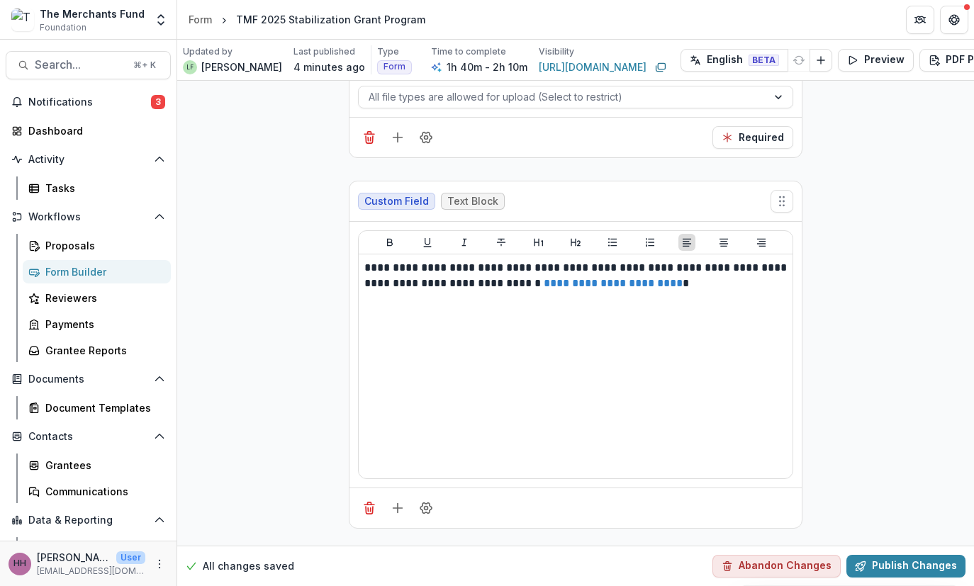
scroll to position [0, 0]
type input "**********"
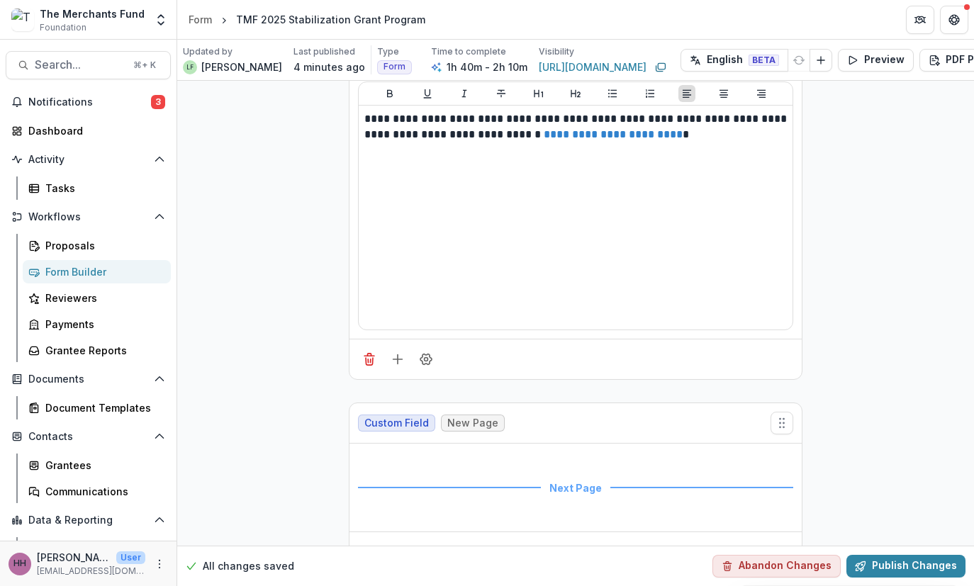
scroll to position [32874, 0]
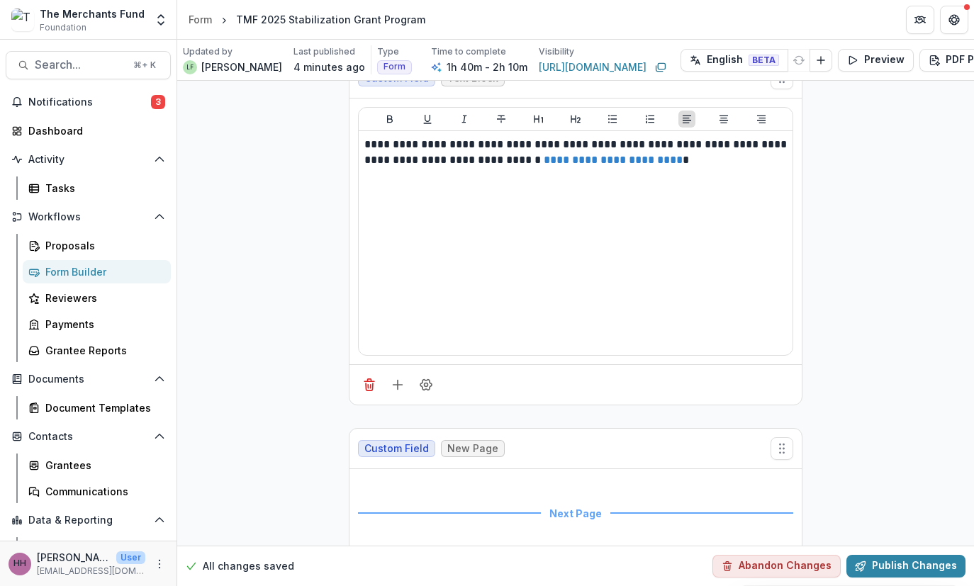
type input "**********"
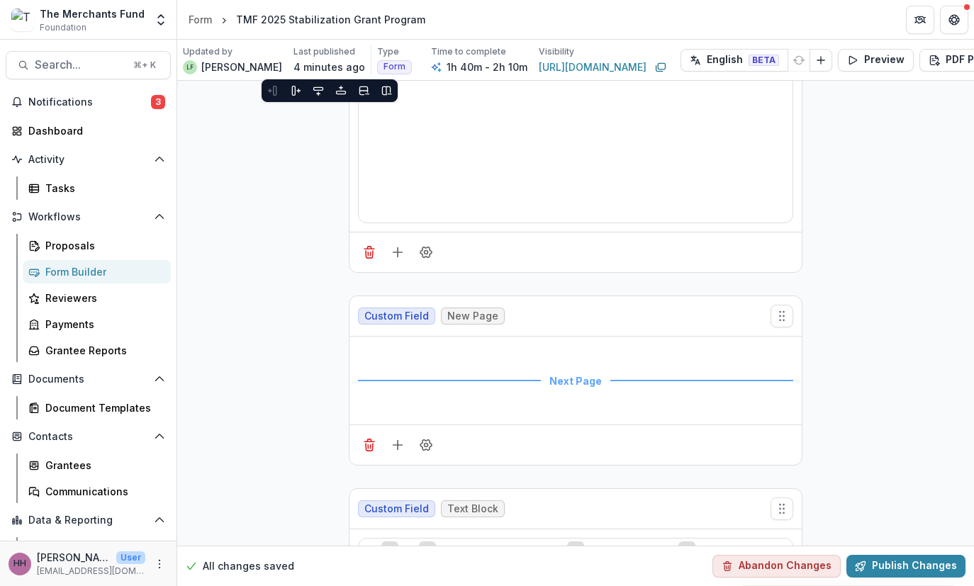
scroll to position [33007, 0]
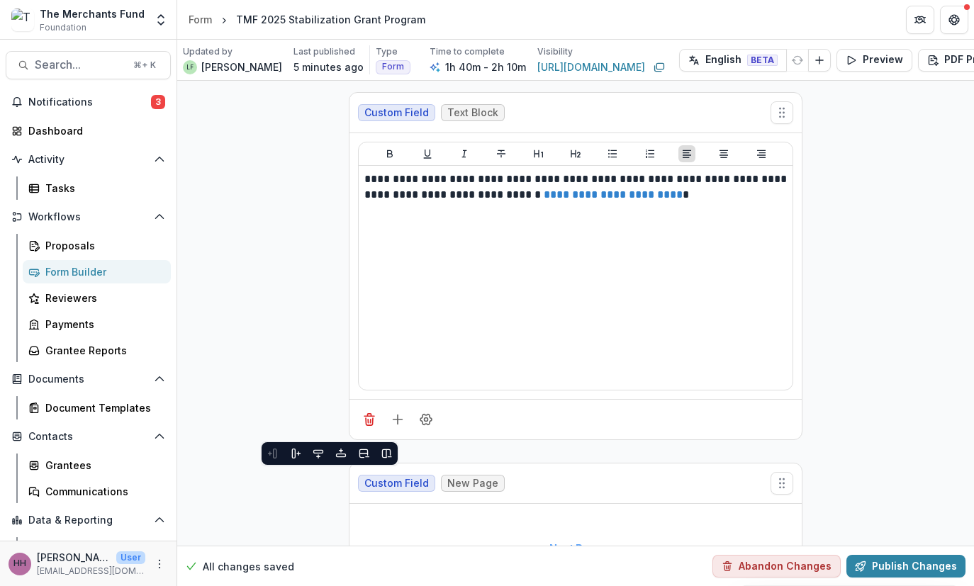
scroll to position [32845, 0]
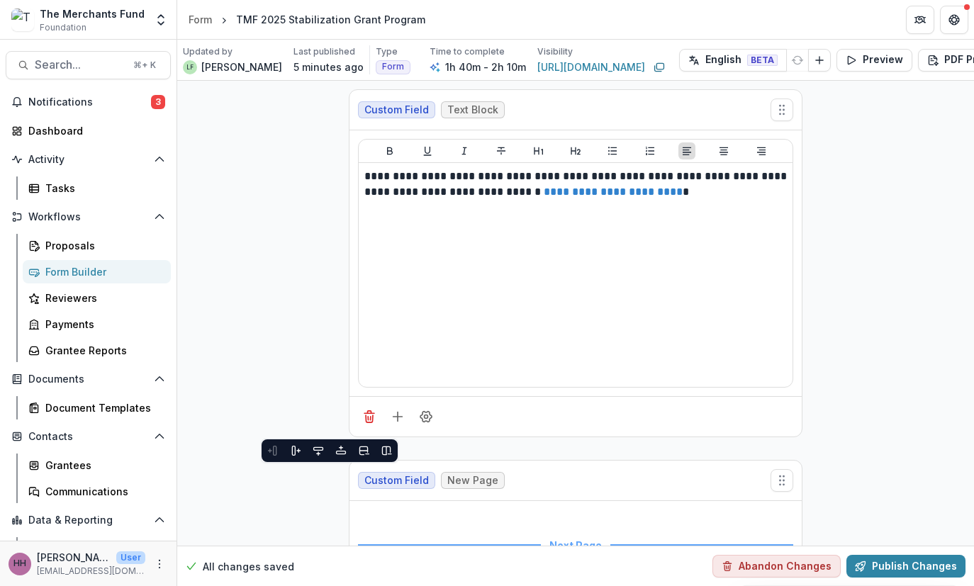
type input "**********"
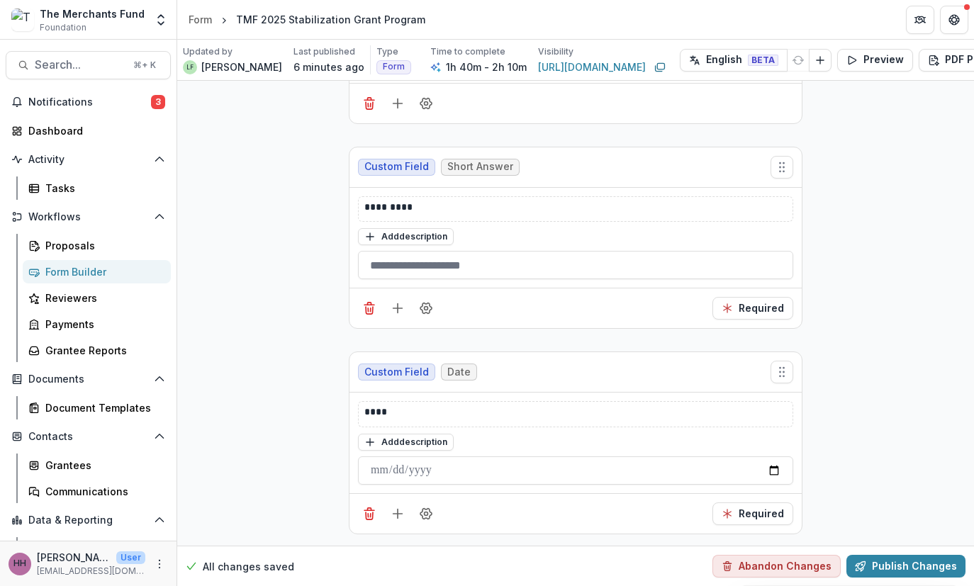
scroll to position [47560, 0]
click at [829, 555] on button "Publish Changes" at bounding box center [905, 566] width 119 height 23
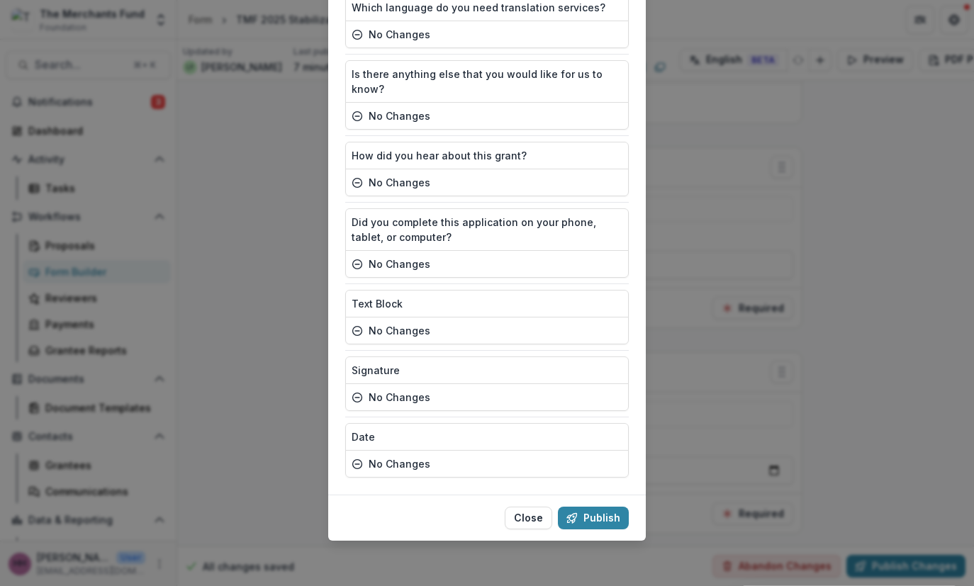
scroll to position [9638, 0]
click at [604, 507] on button "Publish" at bounding box center [593, 518] width 71 height 23
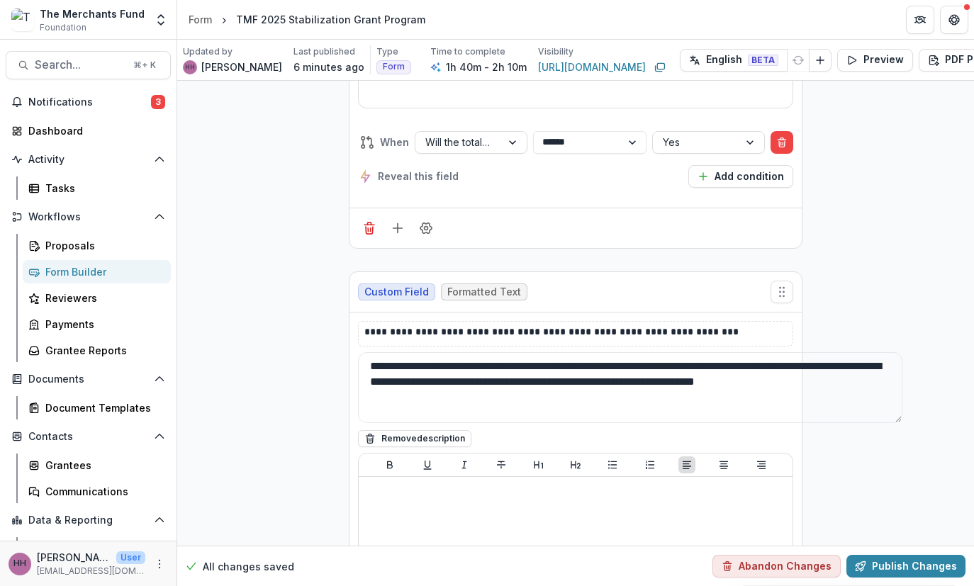
scroll to position [18639, 0]
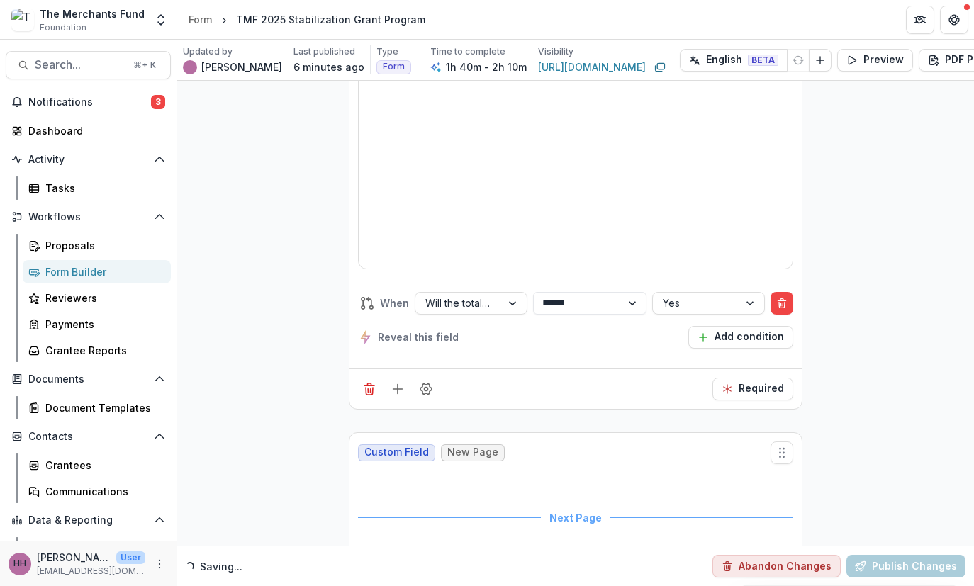
scroll to position [19012, 0]
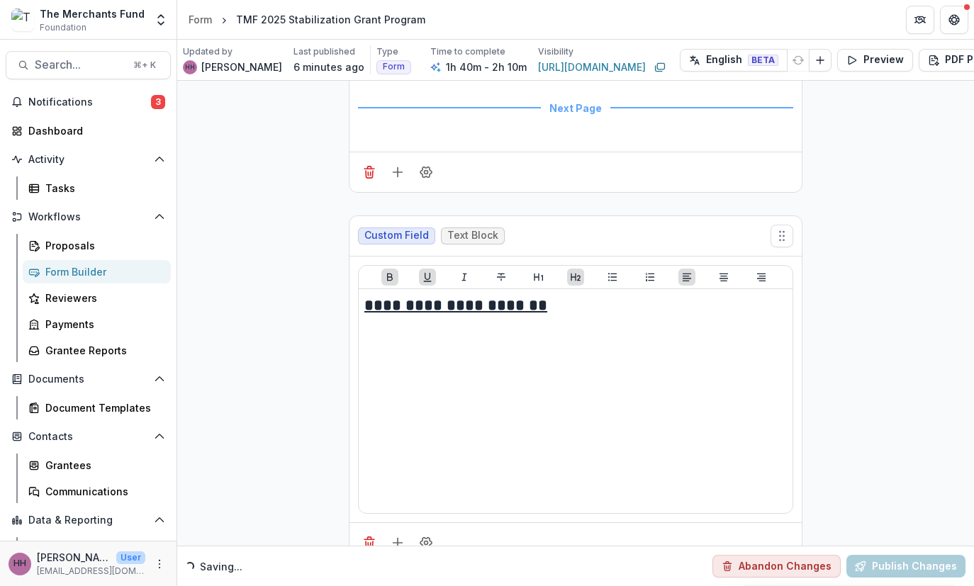
scroll to position [19489, 0]
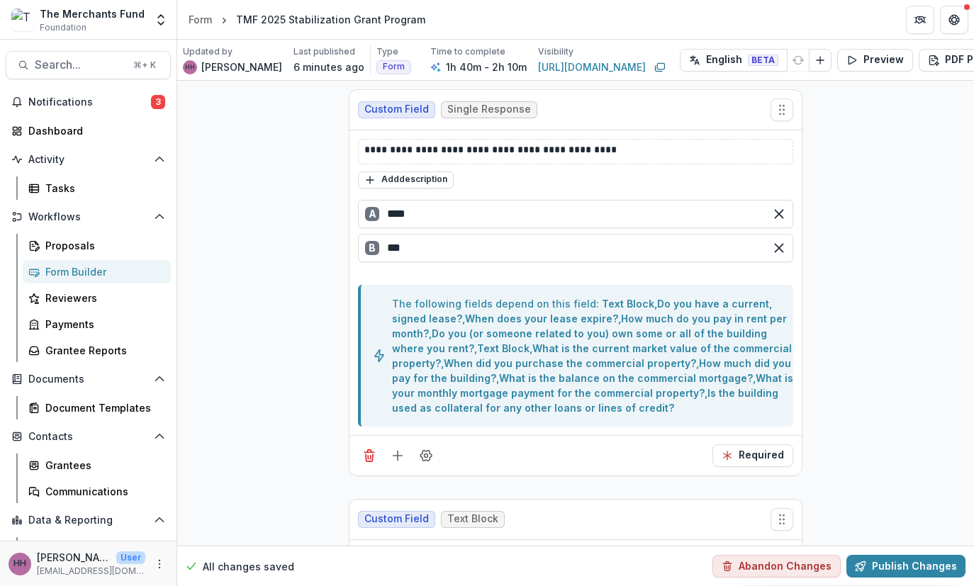
scroll to position [19980, 0]
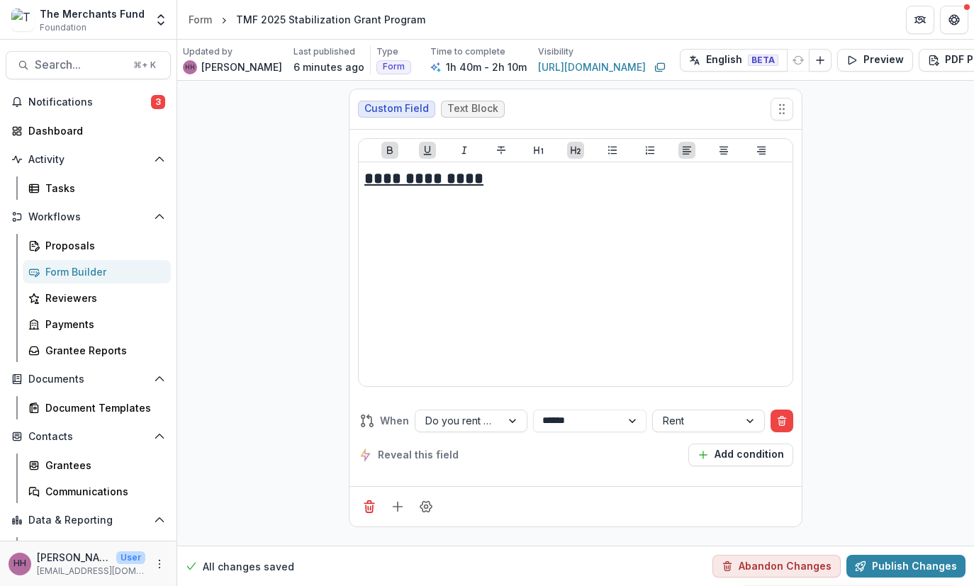
scroll to position [20473, 0]
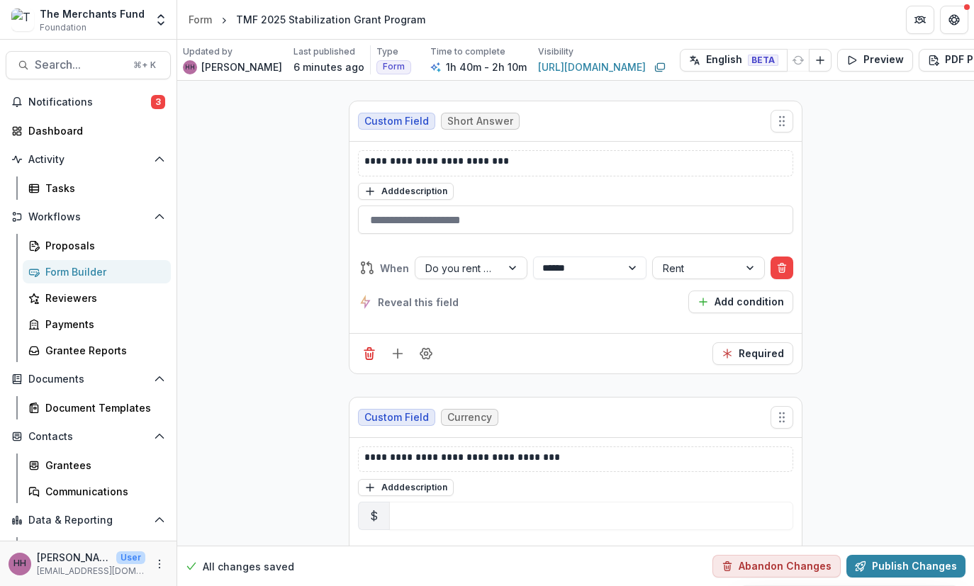
scroll to position [21393, 0]
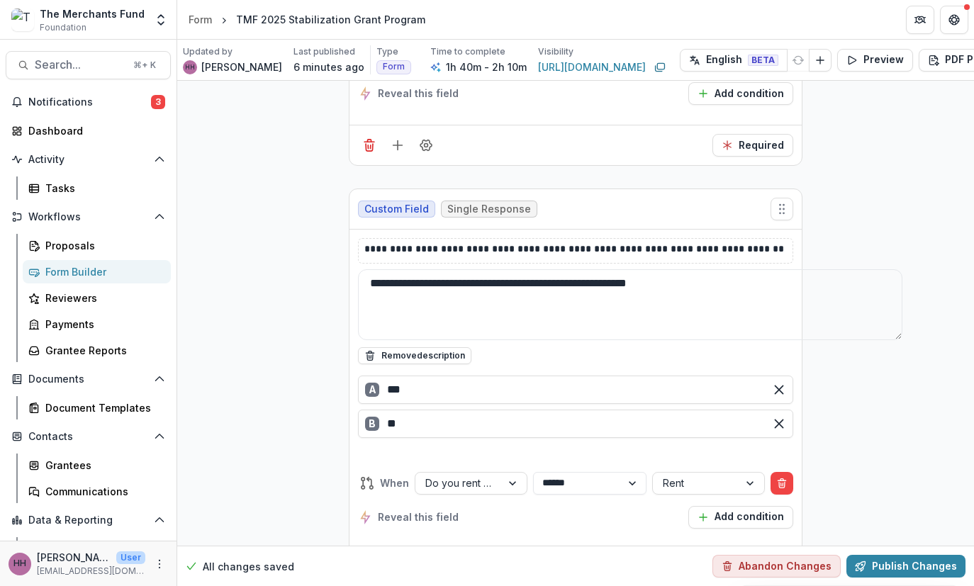
scroll to position [21734, 0]
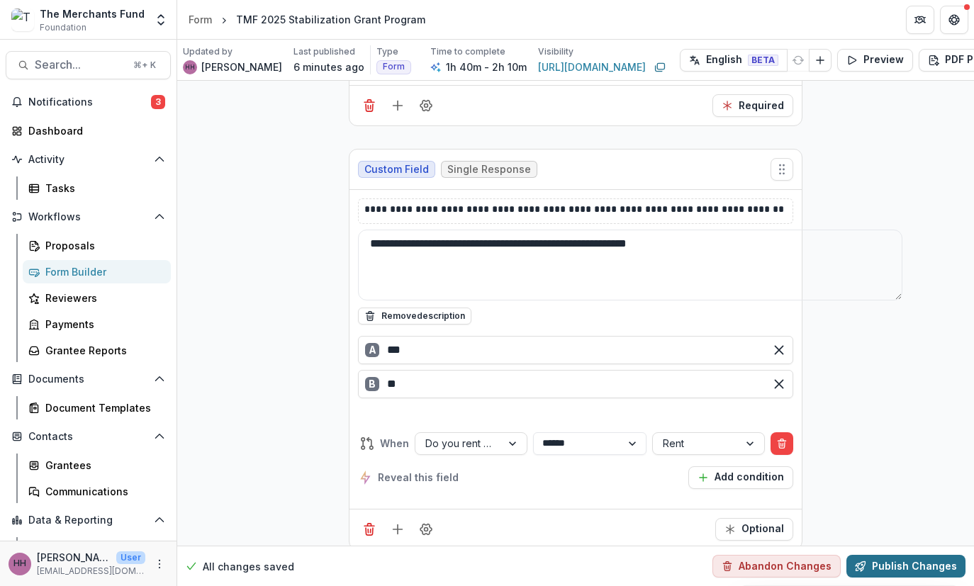
click at [829, 555] on button "Publish Changes" at bounding box center [905, 566] width 119 height 23
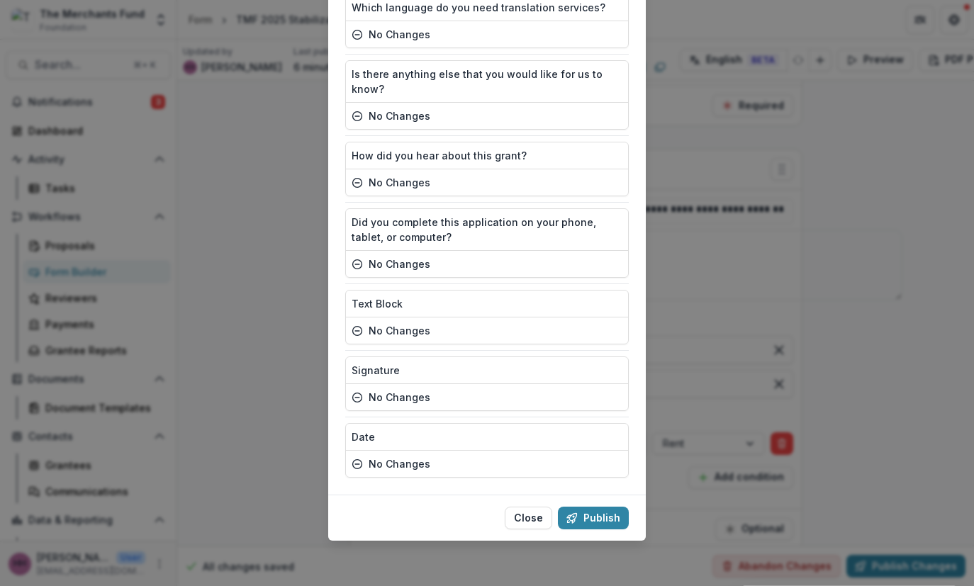
scroll to position [9638, 0]
click at [613, 507] on button "Publish" at bounding box center [593, 518] width 71 height 23
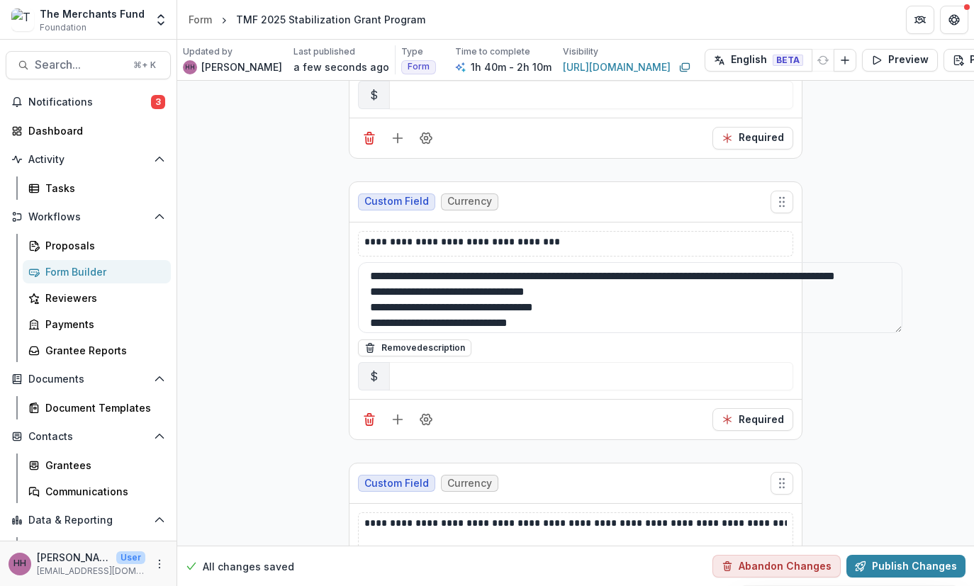
scroll to position [25716, 0]
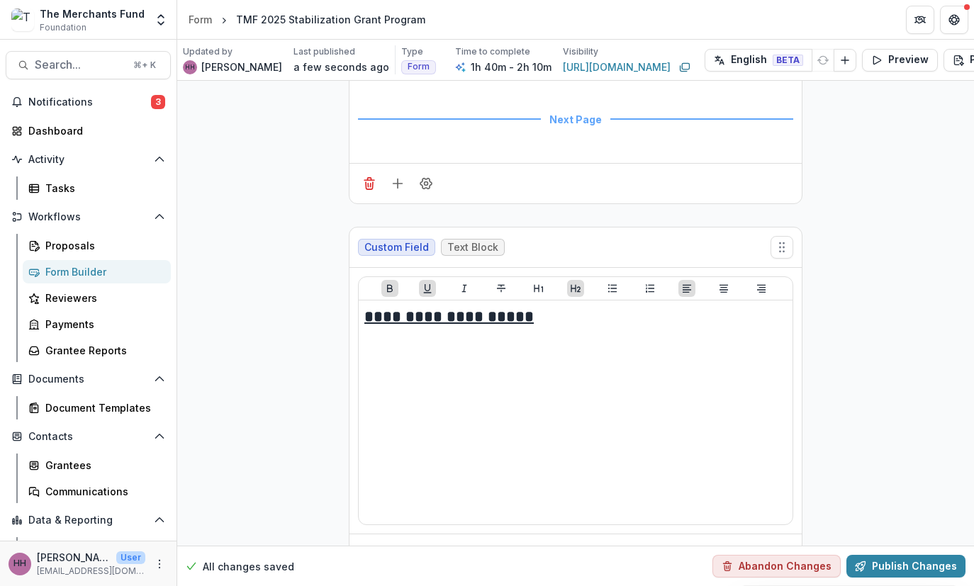
scroll to position [26708, 0]
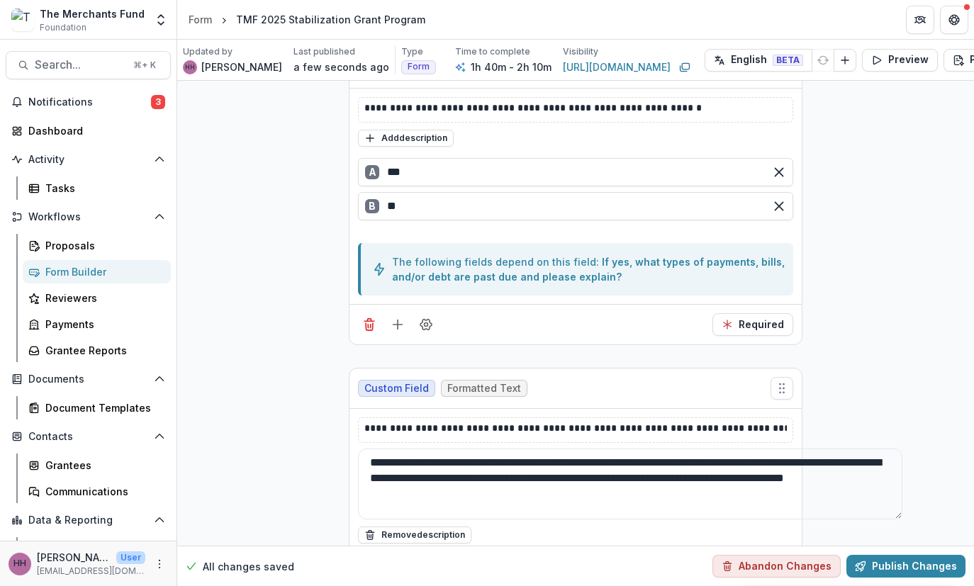
scroll to position [28900, 0]
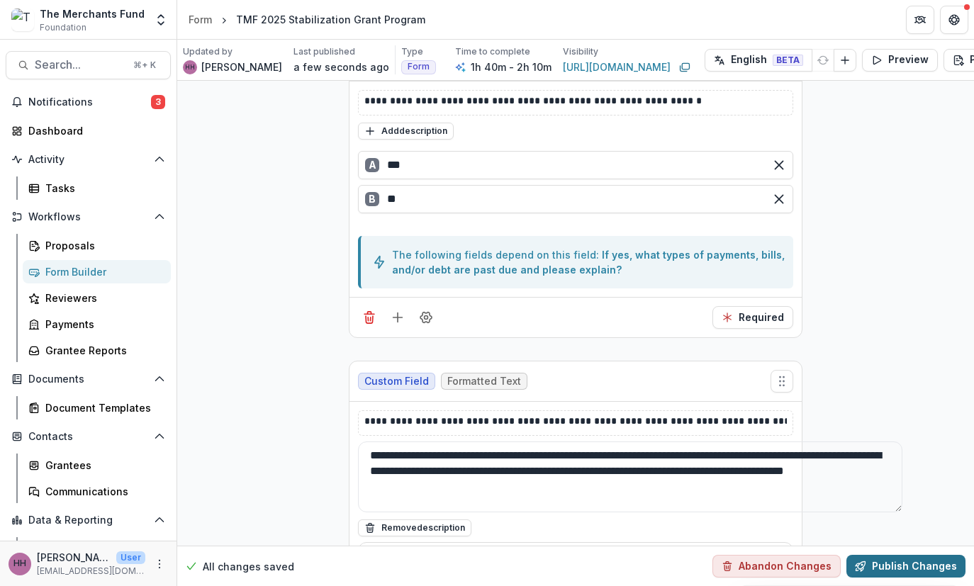
click at [829, 555] on button "Publish Changes" at bounding box center [905, 566] width 119 height 23
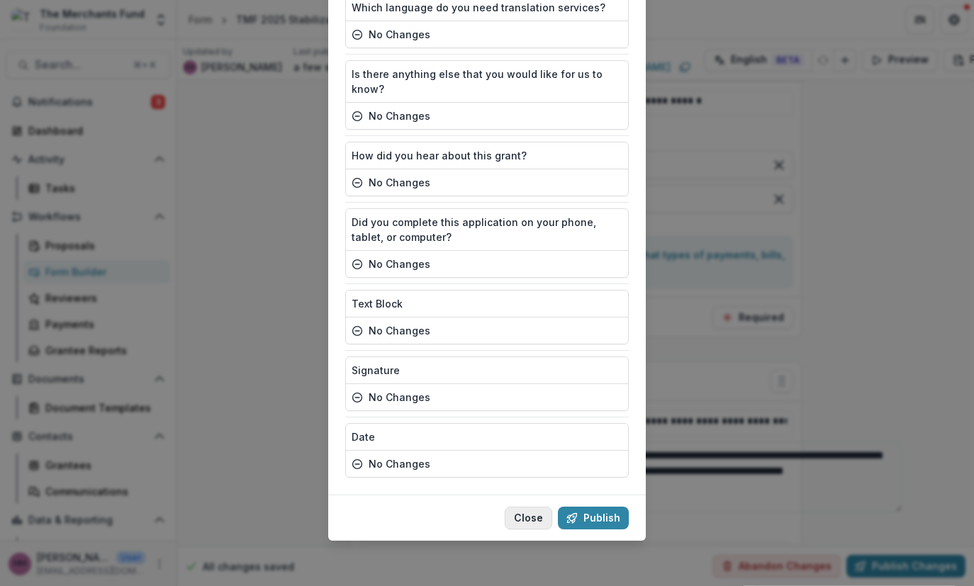
scroll to position [9638, 0]
click at [629, 507] on button "Publish" at bounding box center [593, 518] width 71 height 23
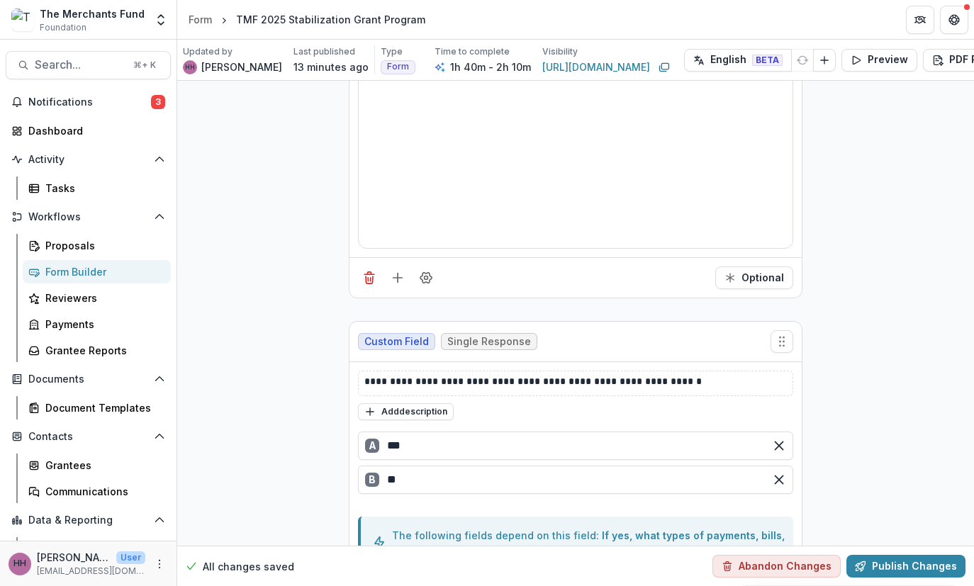
scroll to position [28577, 0]
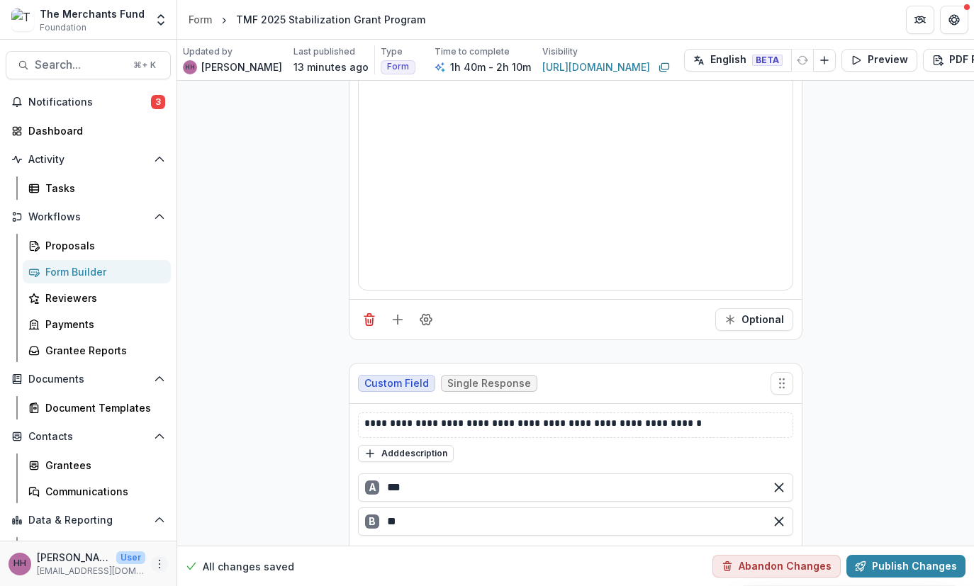
click at [154, 561] on icon "More" at bounding box center [159, 563] width 11 height 11
click at [225, 519] on link "User Settings" at bounding box center [247, 530] width 152 height 23
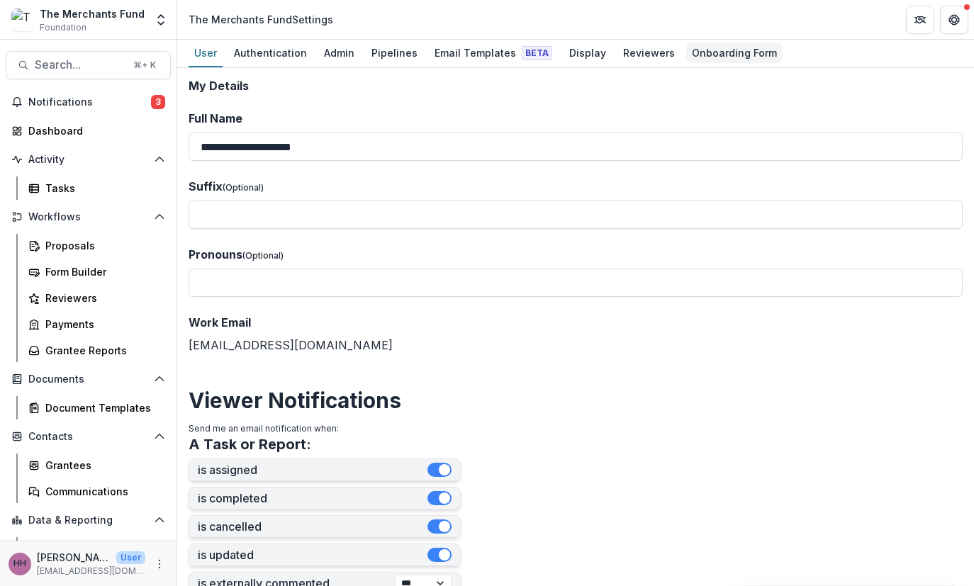
click at [782, 63] on div "Onboarding Form" at bounding box center [734, 53] width 96 height 21
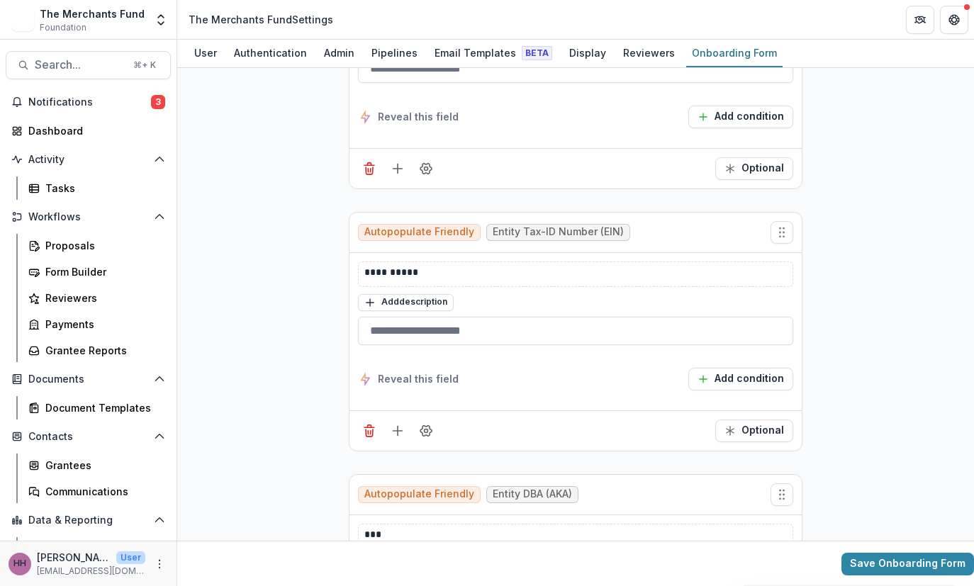
scroll to position [132, 0]
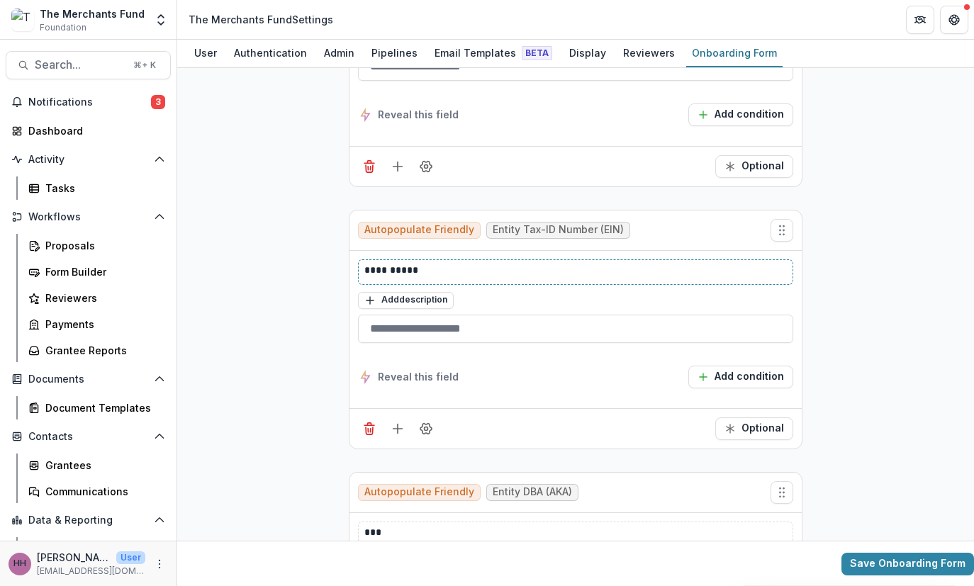
click at [364, 281] on p "**********" at bounding box center [628, 272] width 529 height 18
click at [411, 281] on p "**********" at bounding box center [628, 272] width 529 height 18
click at [358, 309] on button "Add description" at bounding box center [406, 300] width 96 height 17
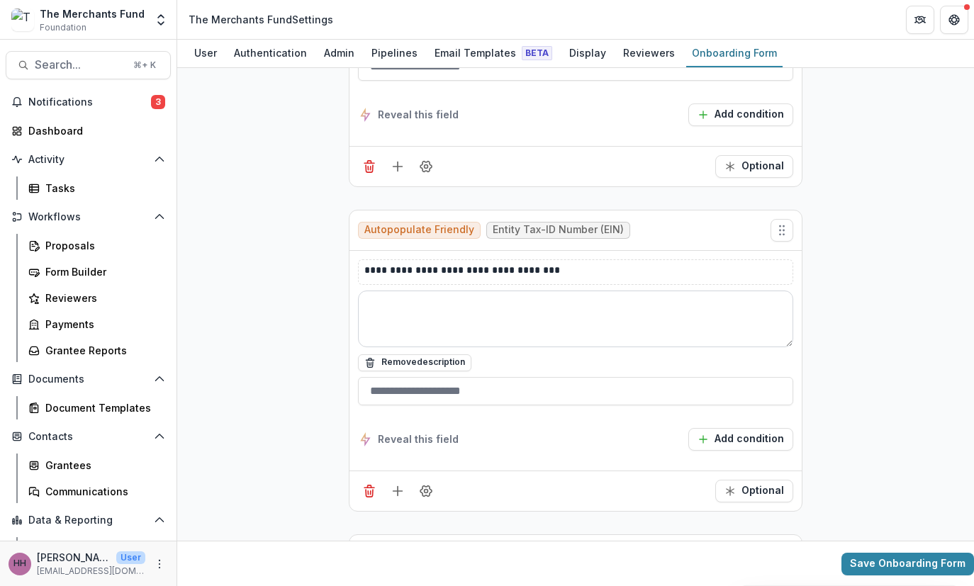
click at [361, 347] on textarea at bounding box center [575, 319] width 435 height 57
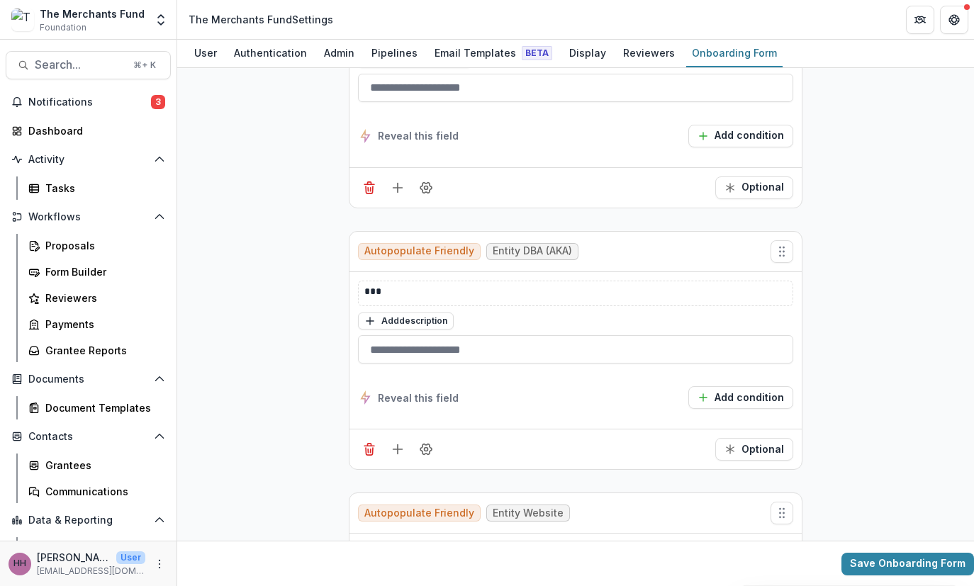
scroll to position [450, 0]
type textarea "**********"
drag, startPoint x: 349, startPoint y: 439, endPoint x: 274, endPoint y: 414, distance: 79.1
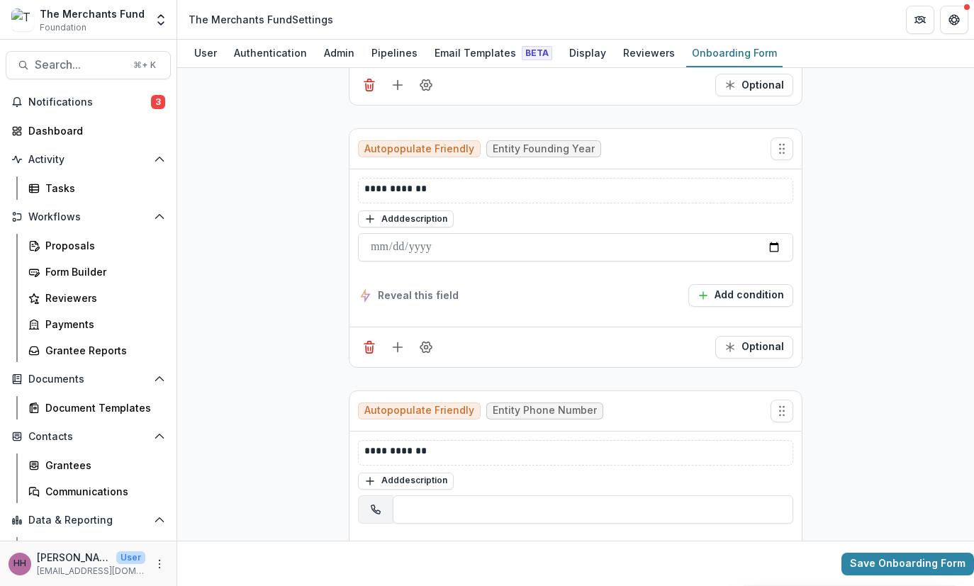
scroll to position [1335, 0]
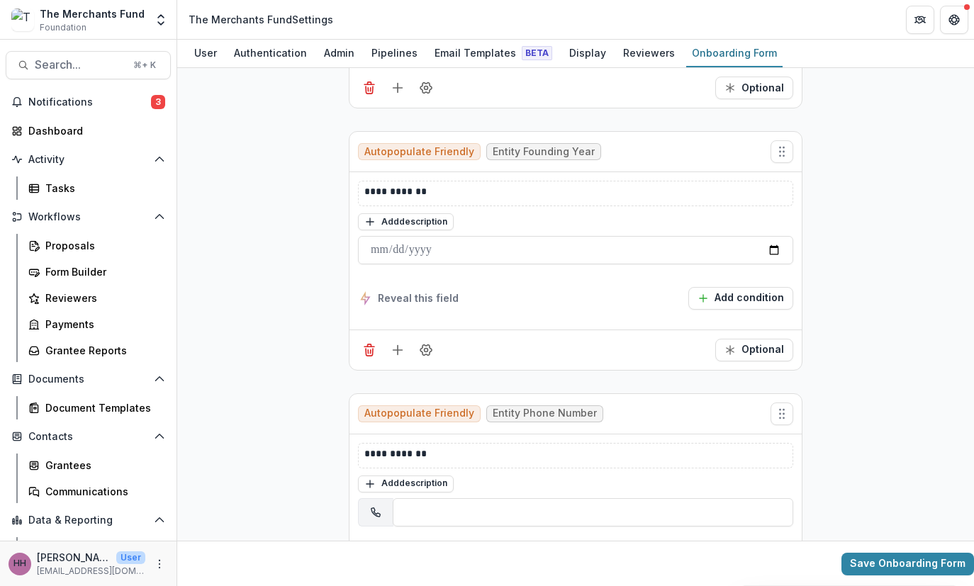
drag, startPoint x: 342, startPoint y: 198, endPoint x: 269, endPoint y: 190, distance: 74.2
click at [362, 95] on icon "Delete field" at bounding box center [369, 88] width 14 height 14
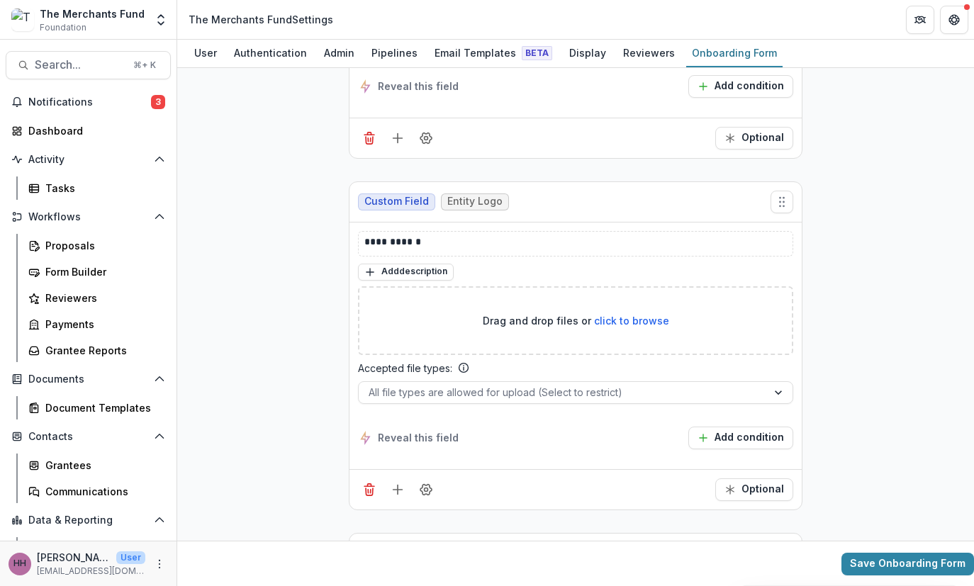
scroll to position [1551, 0]
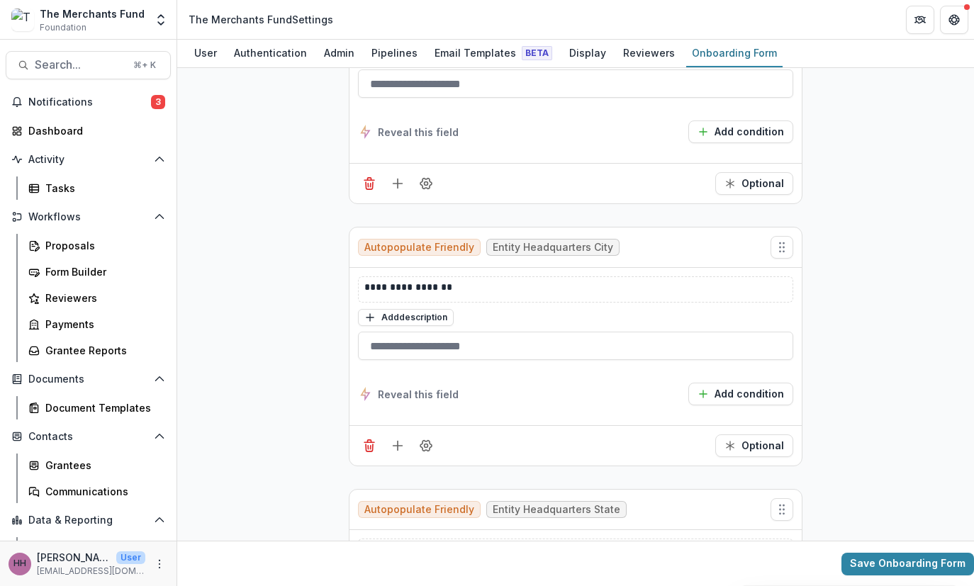
scroll to position [2387, 0]
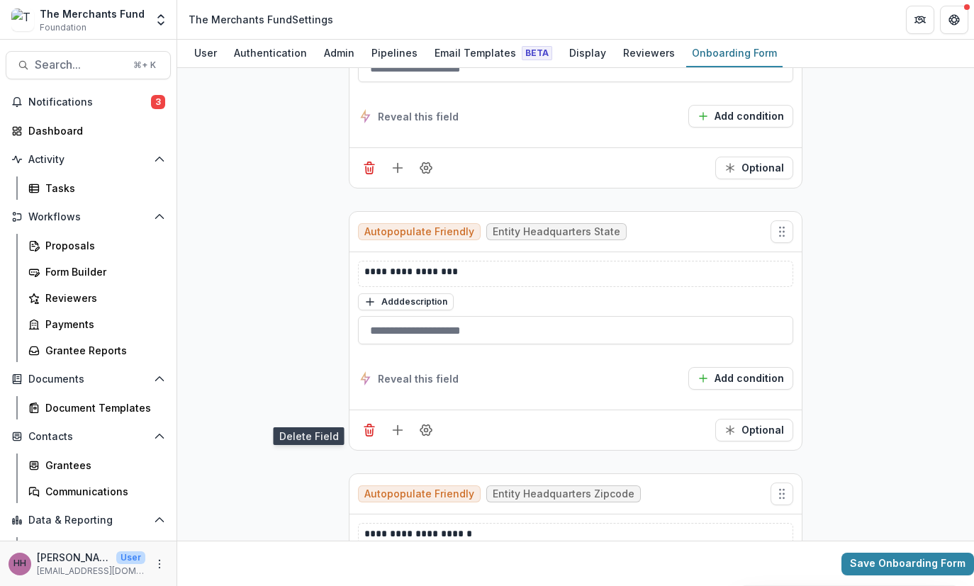
scroll to position [2393, 0]
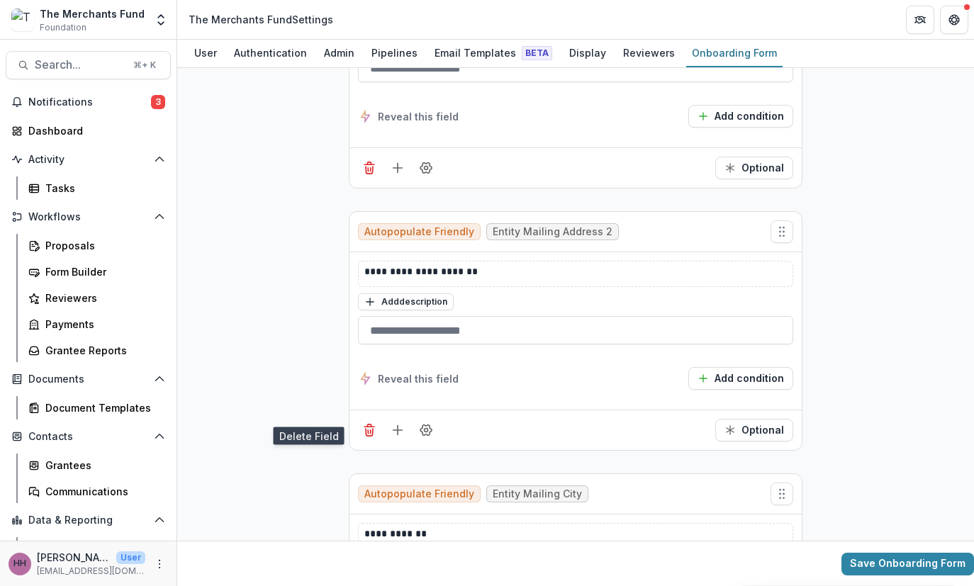
drag, startPoint x: 350, startPoint y: 220, endPoint x: 206, endPoint y: 201, distance: 145.0
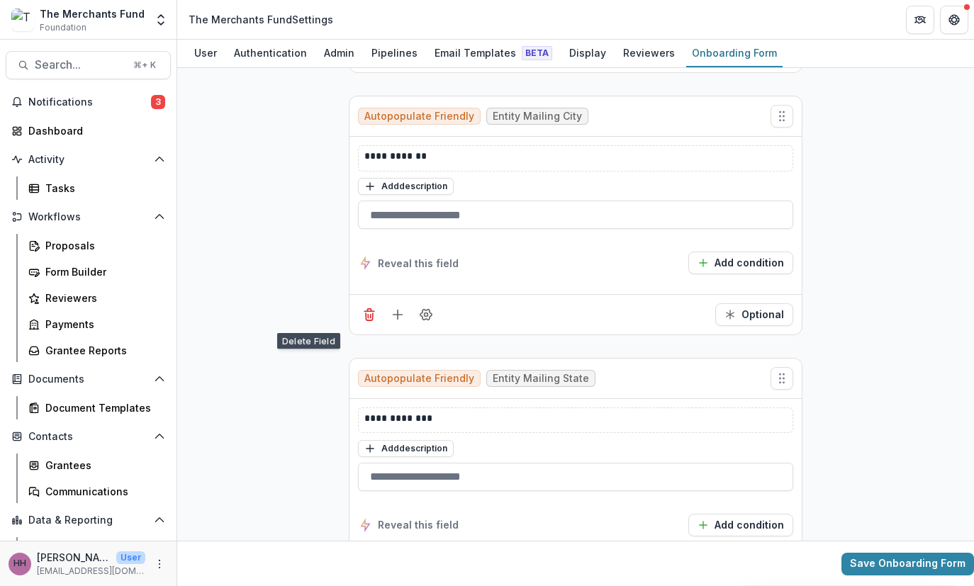
scroll to position [2517, 0]
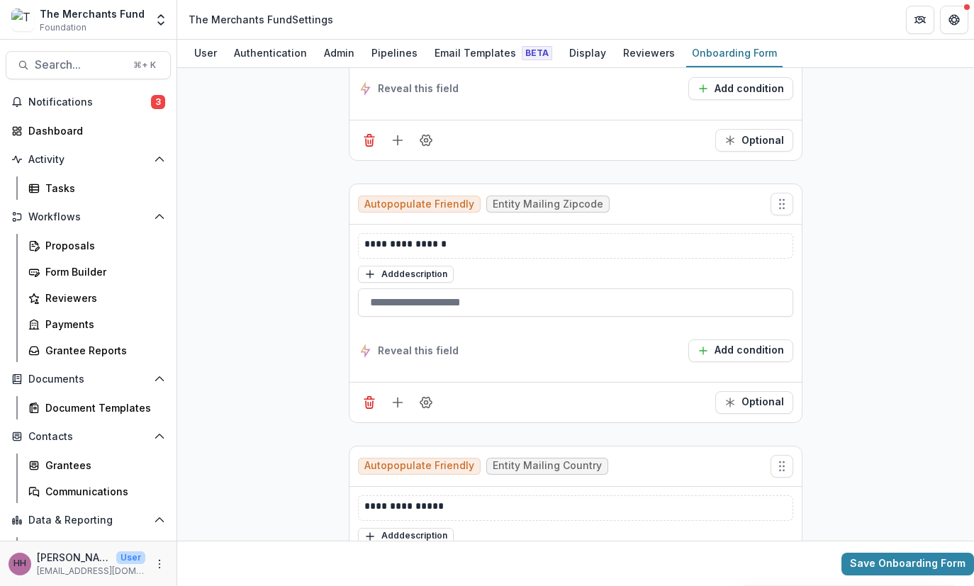
scroll to position [2976, 0]
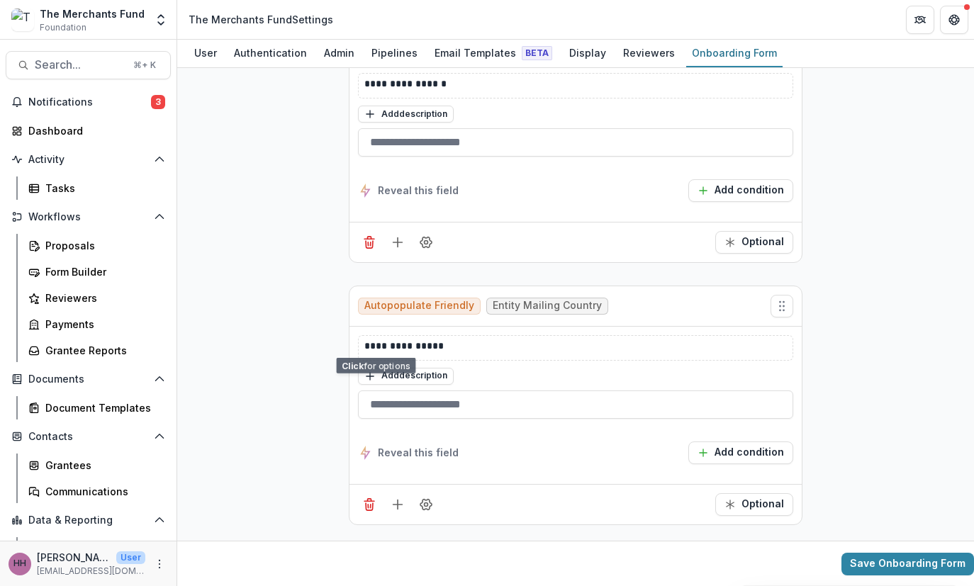
scroll to position [3105, 0]
type input "**********"
drag, startPoint x: 352, startPoint y: 468, endPoint x: 266, endPoint y: 451, distance: 87.6
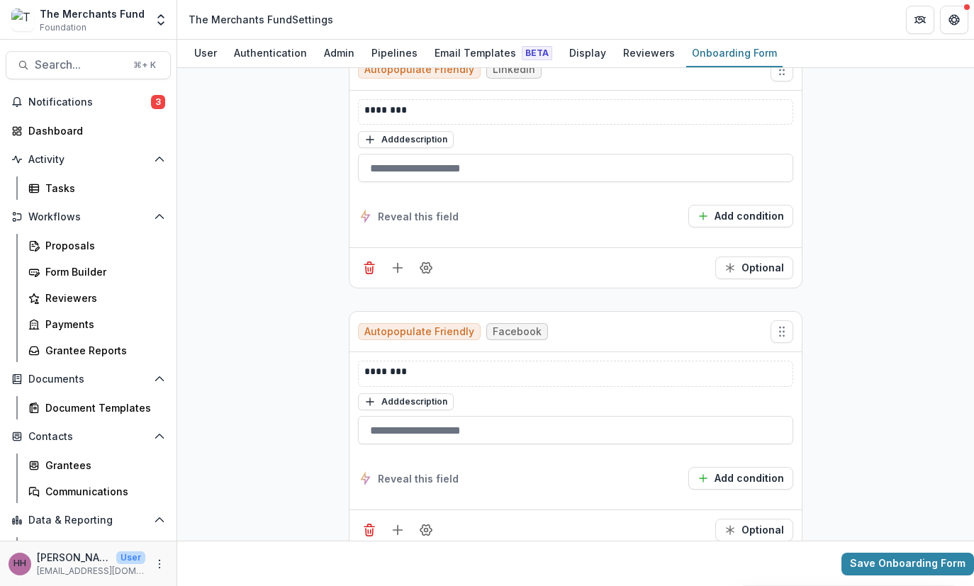
scroll to position [3615, 0]
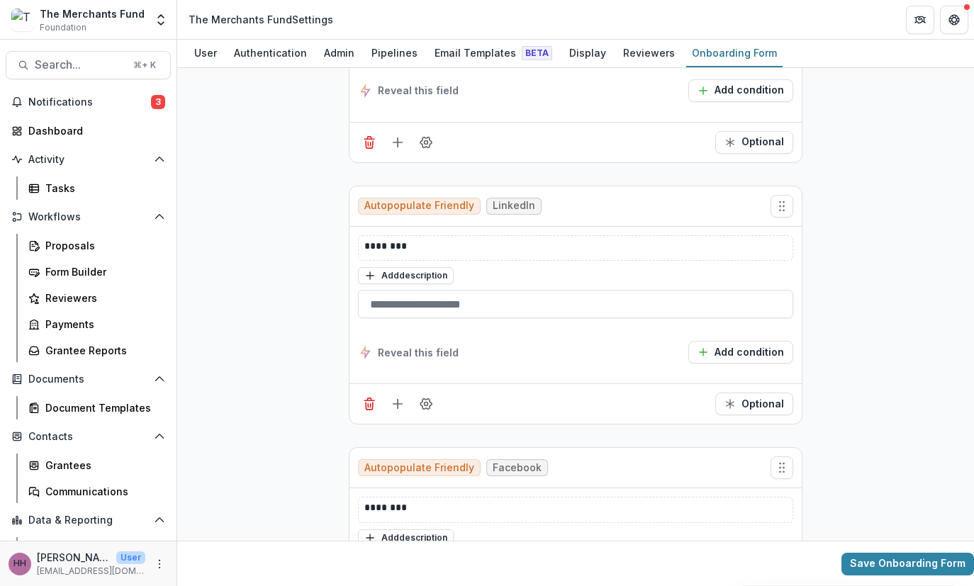
scroll to position [3461, 0]
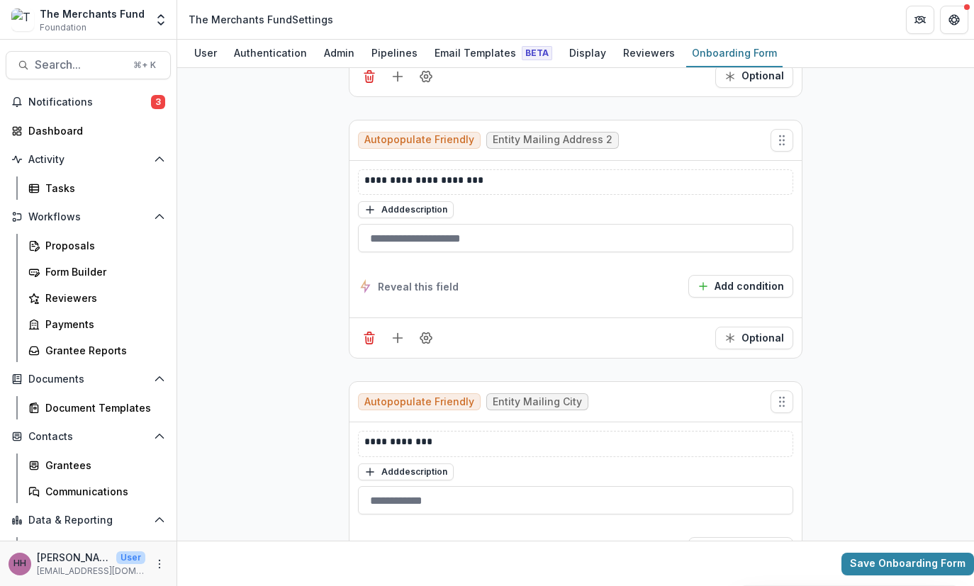
scroll to position [2225, 0]
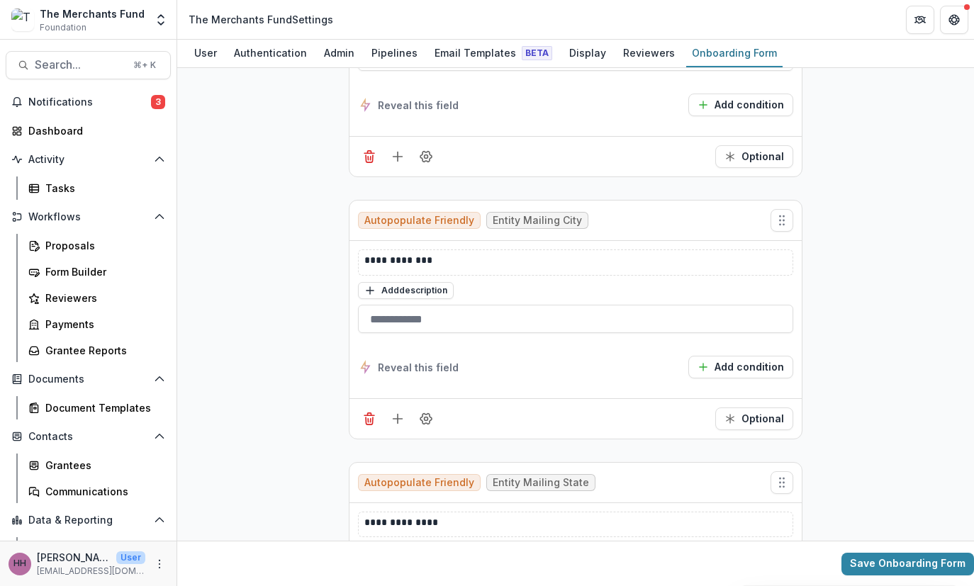
scroll to position [2431, 0]
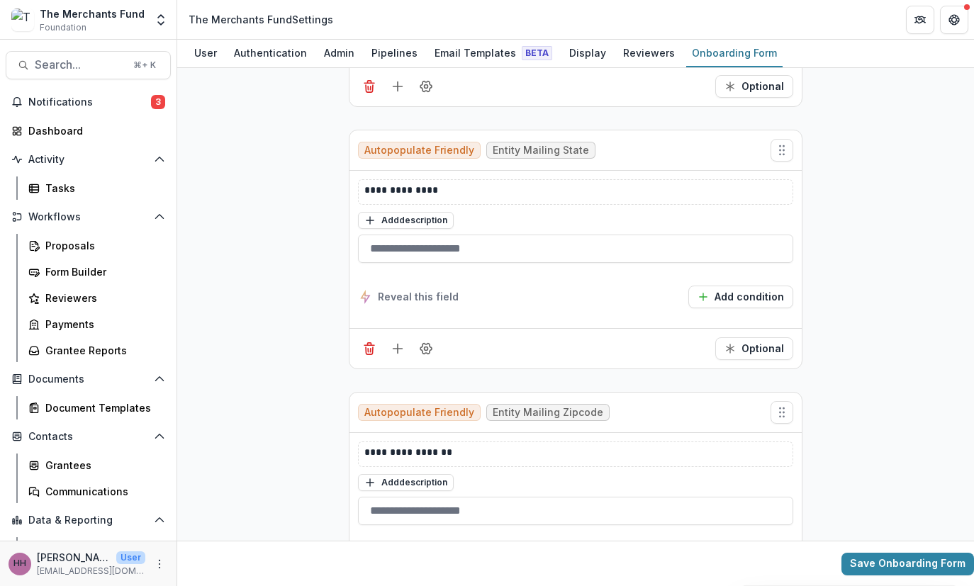
scroll to position [2784, 0]
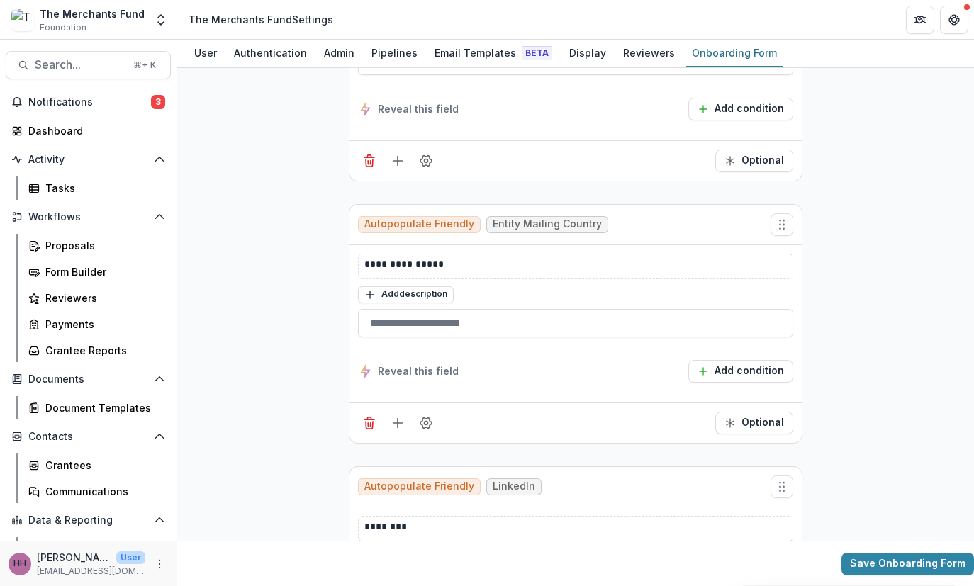
scroll to position [3204, 0]
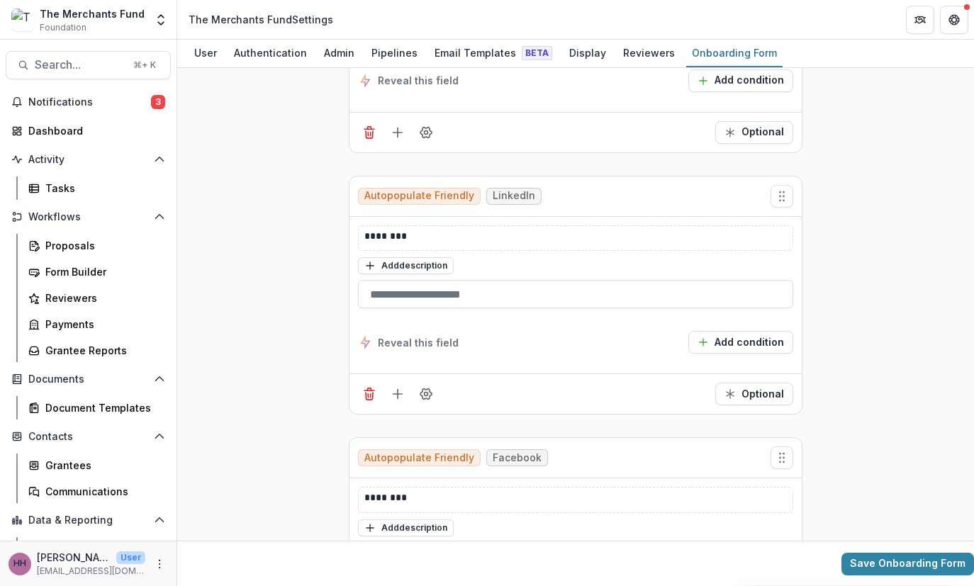
scroll to position [3480, 0]
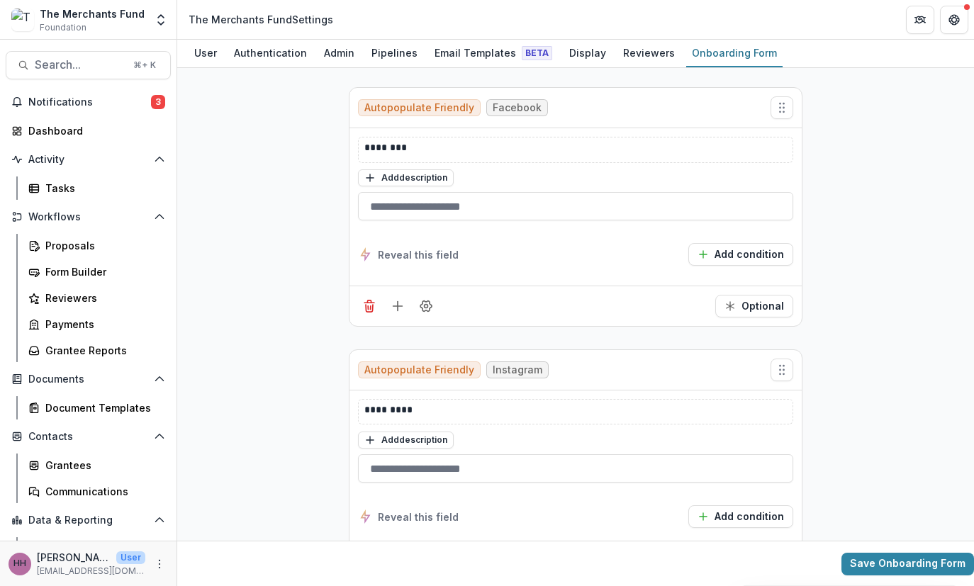
scroll to position [3828, 0]
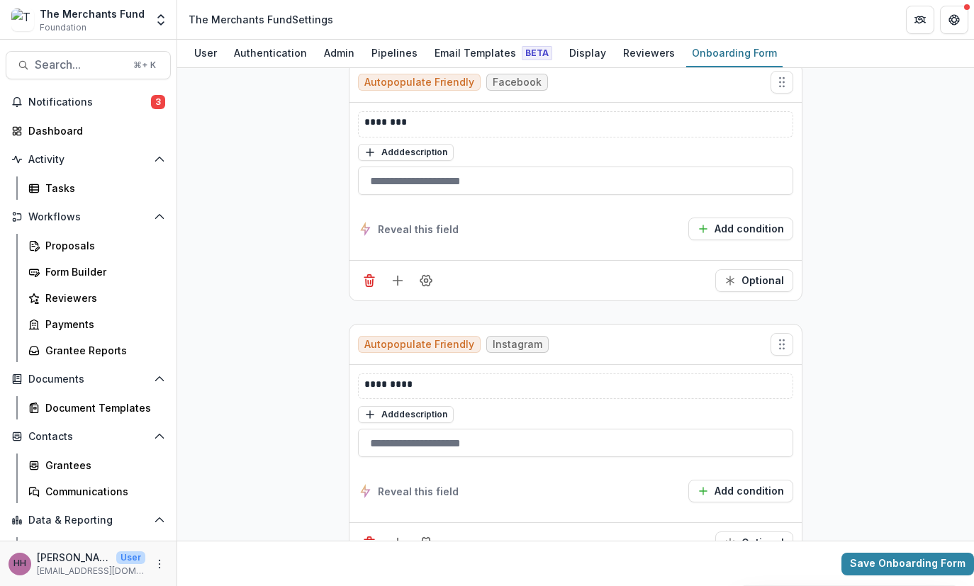
scroll to position [4010, 0]
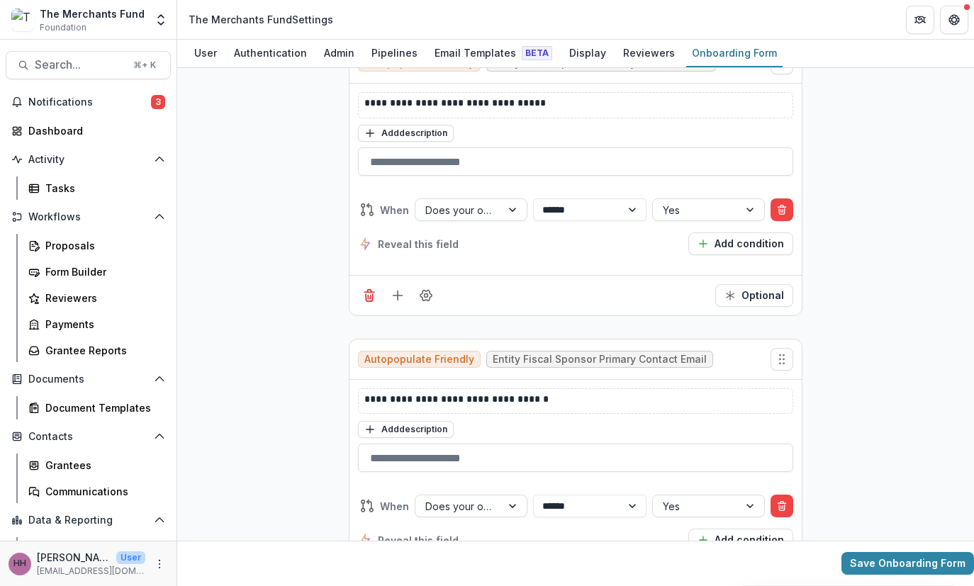
scroll to position [5446, 0]
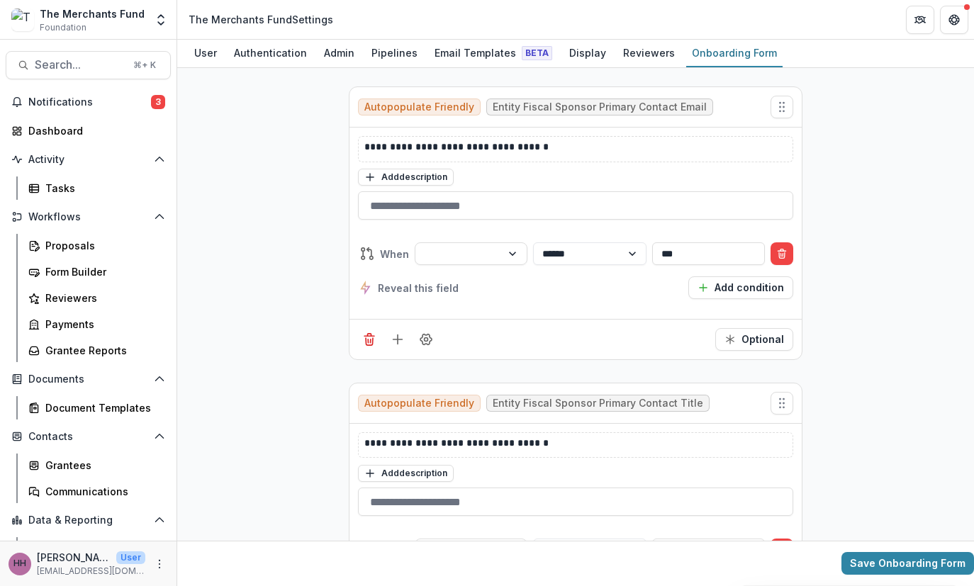
scroll to position [5271, 0]
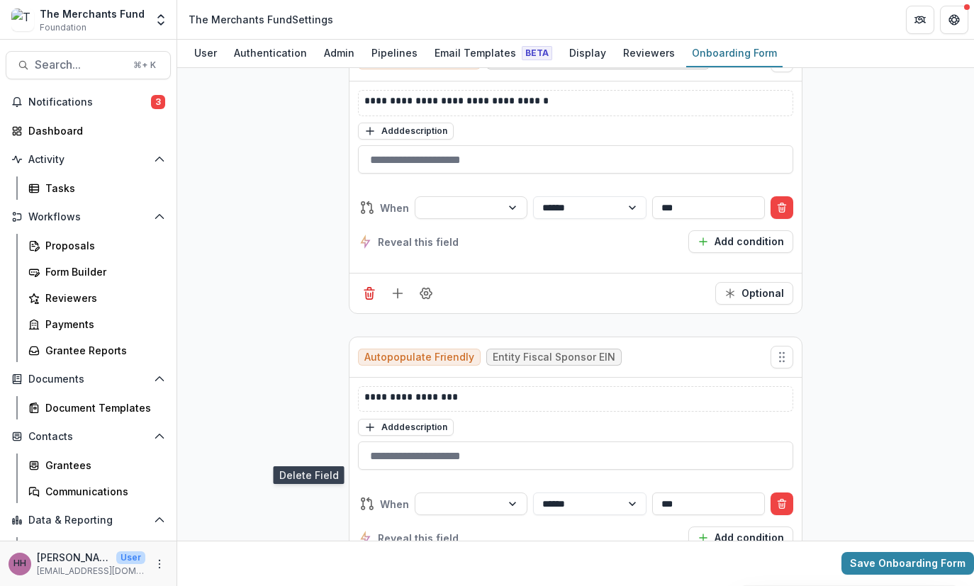
scroll to position [5273, 0]
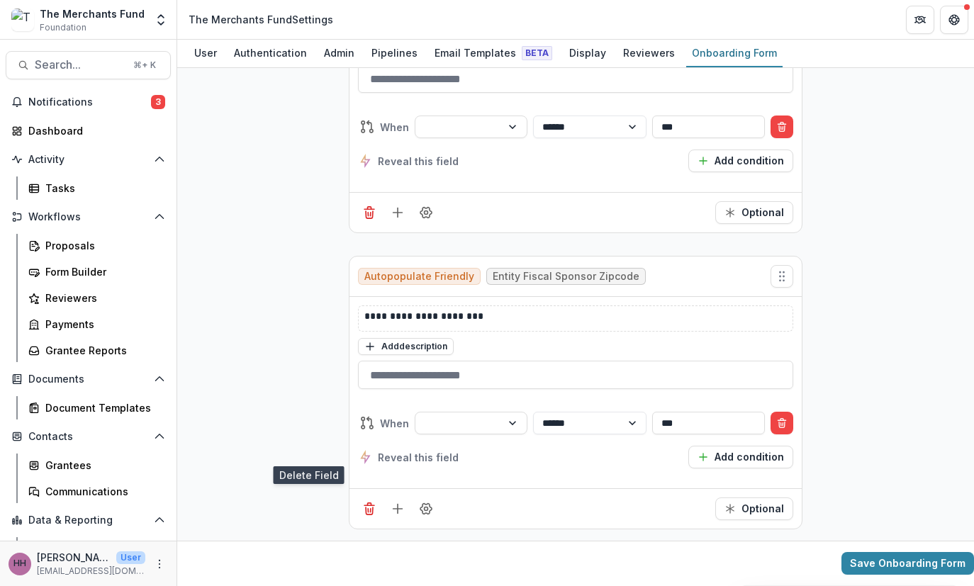
click at [366, 218] on icon "Delete field" at bounding box center [369, 214] width 7 height 7
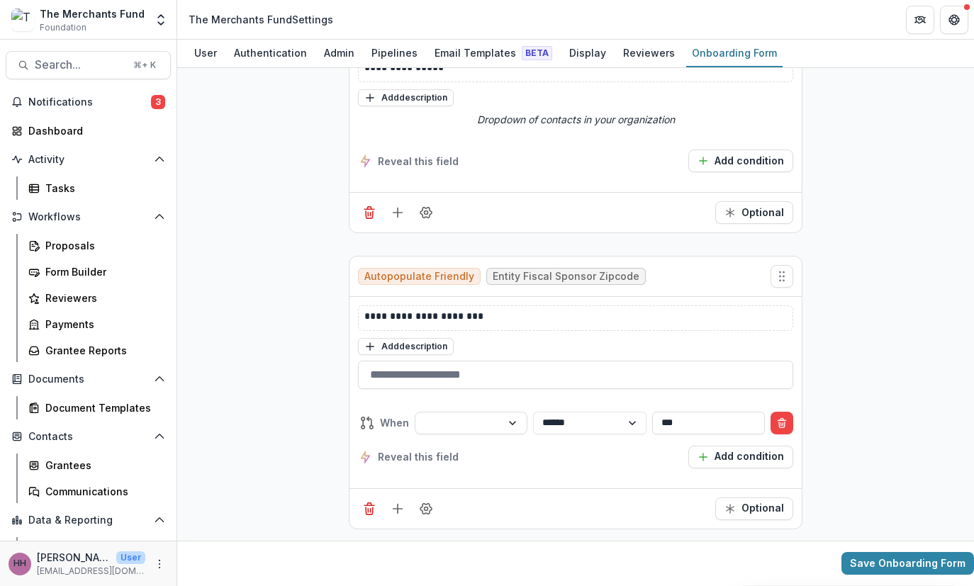
scroll to position [5219, 0]
click at [364, 503] on g "Delete field" at bounding box center [369, 508] width 10 height 11
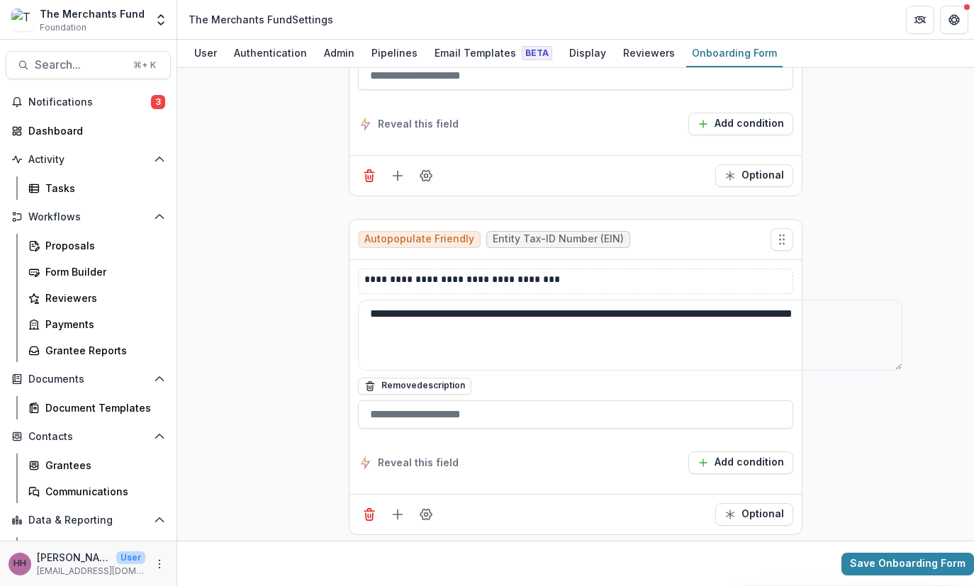
scroll to position [0, 0]
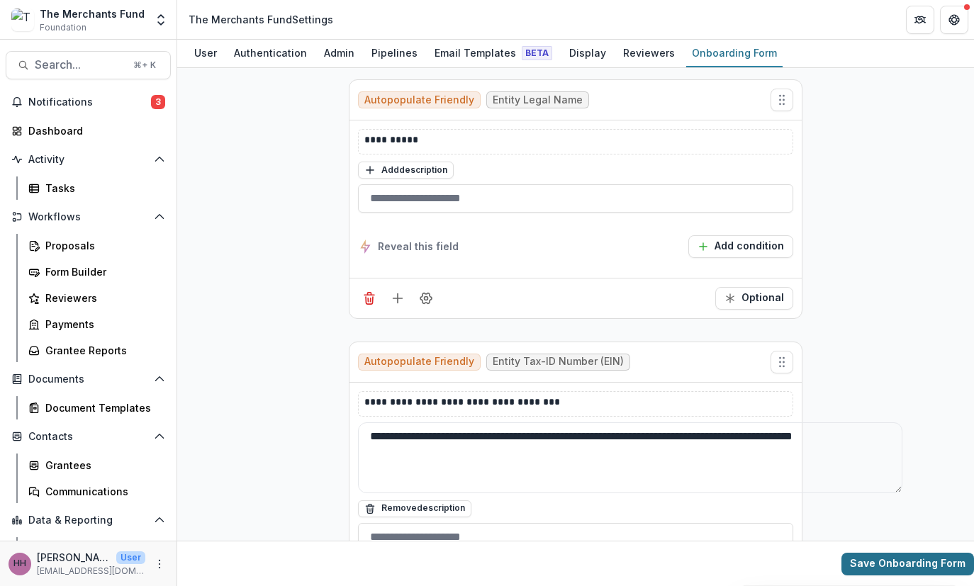
click at [829, 566] on button "Save Onboarding Form" at bounding box center [907, 564] width 133 height 23
click at [90, 279] on div "Form Builder" at bounding box center [102, 271] width 114 height 15
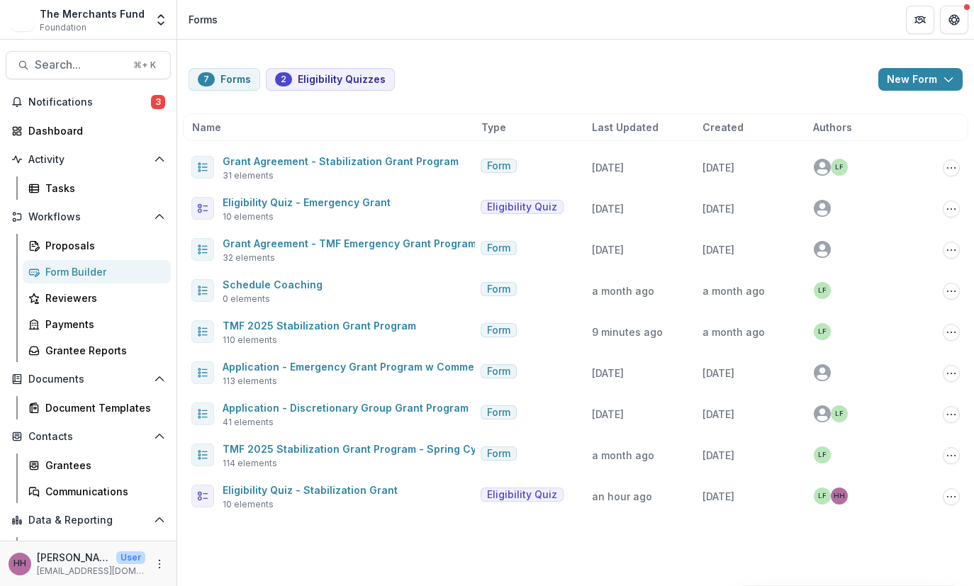
click at [610, 137] on div "Name Type Last Updated Created Authors" at bounding box center [575, 127] width 785 height 28
click at [614, 135] on span "Last Updated" at bounding box center [625, 127] width 67 height 15
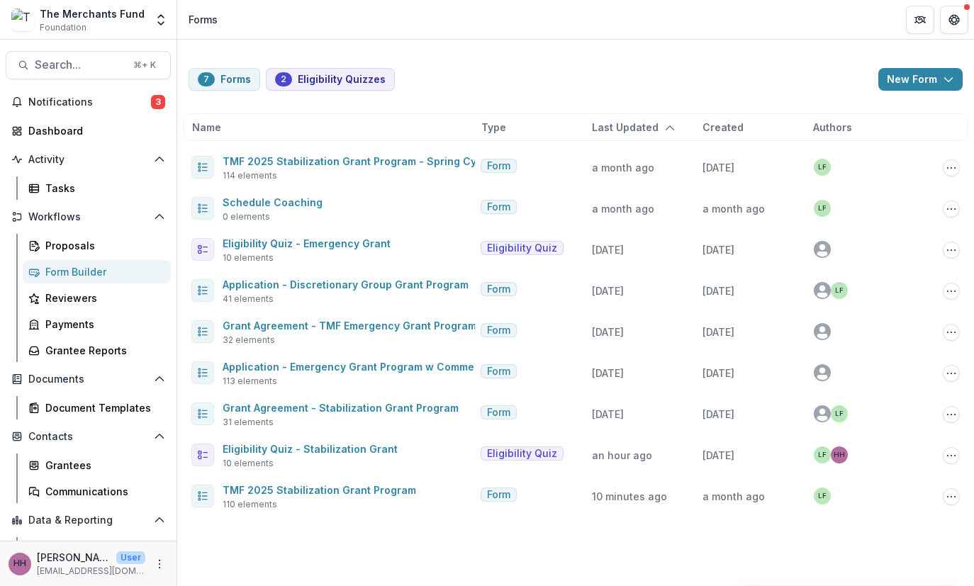
click at [614, 135] on span "Last Updated" at bounding box center [625, 127] width 67 height 15
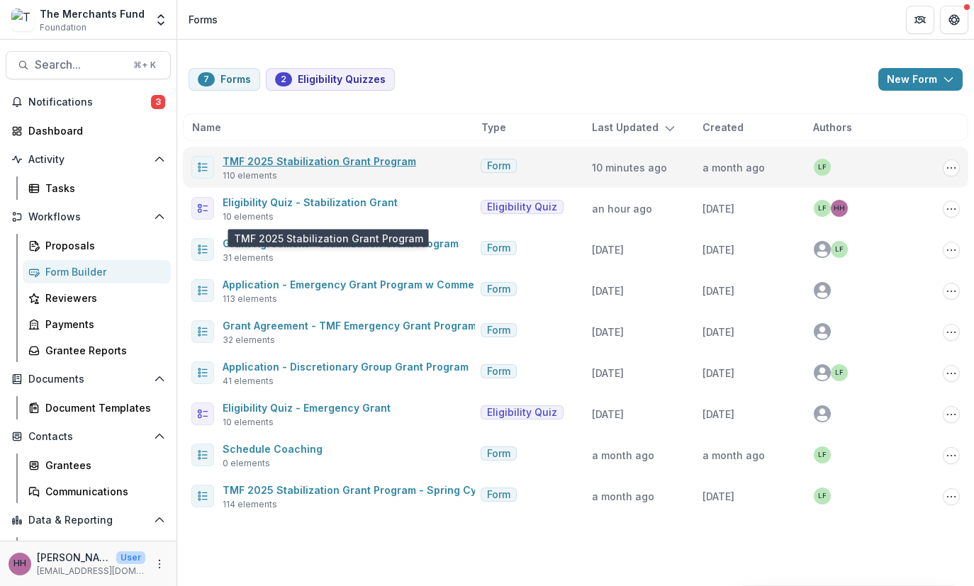
click at [416, 167] on link "TMF 2025 Stabilization Grant Program" at bounding box center [319, 161] width 193 height 12
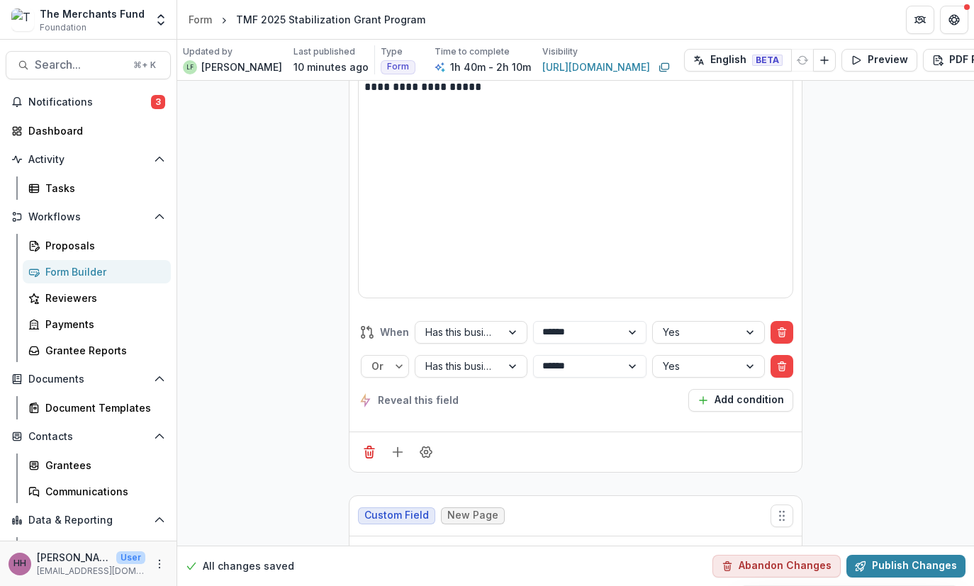
scroll to position [1850, 0]
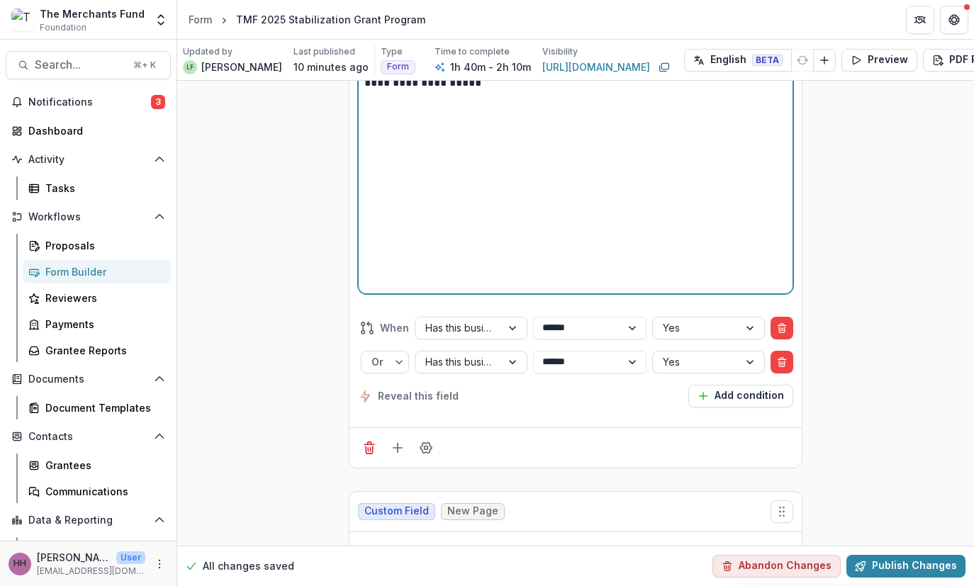
click at [484, 288] on div "**********" at bounding box center [575, 181] width 422 height 213
drag, startPoint x: 475, startPoint y: 392, endPoint x: 327, endPoint y: 370, distance: 149.7
click at [359, 293] on div "**********" at bounding box center [576, 169] width 434 height 247
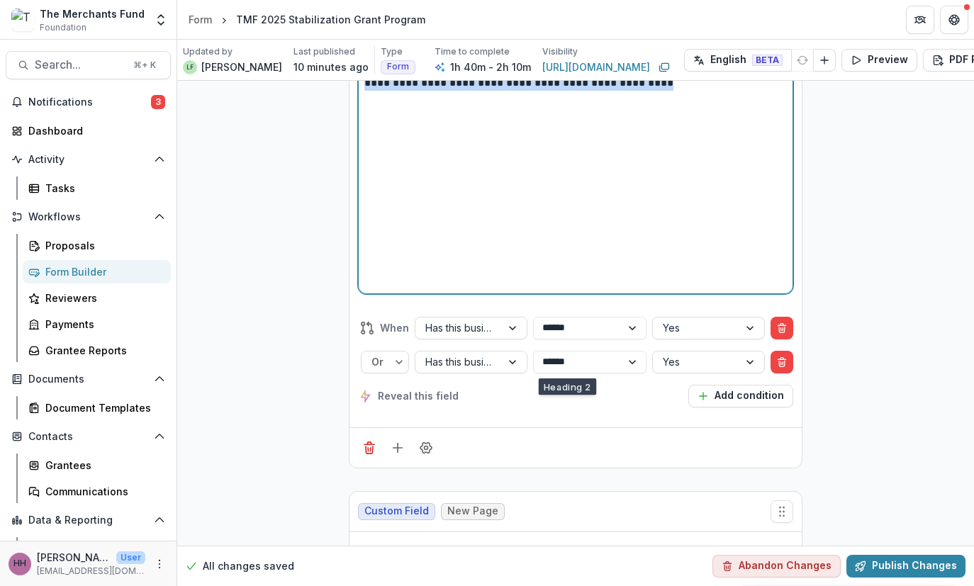
click at [573, 62] on icon "Heading 2" at bounding box center [575, 58] width 10 height 8
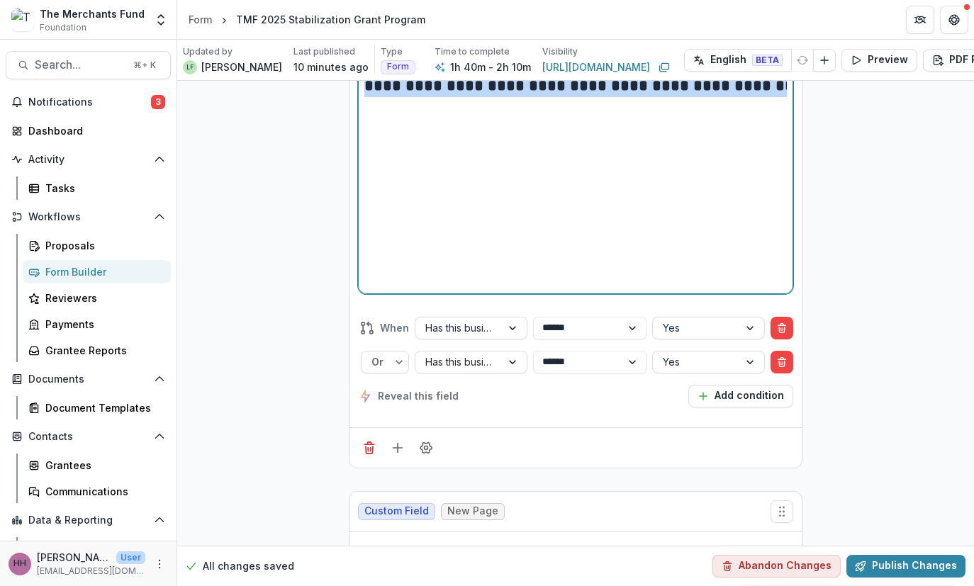
click at [570, 288] on div "**********" at bounding box center [575, 181] width 422 height 213
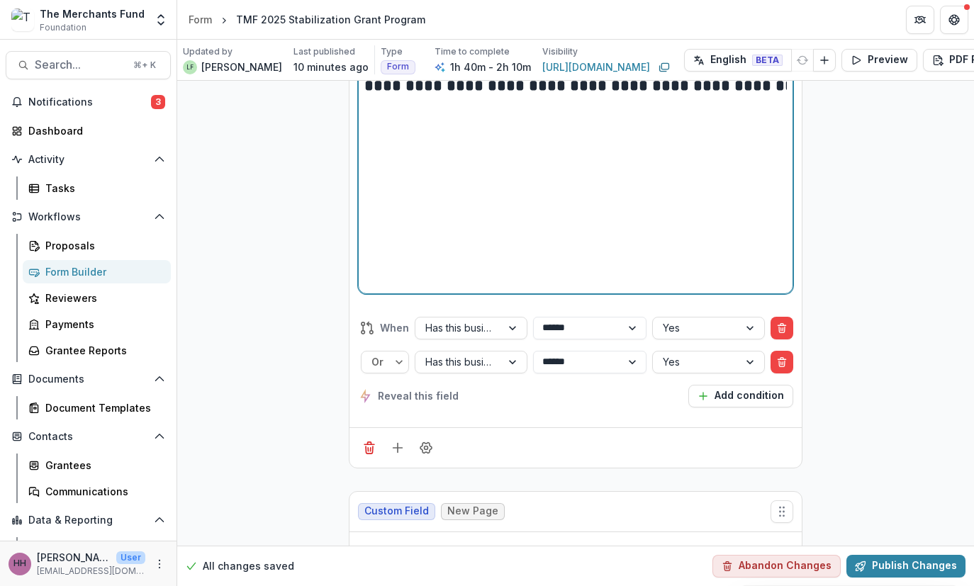
click at [444, 103] on h2 "**********" at bounding box center [628, 89] width 529 height 28
click at [820, 103] on h2 "**********" at bounding box center [628, 89] width 529 height 28
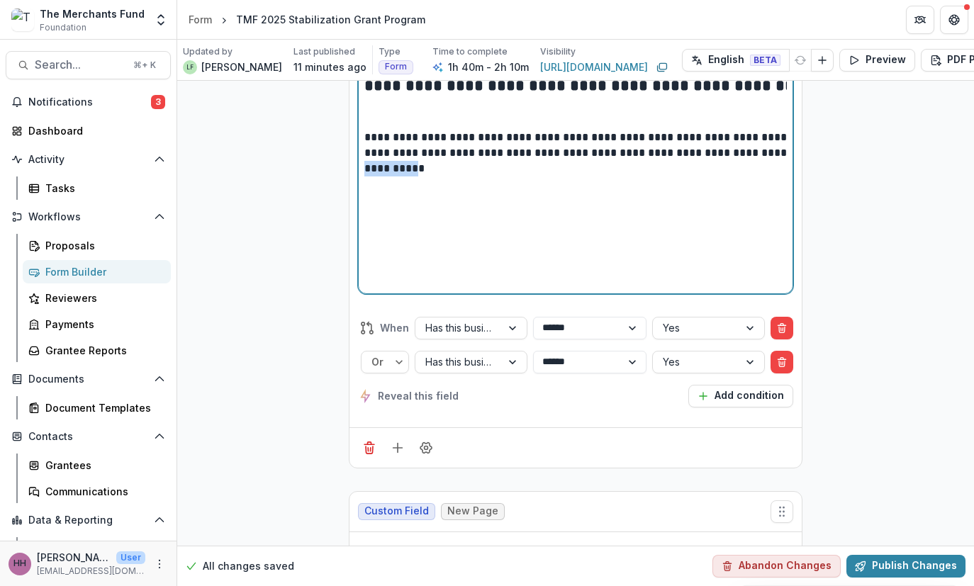
drag, startPoint x: 599, startPoint y: 488, endPoint x: 471, endPoint y: 492, distance: 127.6
click at [471, 189] on p "**********" at bounding box center [628, 159] width 529 height 59
drag, startPoint x: 410, startPoint y: 490, endPoint x: 287, endPoint y: 490, distance: 123.3
drag, startPoint x: 539, startPoint y: 486, endPoint x: 603, endPoint y: 490, distance: 63.9
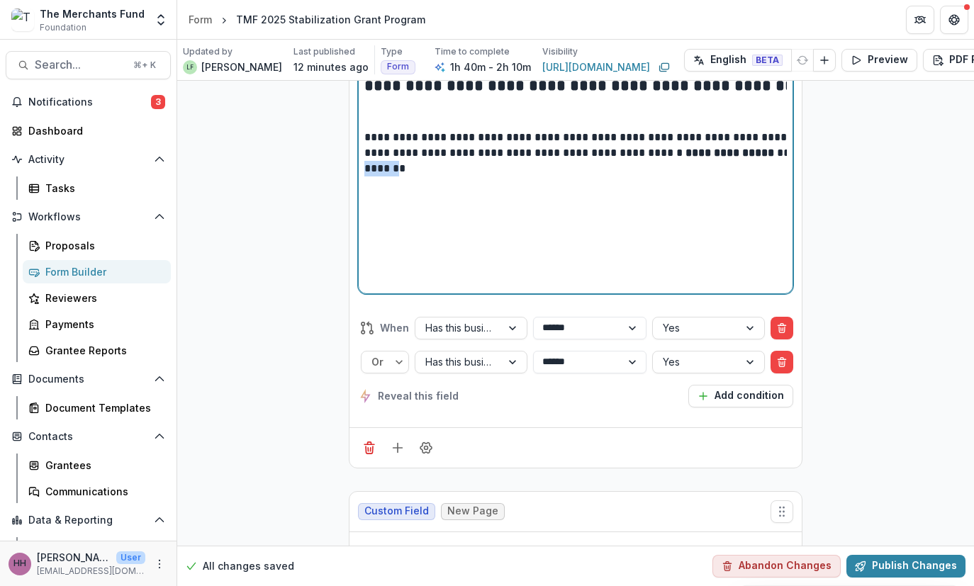
click at [603, 189] on p "**********" at bounding box center [628, 159] width 529 height 59
click at [524, 189] on p "**********" at bounding box center [628, 159] width 529 height 59
click at [680, 189] on p "**********" at bounding box center [628, 159] width 529 height 59
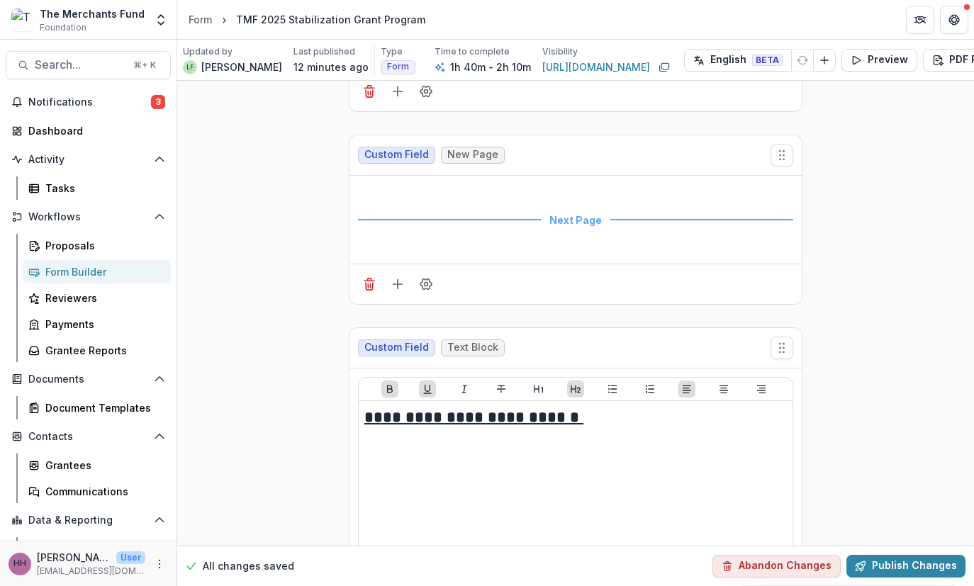
scroll to position [2204, 0]
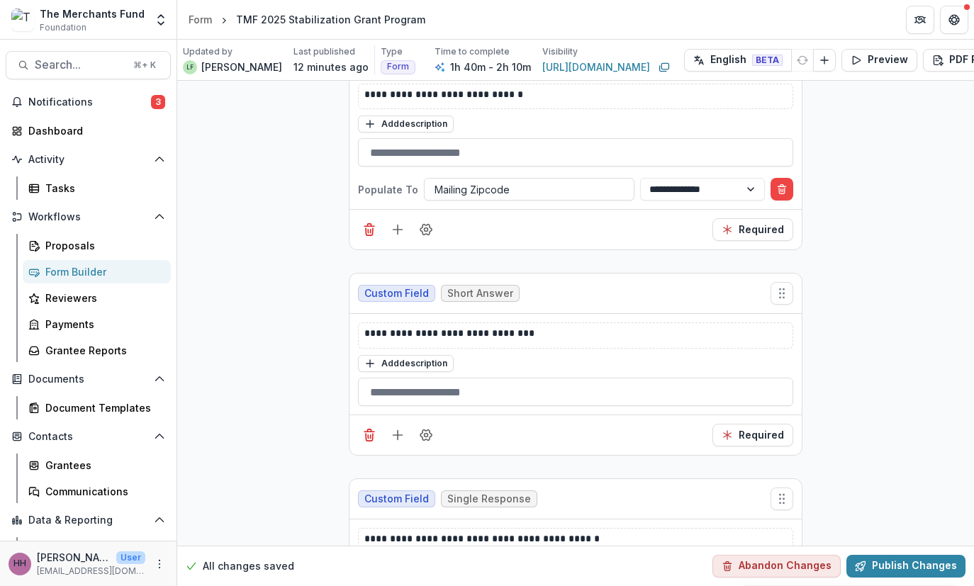
scroll to position [3594, 0]
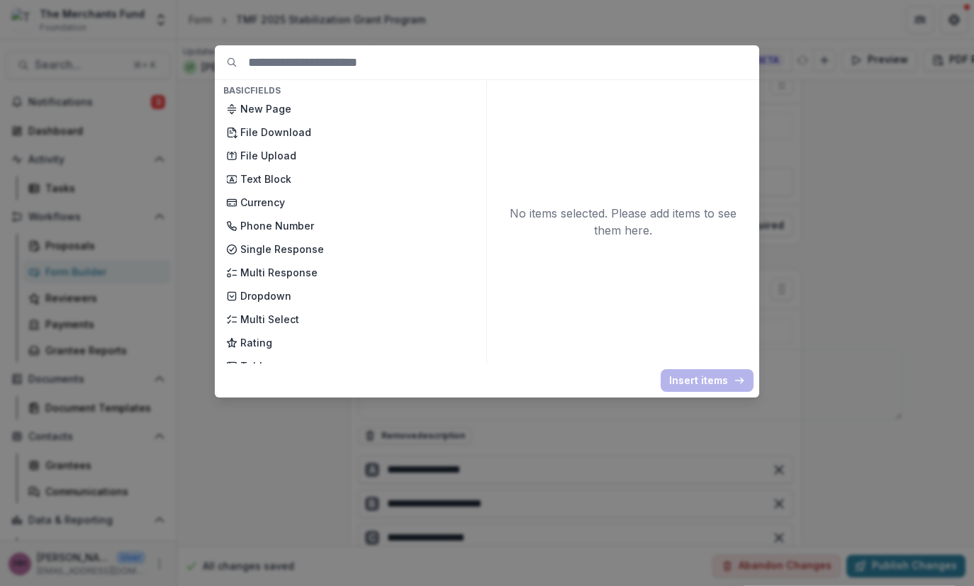
click at [829, 167] on div "Basic Fields New Page File Download File Upload Text Block Currency Phone Numbe…" at bounding box center [487, 293] width 974 height 586
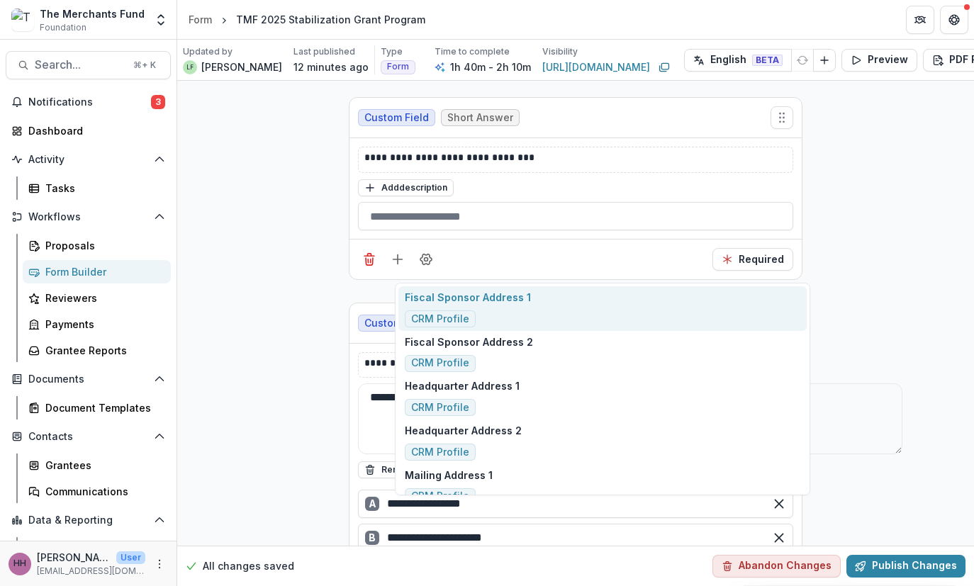
type input "******"
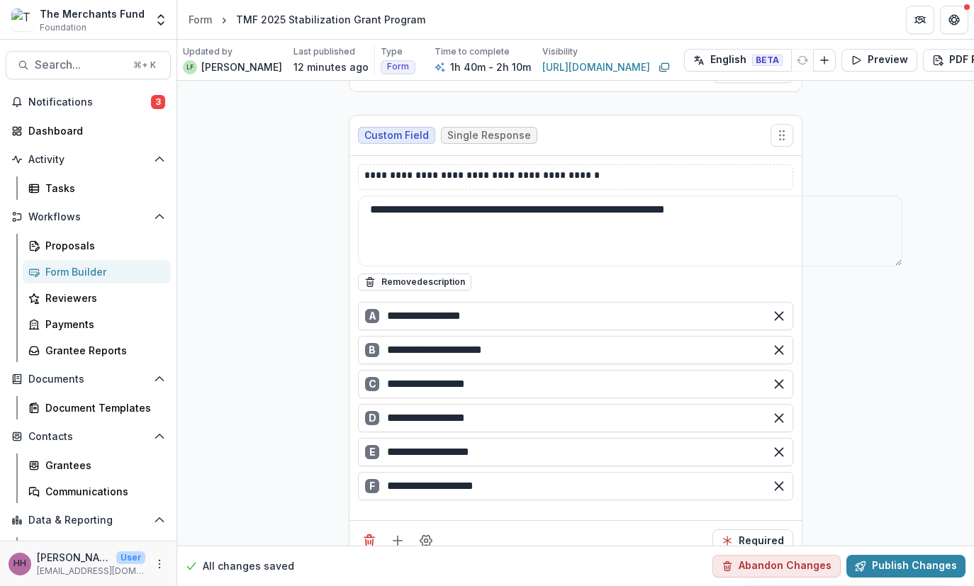
scroll to position [3784, 0]
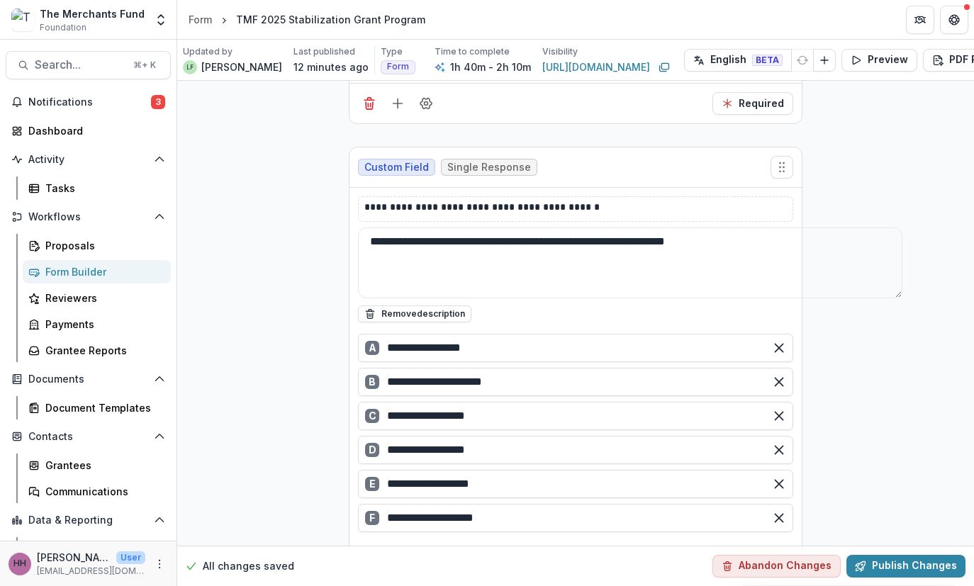
type input "*"
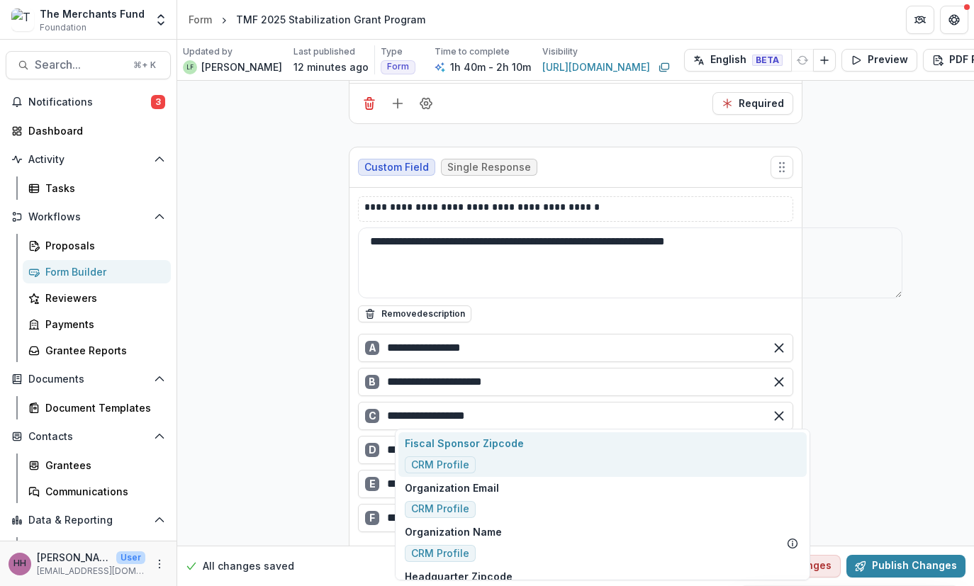
type input "***"
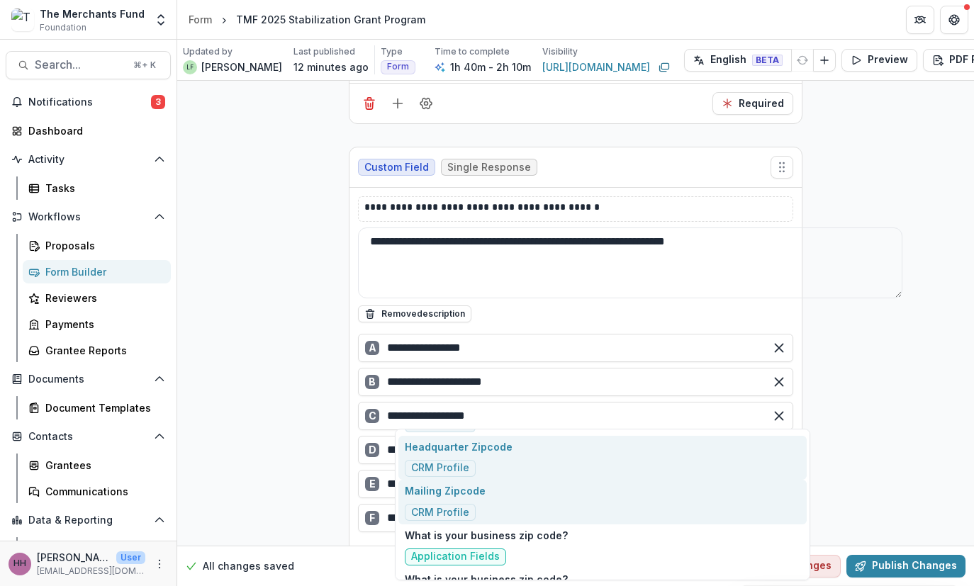
scroll to position [45, 0]
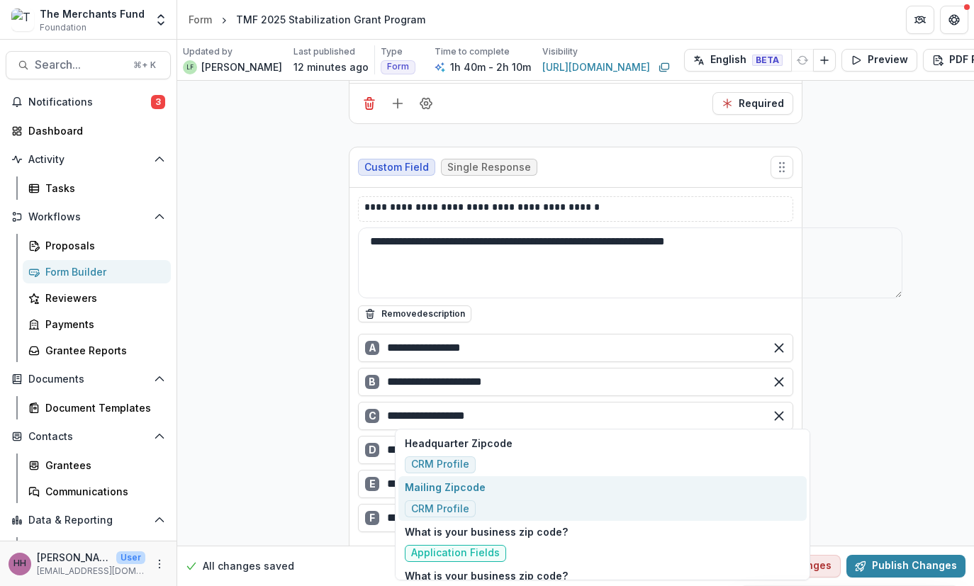
click at [568, 521] on div "Mailing Zipcode CRM Profile" at bounding box center [602, 498] width 408 height 45
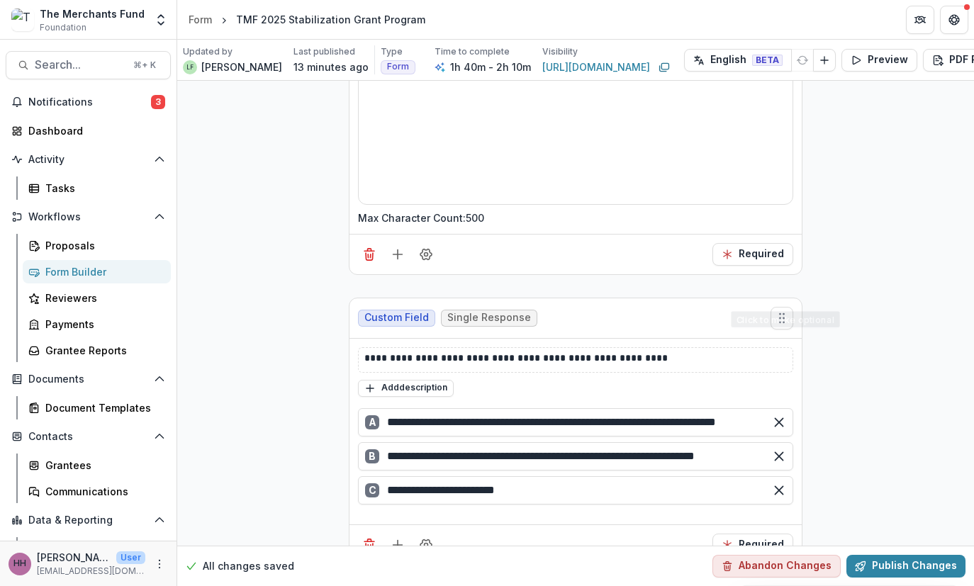
scroll to position [4774, 0]
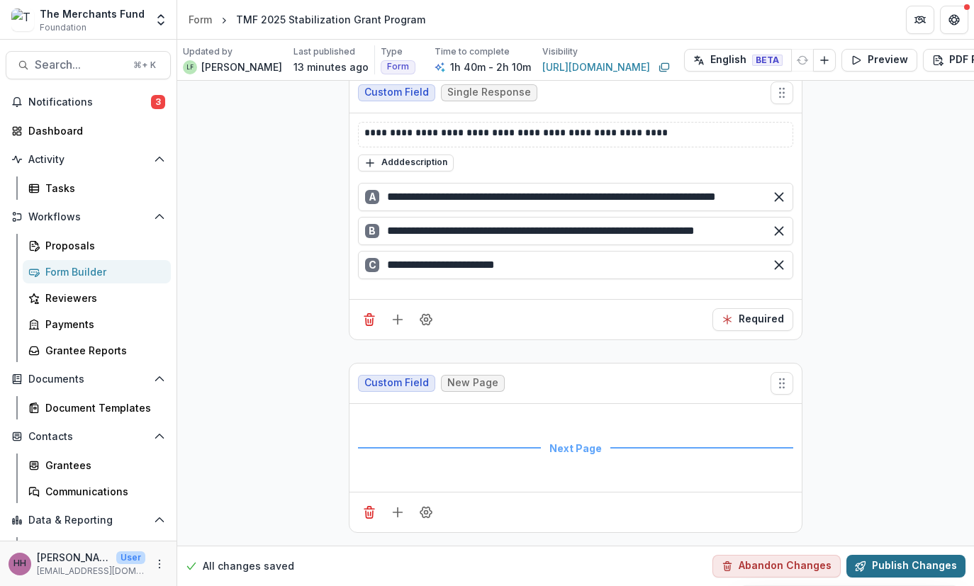
click at [929, 555] on button "Publish Changes" at bounding box center [905, 566] width 119 height 23
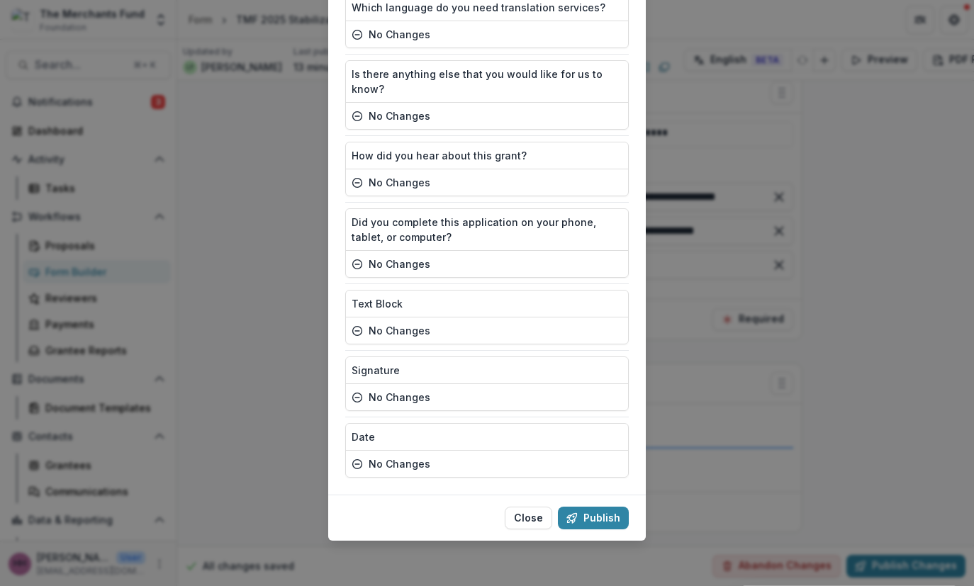
scroll to position [9638, 0]
click at [629, 507] on button "Publish" at bounding box center [593, 518] width 71 height 23
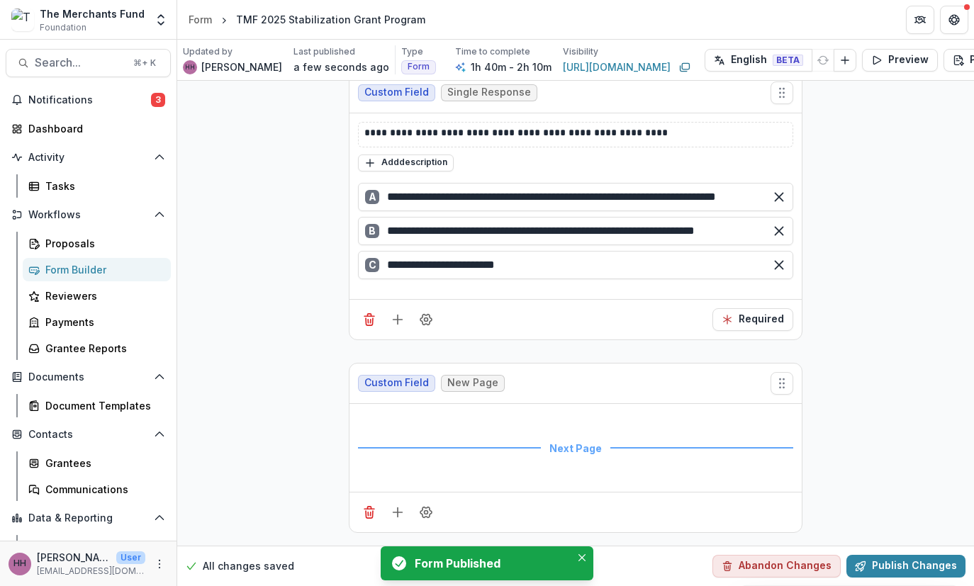
scroll to position [3, 0]
click at [154, 558] on icon "More" at bounding box center [159, 563] width 11 height 11
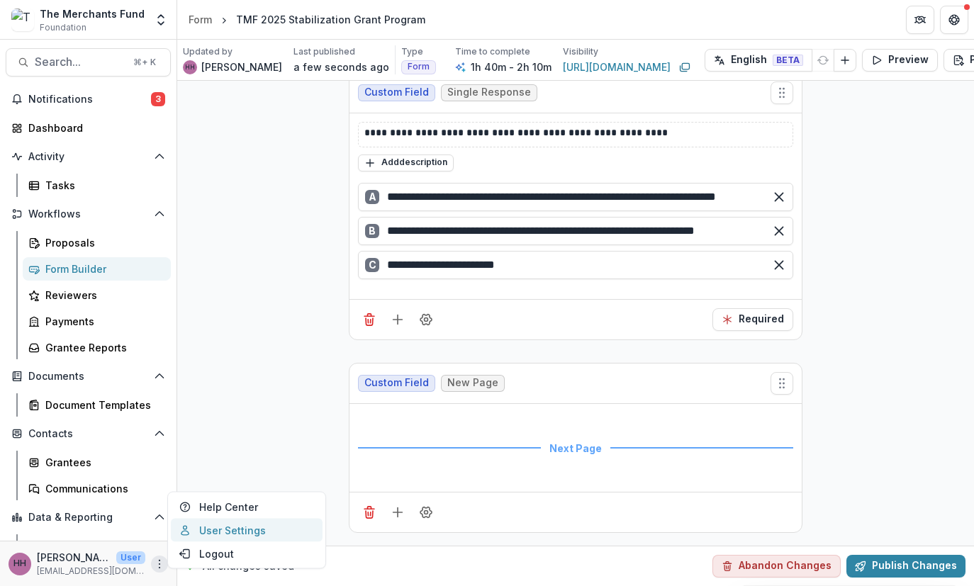
click at [244, 519] on link "User Settings" at bounding box center [247, 530] width 152 height 23
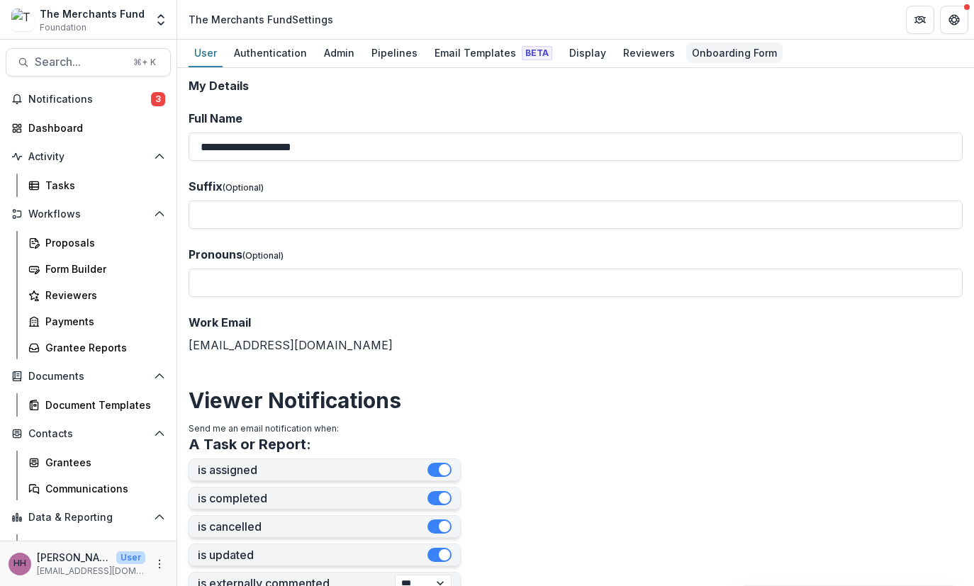
click at [782, 57] on div "Onboarding Form" at bounding box center [734, 53] width 96 height 21
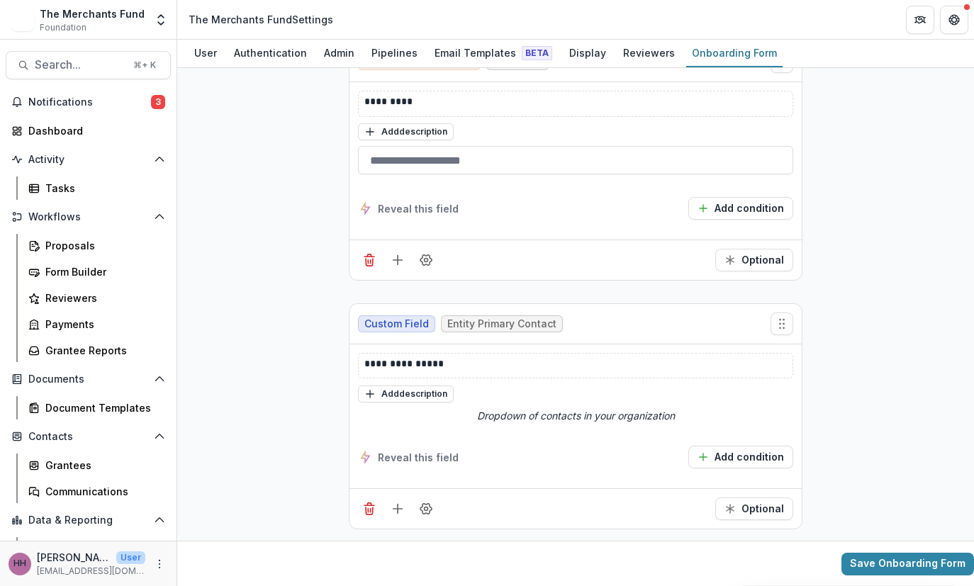
scroll to position [4614, 0]
click at [390, 267] on icon "Add field" at bounding box center [397, 260] width 14 height 14
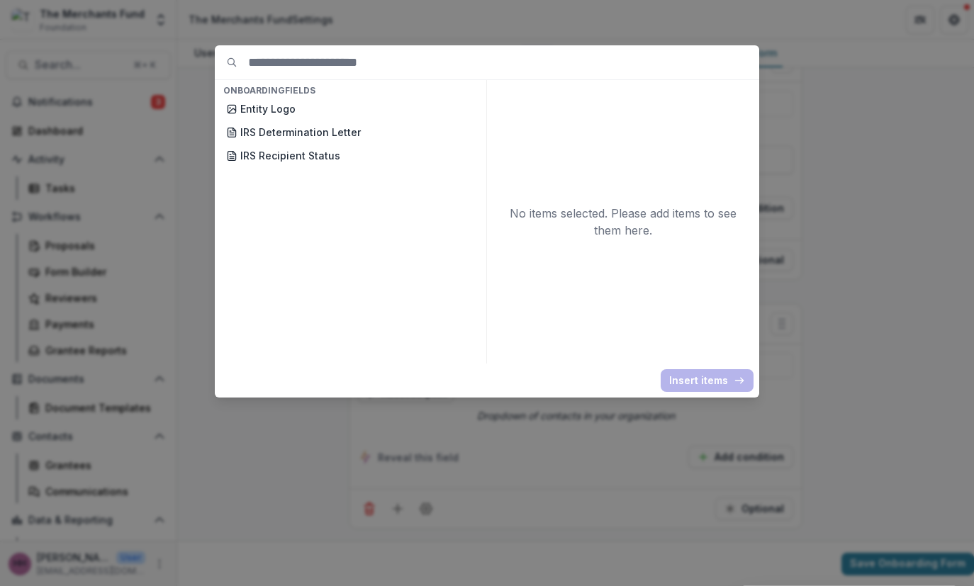
click at [946, 253] on div "Onboarding Fields Entity Logo IRS Determination Letter IRS Recipient Status No …" at bounding box center [487, 293] width 974 height 586
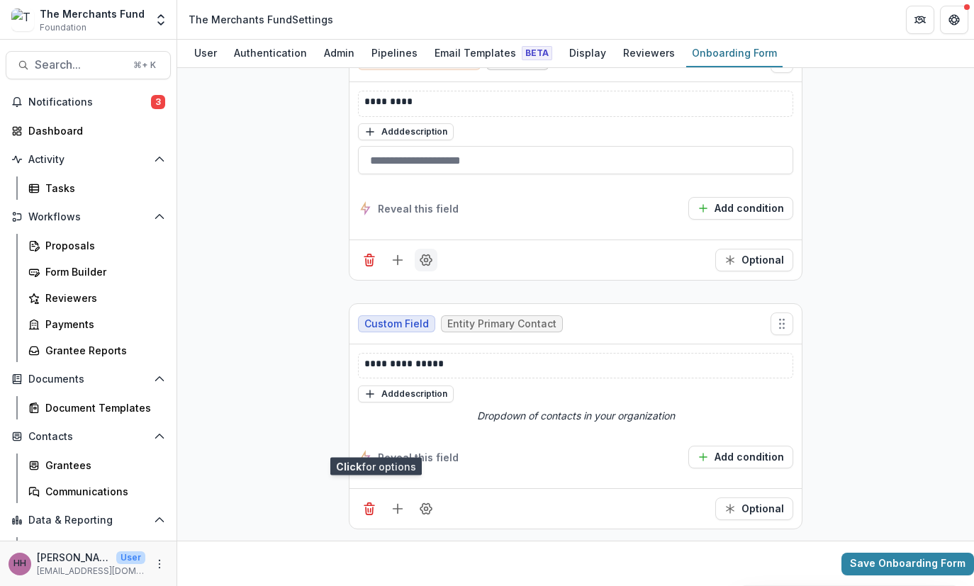
click at [425, 262] on circle "Field Settings" at bounding box center [427, 261] width 4 height 4
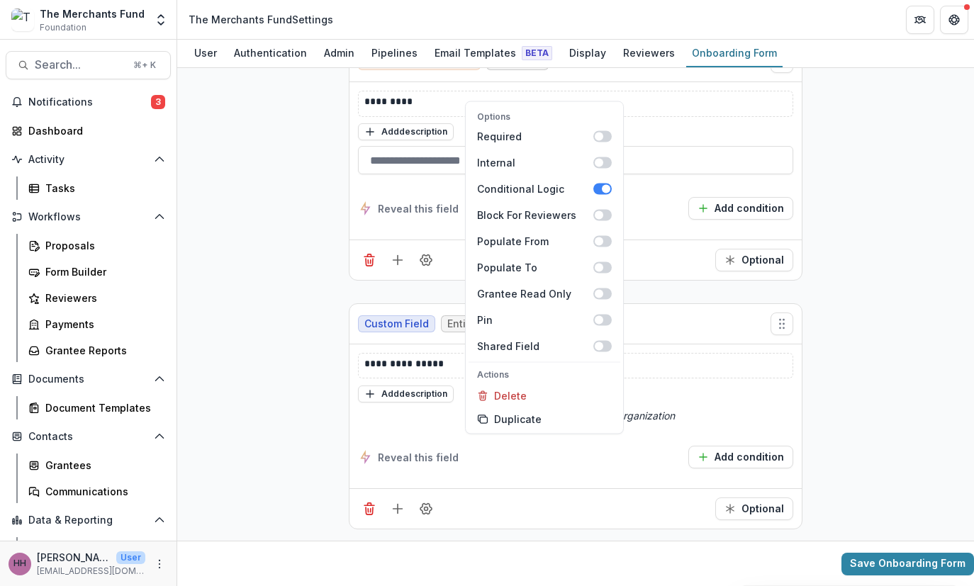
scroll to position [4808, 0]
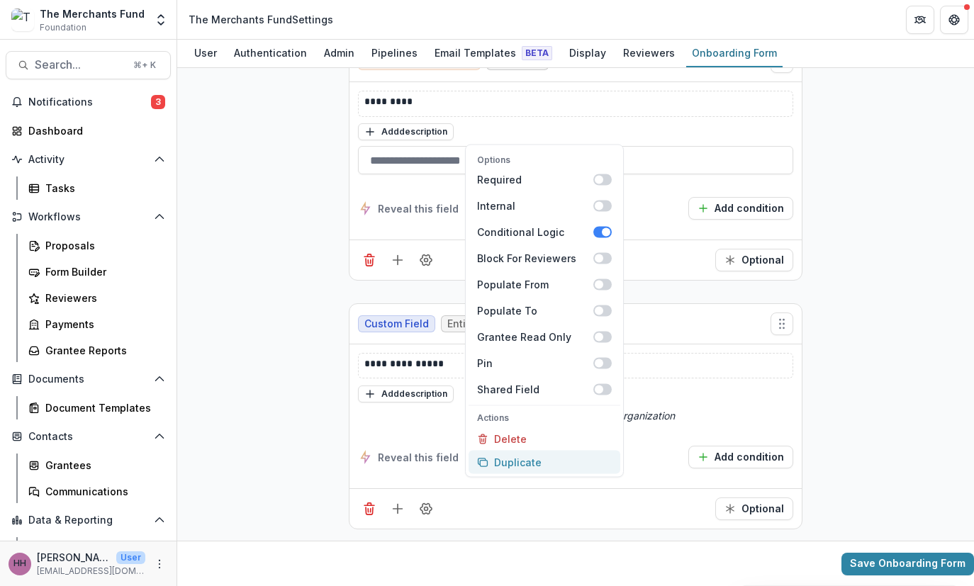
click at [493, 473] on button "Duplicate" at bounding box center [544, 462] width 152 height 23
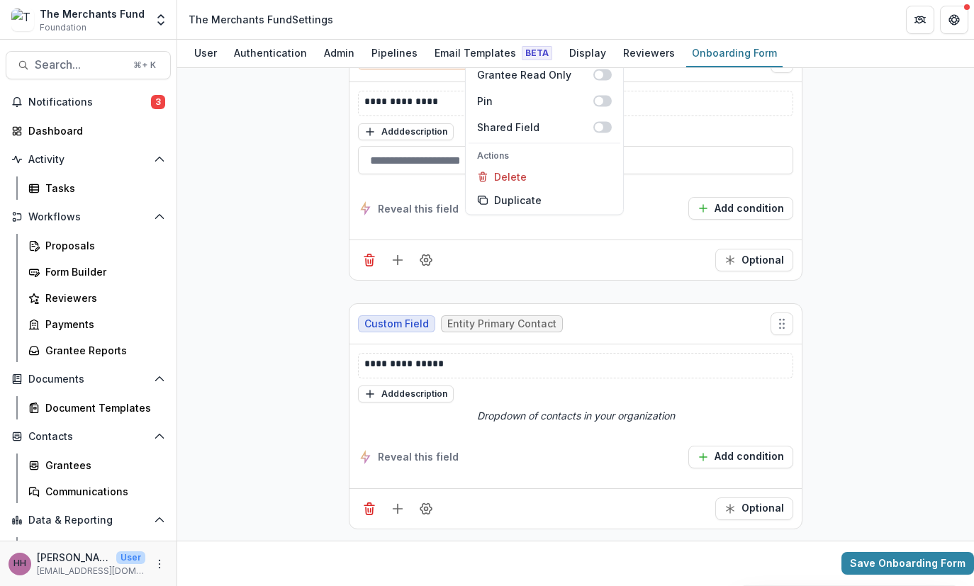
click at [737, 82] on div "Autopopulate Friendly Instagram" at bounding box center [575, 62] width 452 height 40
click at [571, 113] on p "**********" at bounding box center [628, 103] width 529 height 18
click at [498, 82] on div "Autopopulate Friendly Instagram" at bounding box center [575, 62] width 452 height 40
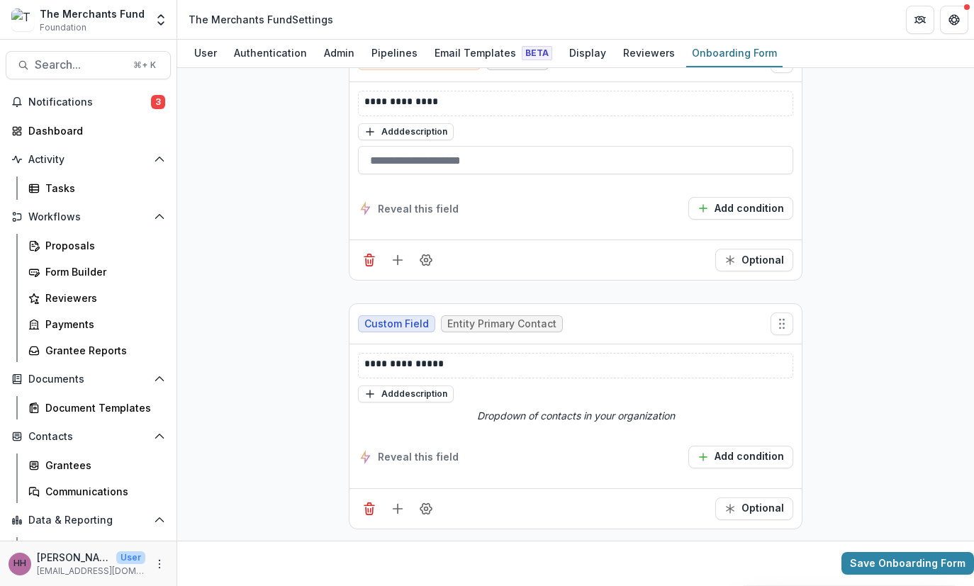
click at [497, 68] on span "Instagram" at bounding box center [518, 62] width 50 height 12
click at [788, 69] on icon "Move field" at bounding box center [781, 62] width 14 height 14
click at [789, 69] on icon "Move field" at bounding box center [782, 62] width 14 height 14
click at [366, 266] on icon "Delete field" at bounding box center [369, 262] width 7 height 7
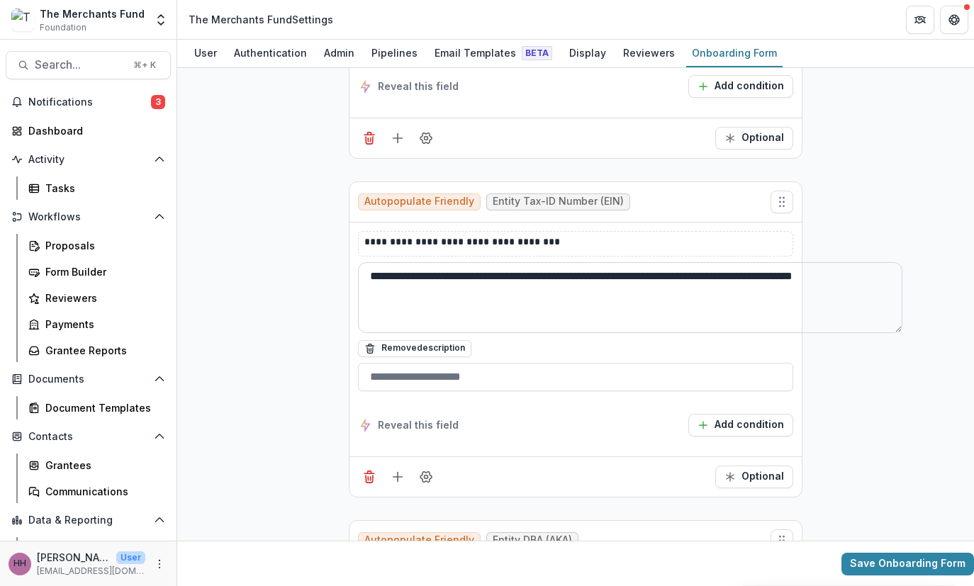
scroll to position [0, 0]
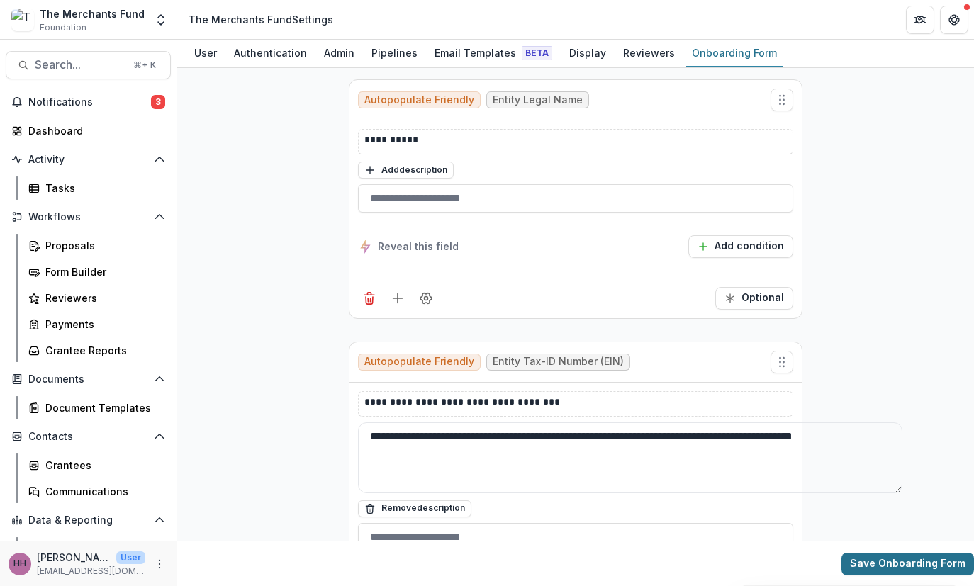
click at [913, 565] on button "Save Onboarding Form" at bounding box center [907, 564] width 133 height 23
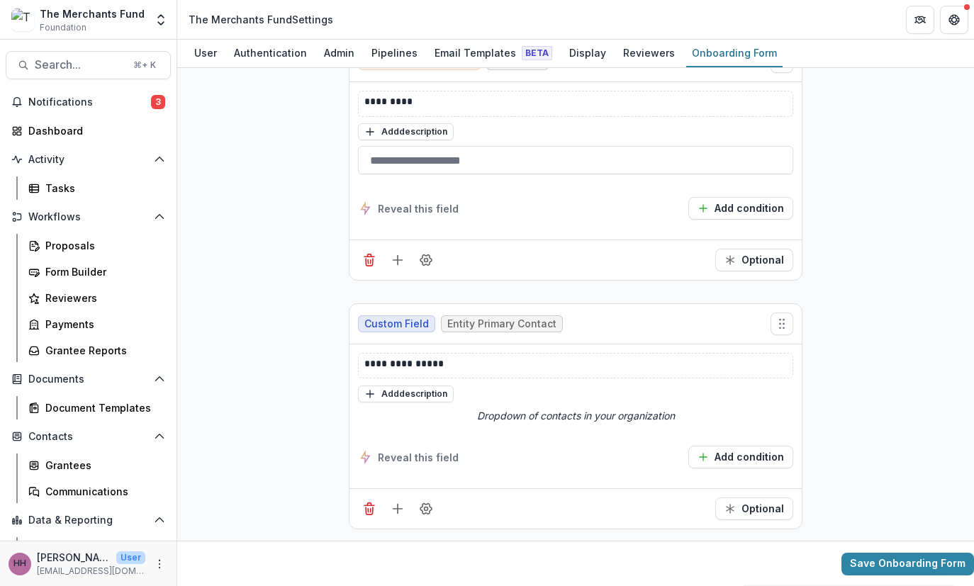
scroll to position [4855, 0]
click at [109, 279] on div "Form Builder" at bounding box center [102, 271] width 114 height 15
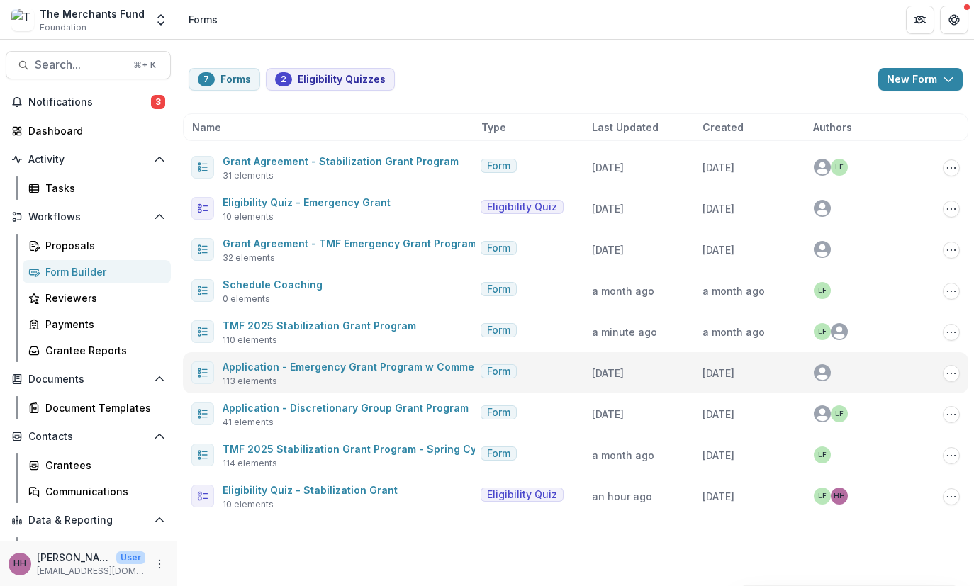
scroll to position [67, 0]
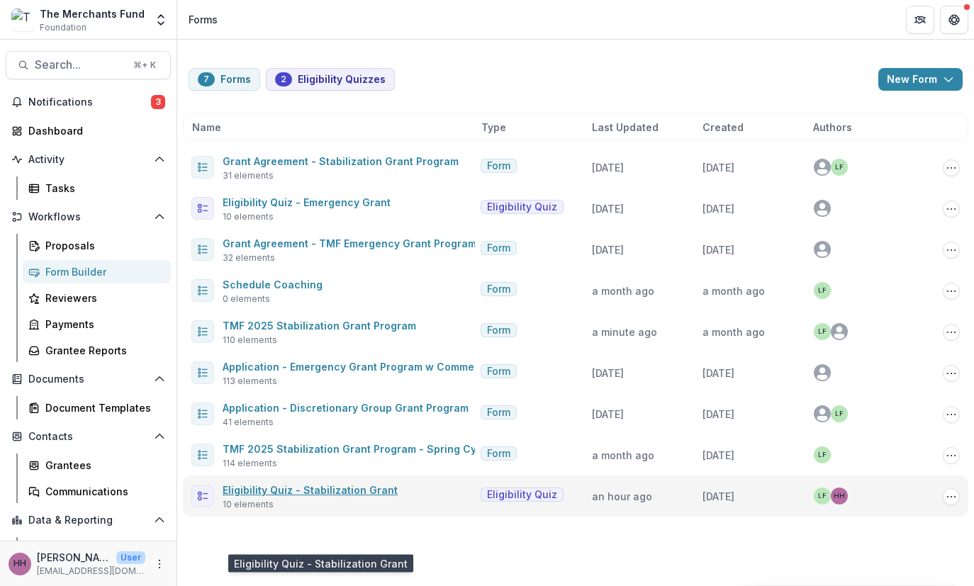
click at [328, 496] on link "Eligibility Quiz - Stabilization Grant" at bounding box center [310, 490] width 175 height 12
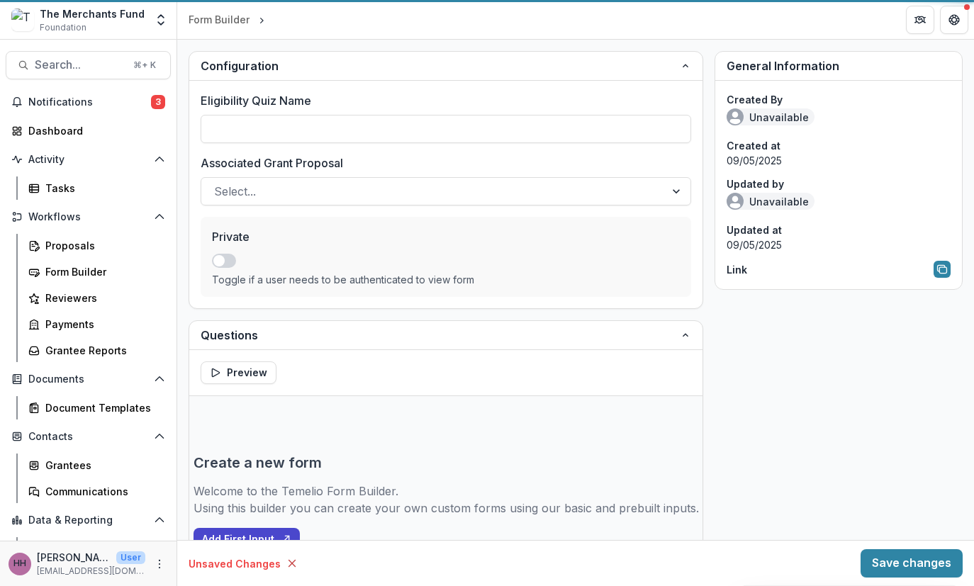
type input "**********"
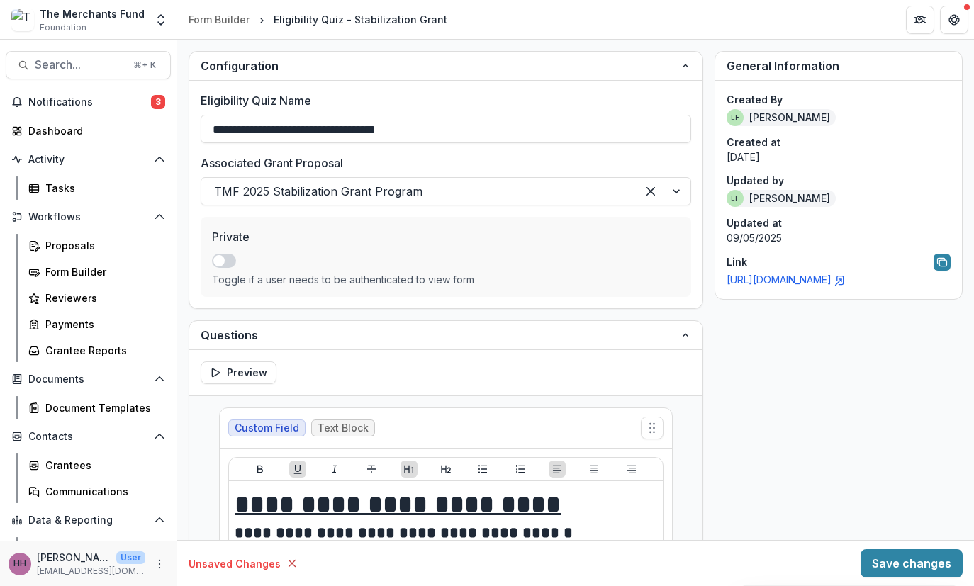
click at [772, 286] on link "[URL][DOMAIN_NAME]" at bounding box center [785, 280] width 119 height 12
click at [878, 555] on button "Save changes" at bounding box center [911, 563] width 102 height 28
click at [96, 279] on div "Form Builder" at bounding box center [102, 271] width 114 height 15
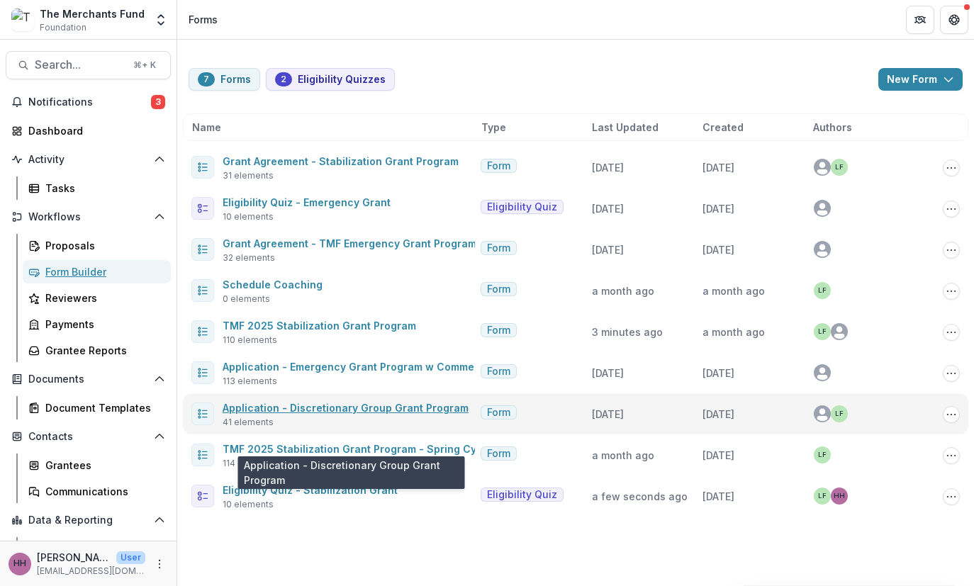
scroll to position [10, 0]
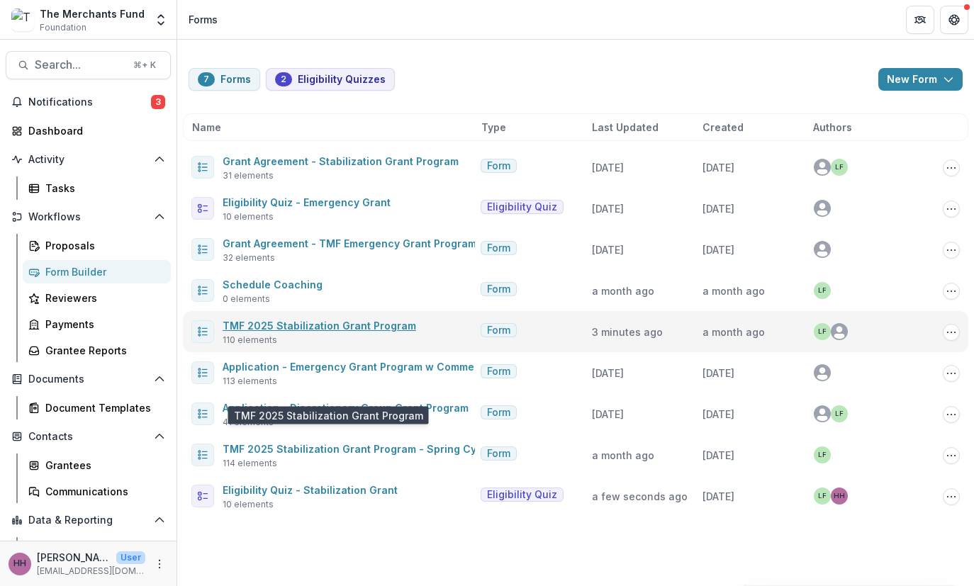
click at [373, 332] on link "TMF 2025 Stabilization Grant Program" at bounding box center [319, 326] width 193 height 12
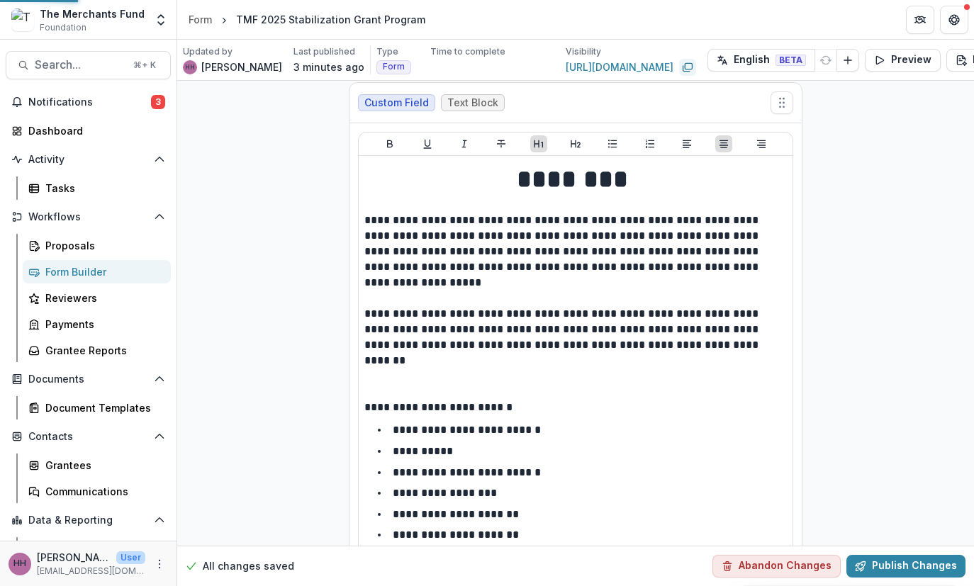
click at [693, 73] on icon "Copy link" at bounding box center [687, 67] width 11 height 11
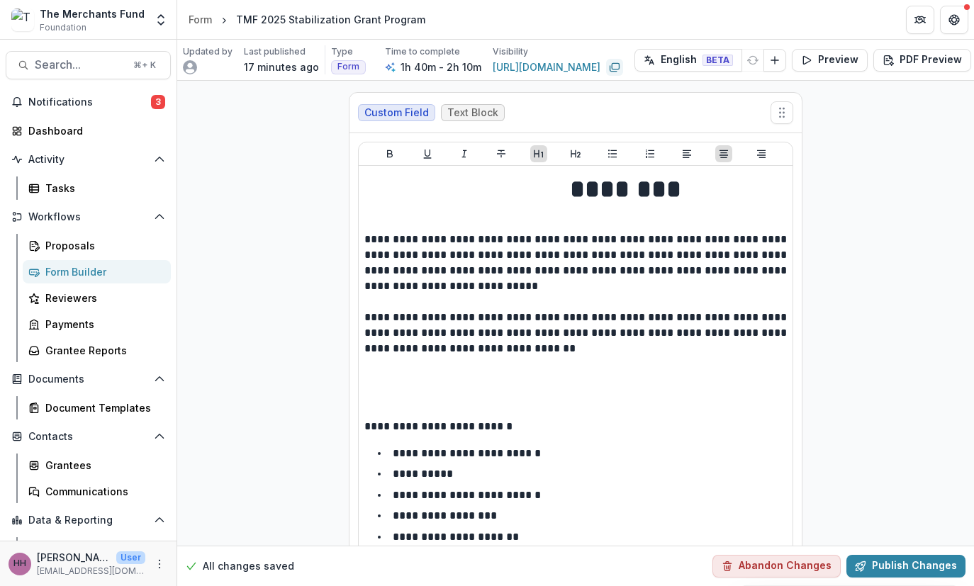
click at [104, 279] on div "Form Builder" at bounding box center [102, 271] width 114 height 15
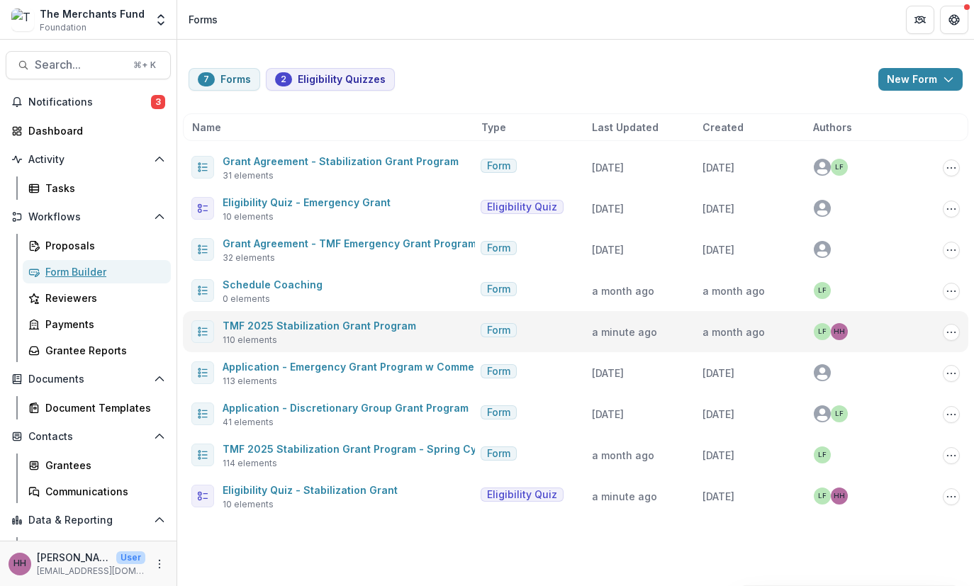
scroll to position [67, 0]
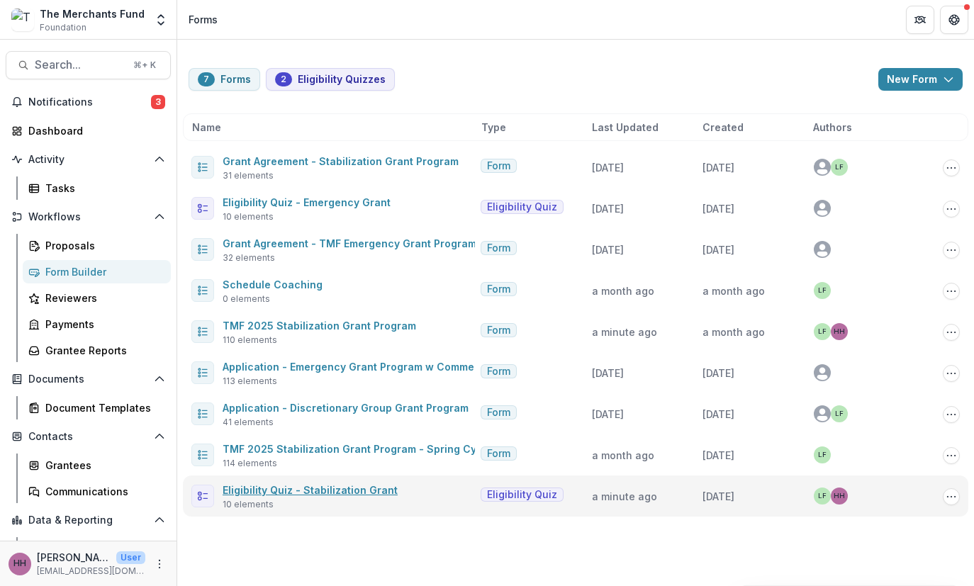
click at [362, 496] on link "Eligibility Quiz - Stabilization Grant" at bounding box center [310, 490] width 175 height 12
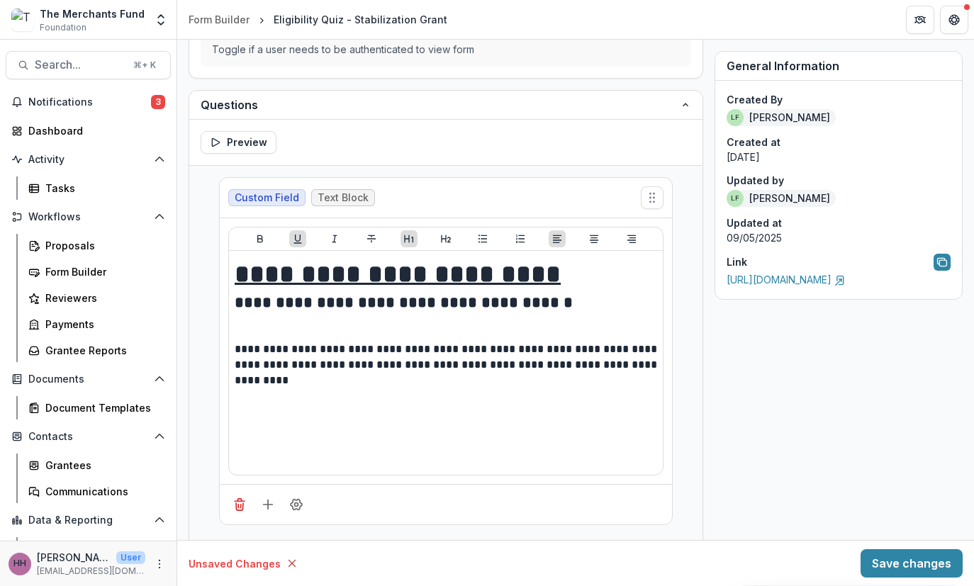
scroll to position [264, 0]
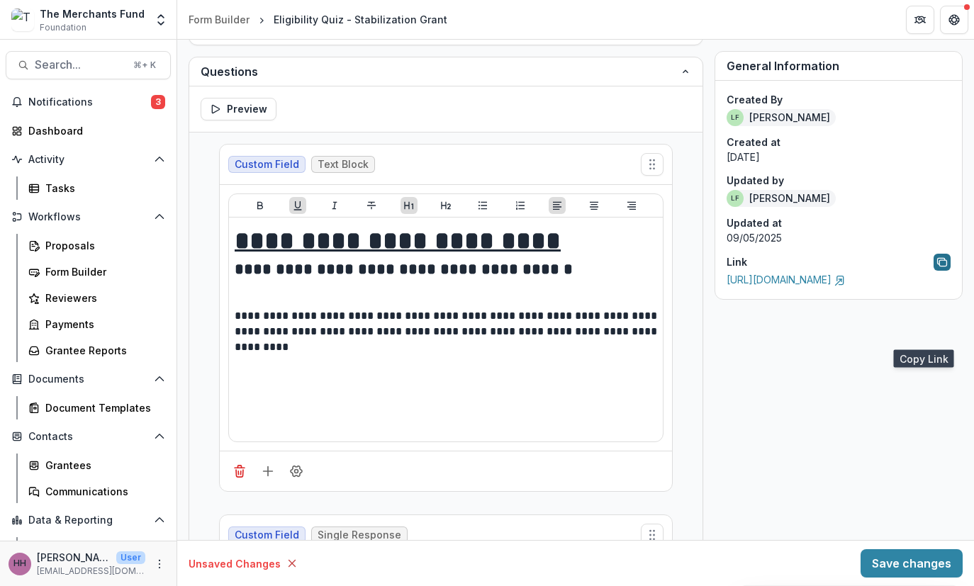
click at [936, 268] on icon "Copy link to form" at bounding box center [941, 262] width 11 height 11
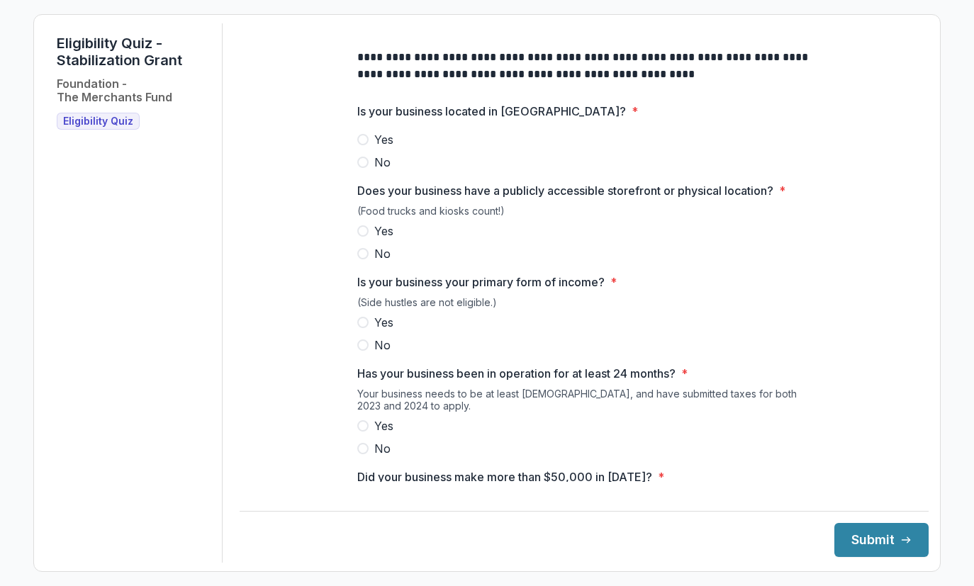
scroll to position [60, 0]
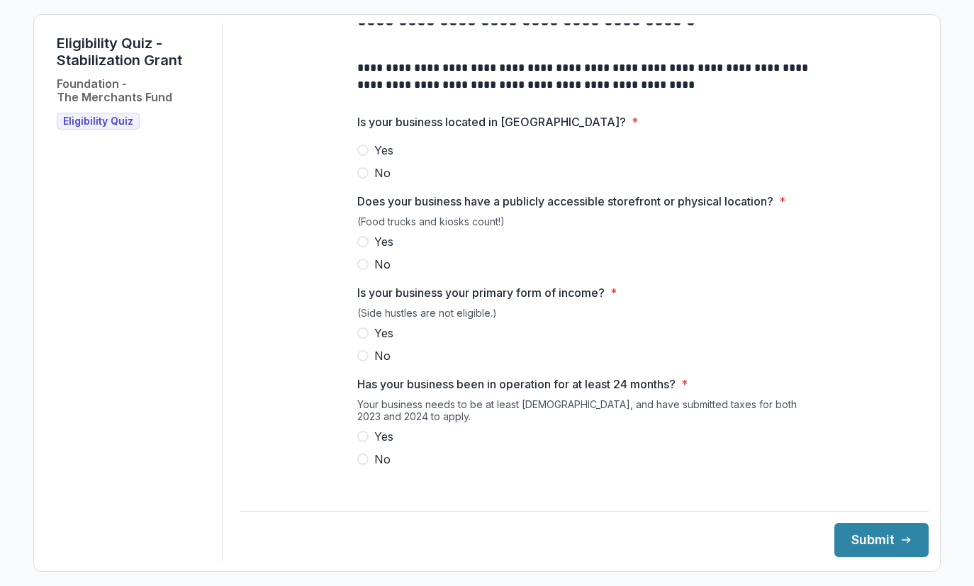
click at [357, 156] on span at bounding box center [362, 150] width 11 height 11
click at [357, 247] on span at bounding box center [362, 241] width 11 height 11
click at [357, 339] on span at bounding box center [362, 332] width 11 height 11
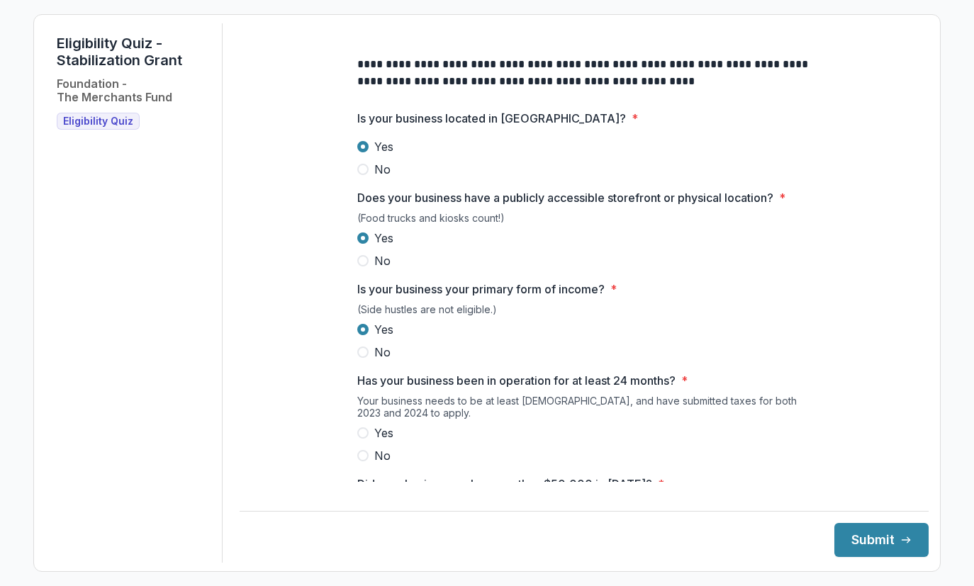
scroll to position [252, 0]
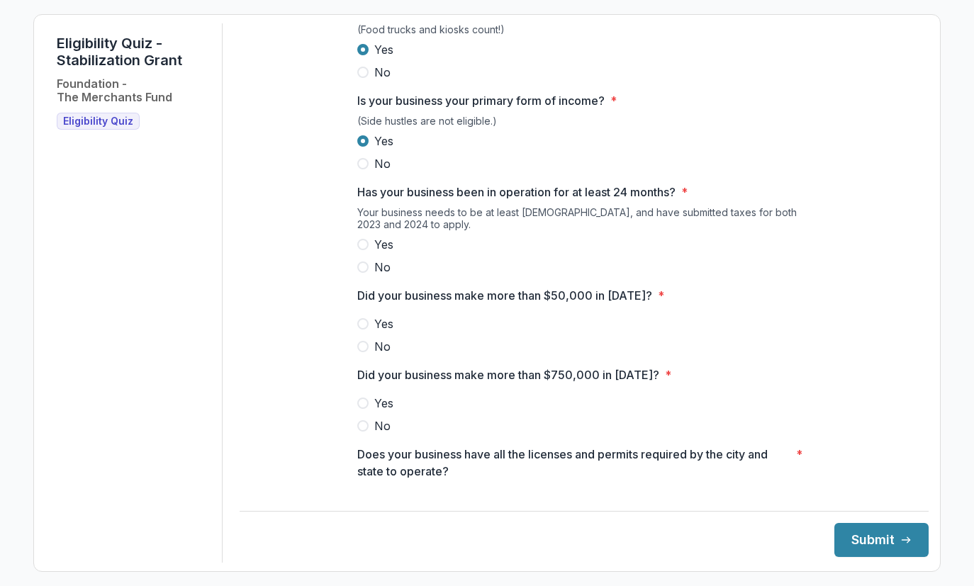
click at [357, 250] on span at bounding box center [362, 244] width 11 height 11
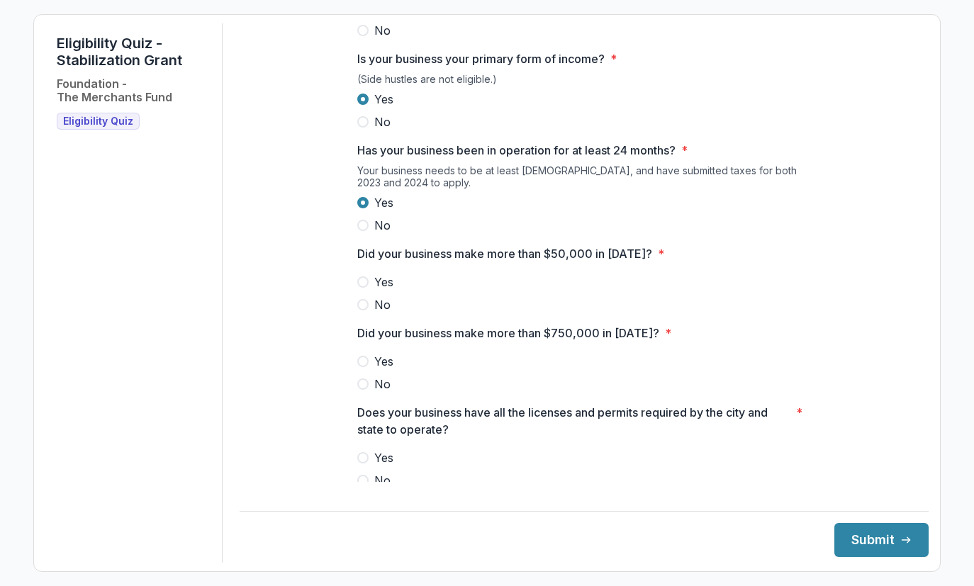
scroll to position [298, 0]
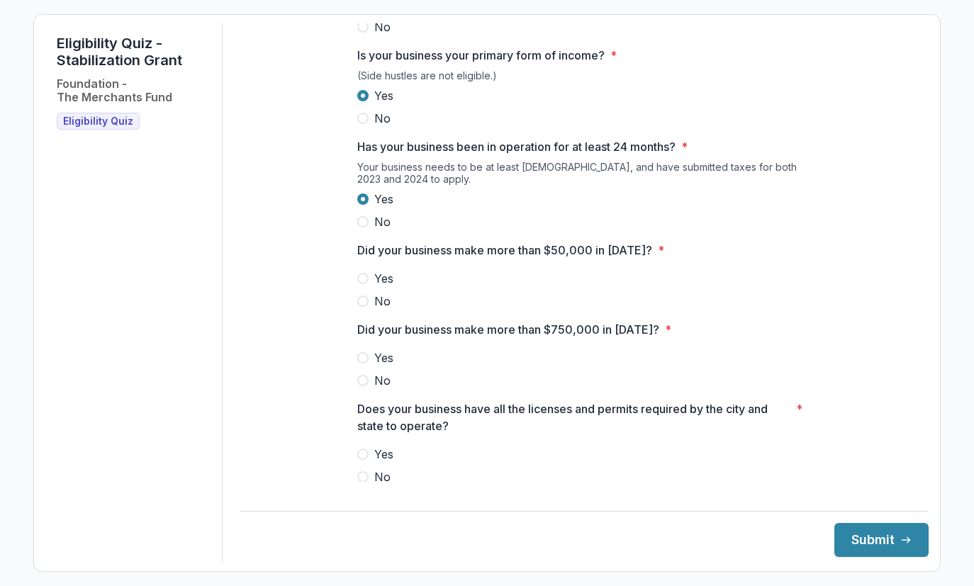
click at [357, 287] on label "Yes" at bounding box center [584, 278] width 454 height 17
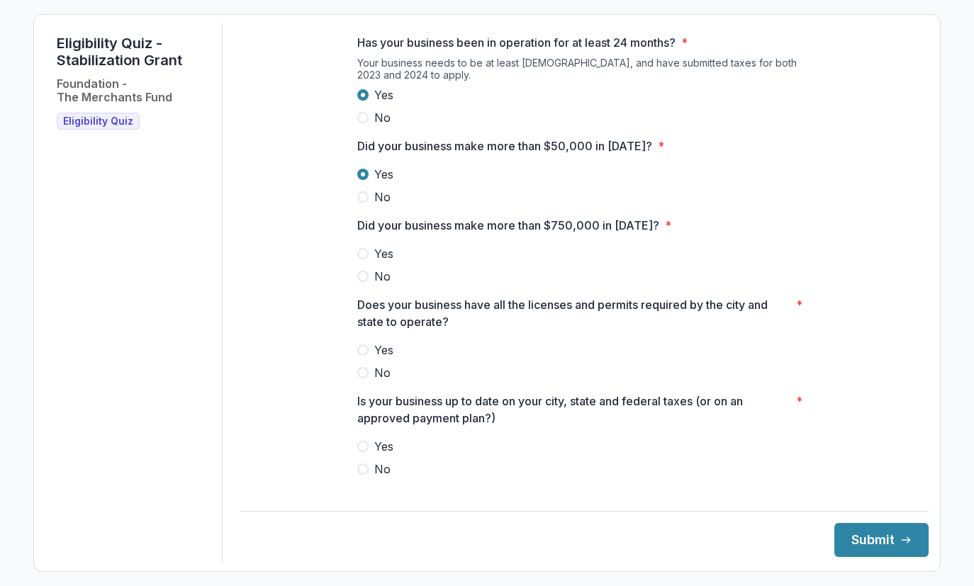
scroll to position [507, 0]
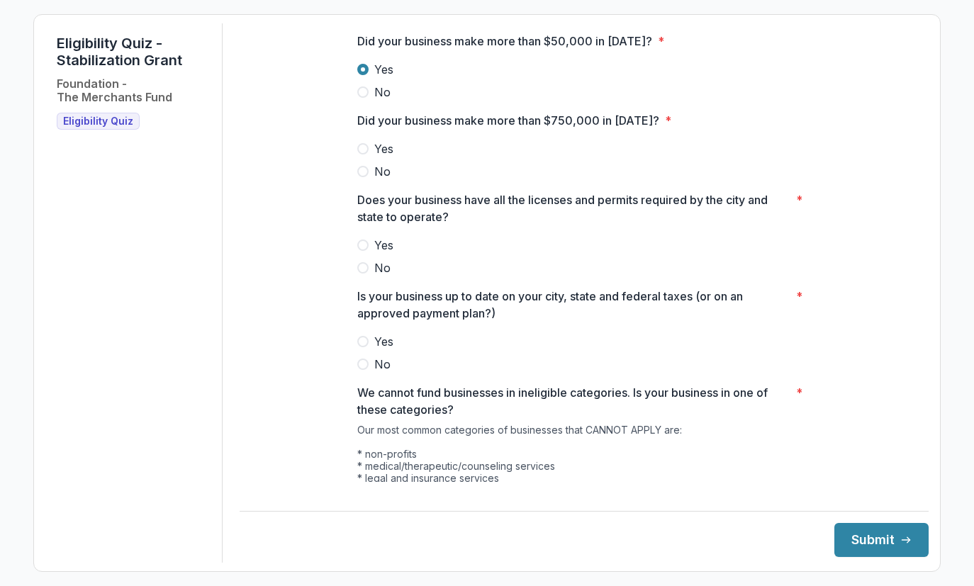
click at [357, 180] on label "No" at bounding box center [584, 171] width 454 height 17
click at [357, 254] on label "Yes" at bounding box center [584, 245] width 454 height 17
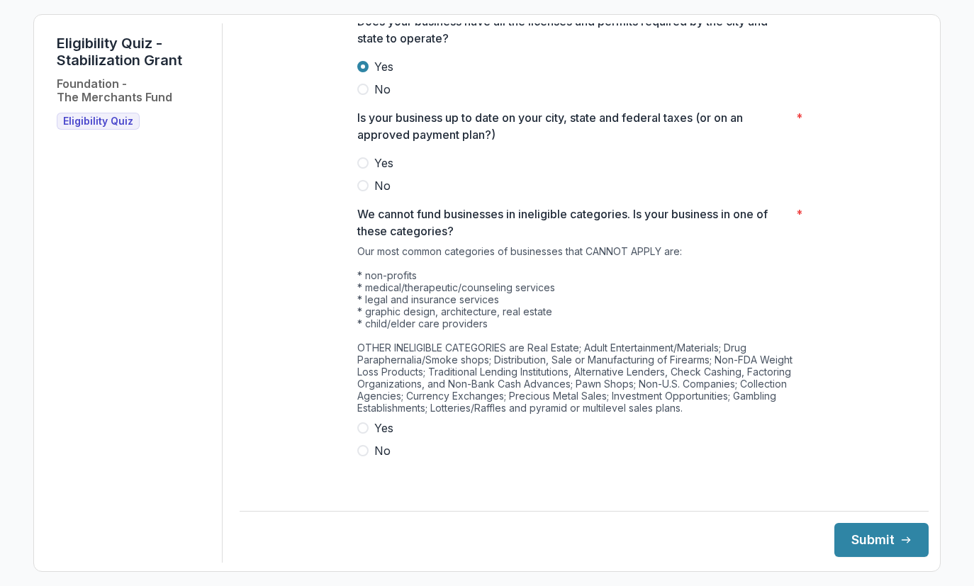
scroll to position [798, 0]
click at [357, 172] on label "Yes" at bounding box center [584, 162] width 454 height 17
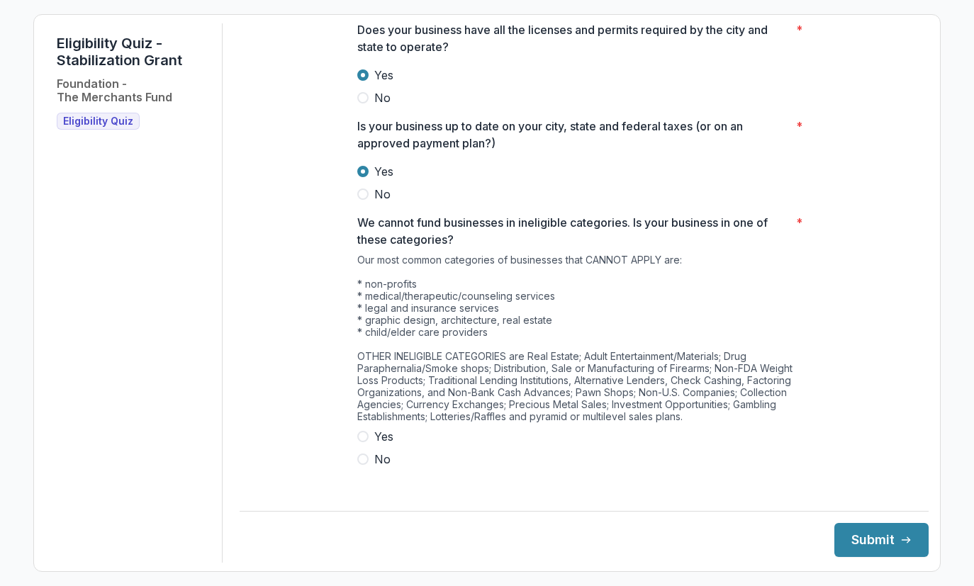
scroll to position [950, 0]
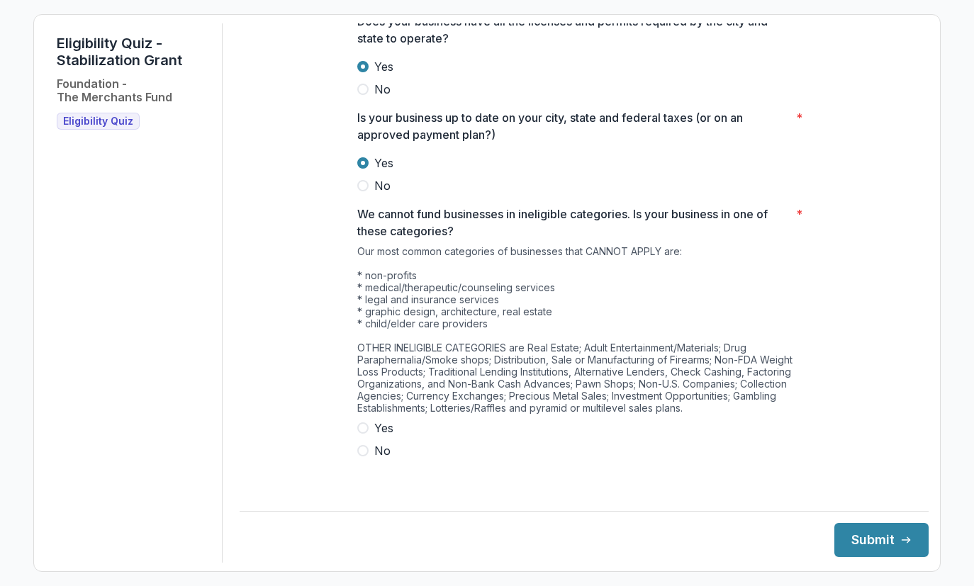
click at [357, 456] on span at bounding box center [362, 450] width 11 height 11
click at [863, 538] on button "Submit" at bounding box center [881, 540] width 94 height 34
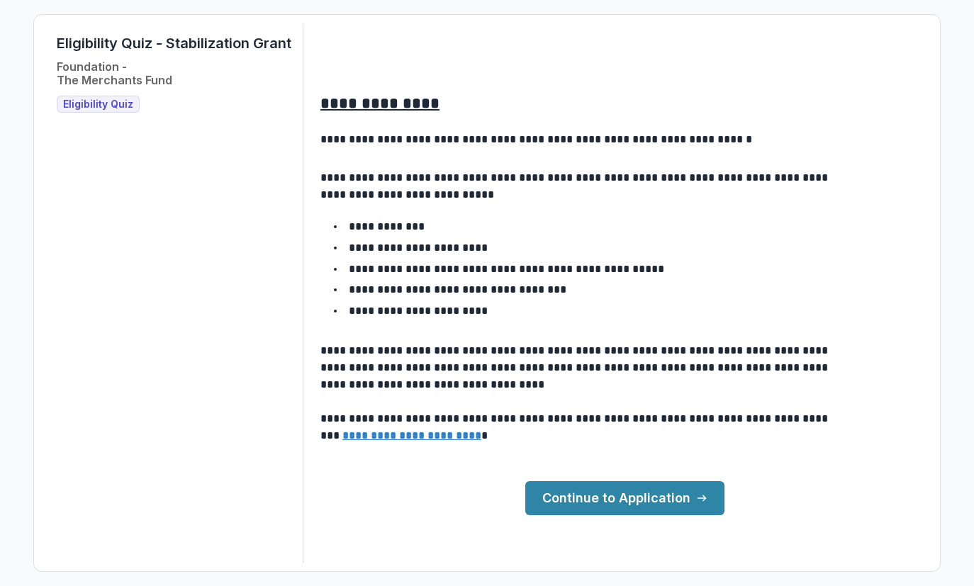
click at [699, 515] on link "Continue to Application" at bounding box center [624, 498] width 199 height 34
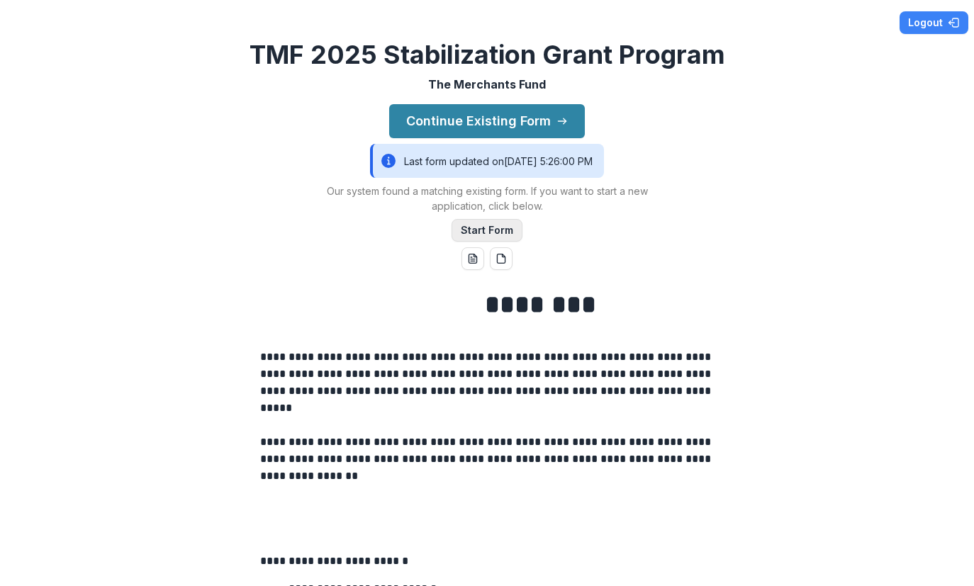
click at [478, 242] on button "Start Form" at bounding box center [486, 230] width 71 height 23
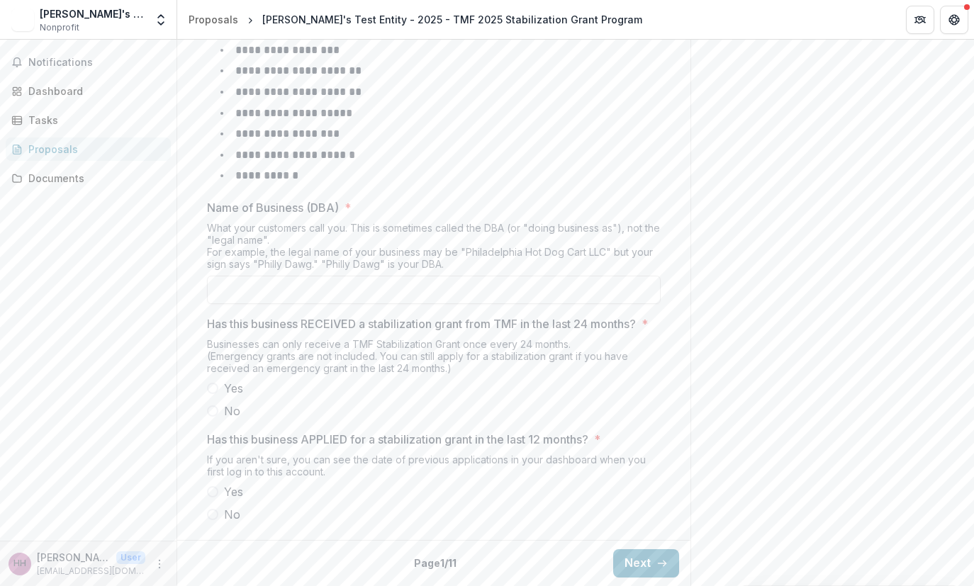
scroll to position [742, 0]
click at [634, 285] on input "Name of Business (DBA) *" at bounding box center [434, 290] width 454 height 28
type input "**********"
click at [289, 420] on label "No" at bounding box center [434, 411] width 454 height 17
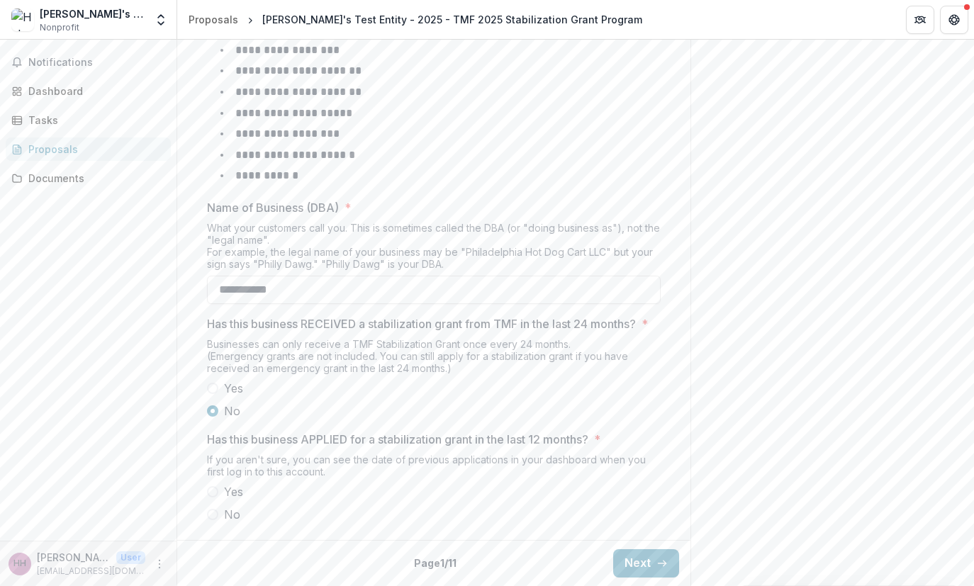
click at [218, 509] on span at bounding box center [212, 514] width 11 height 11
click at [679, 556] on button "Next" at bounding box center [646, 563] width 66 height 28
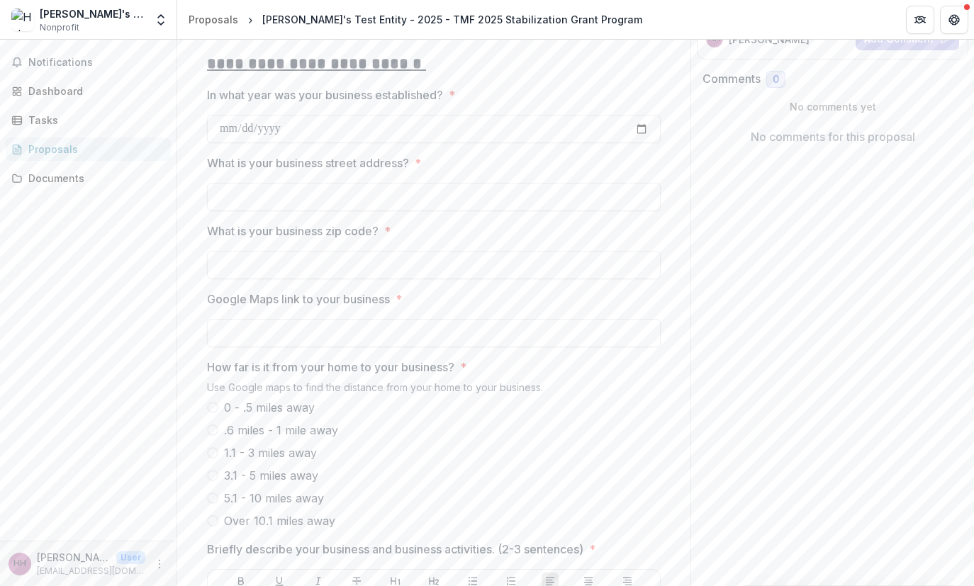
scroll to position [0, 0]
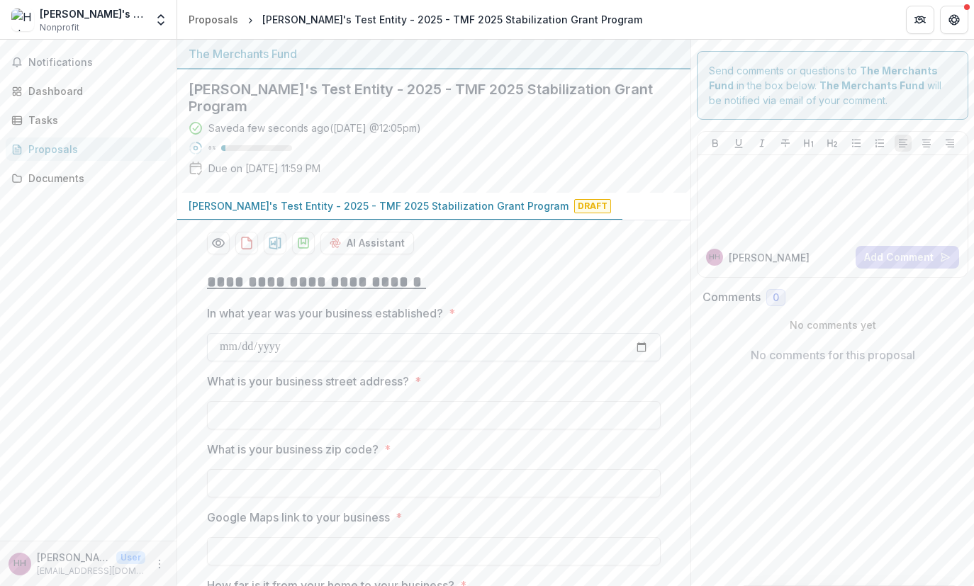
click at [583, 361] on input "In what year was your business established? *" at bounding box center [434, 347] width 454 height 28
type input "**********"
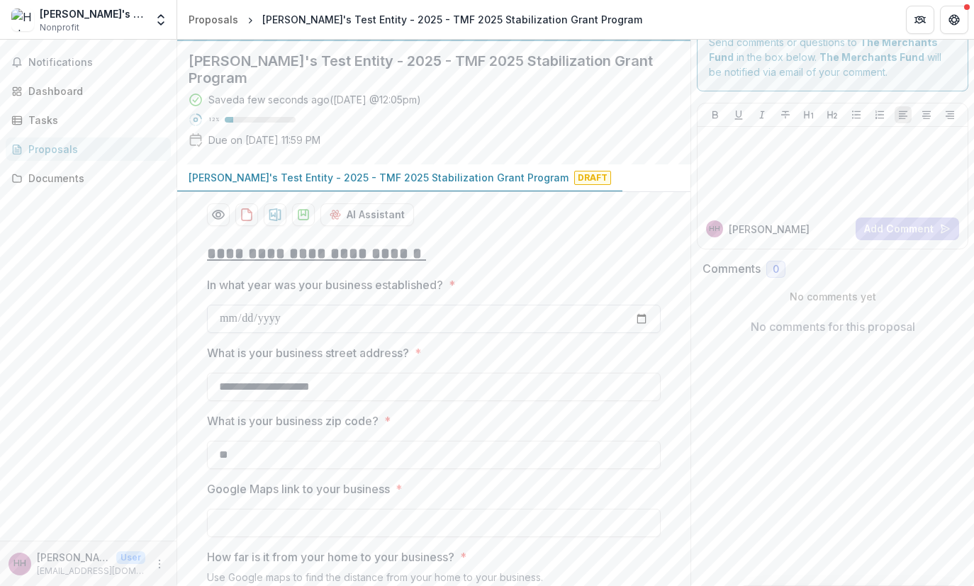
type input "*"
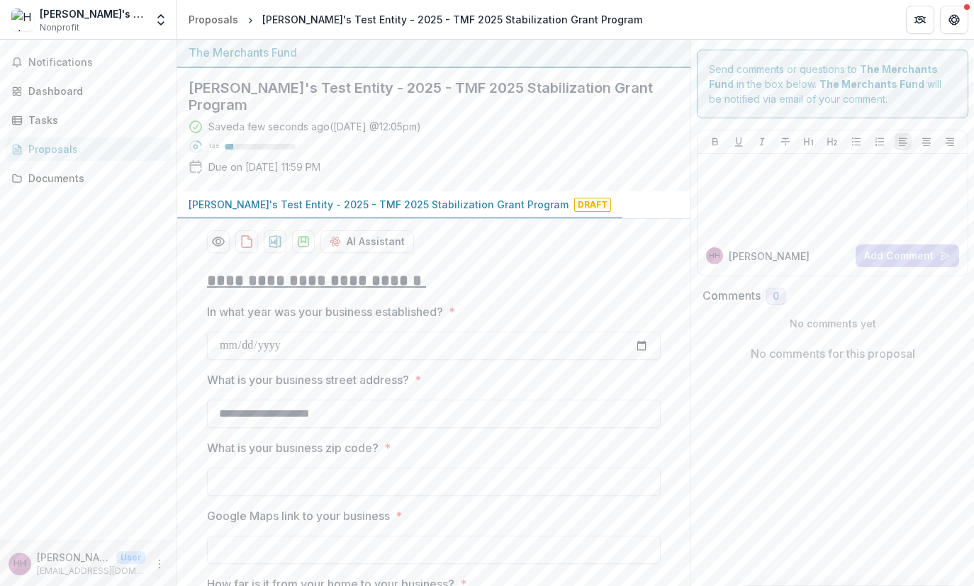
scroll to position [0, 0]
